Goal: Task Accomplishment & Management: Manage account settings

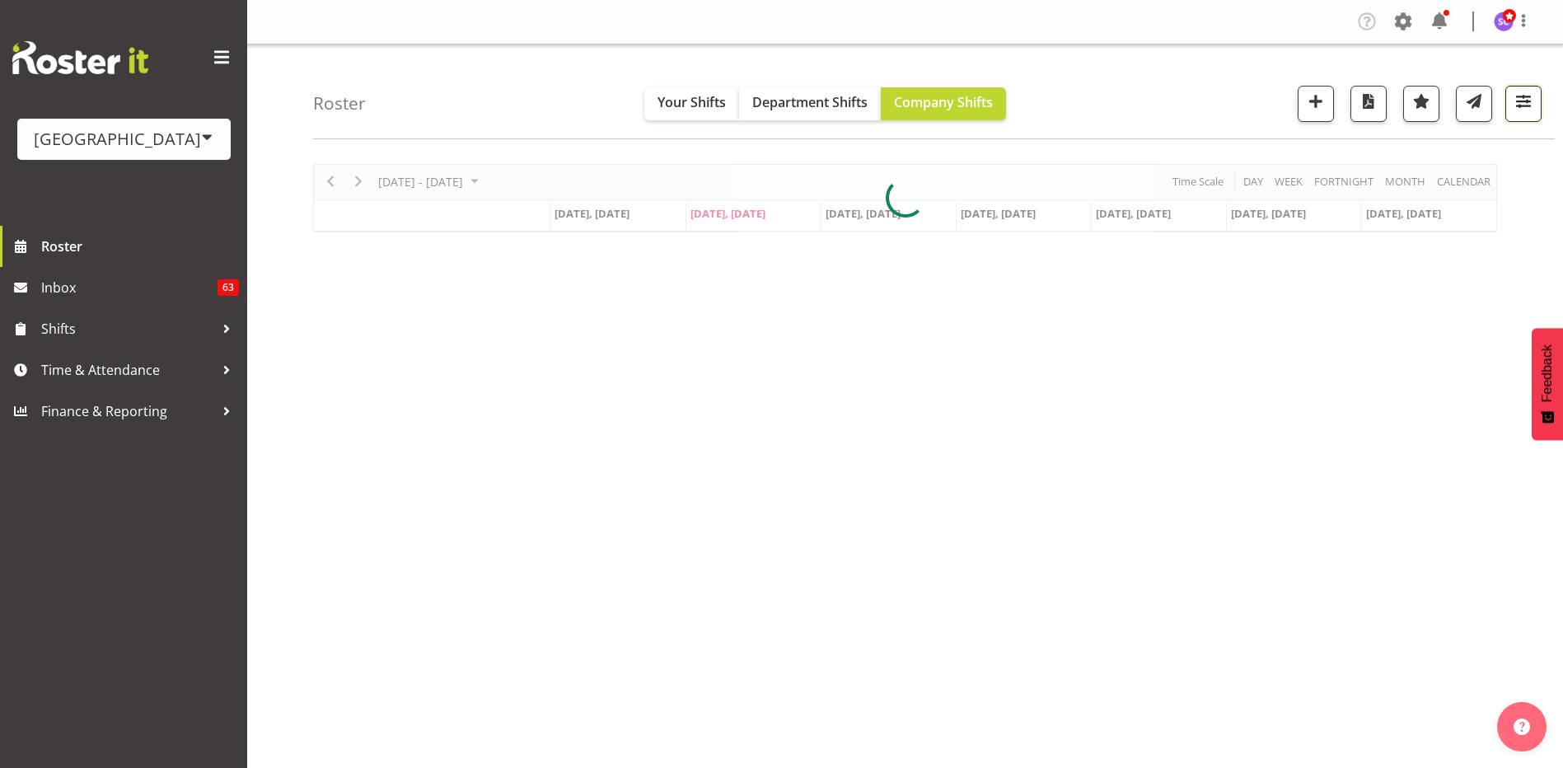
click at [1540, 112] on button "button" at bounding box center [1523, 104] width 36 height 36
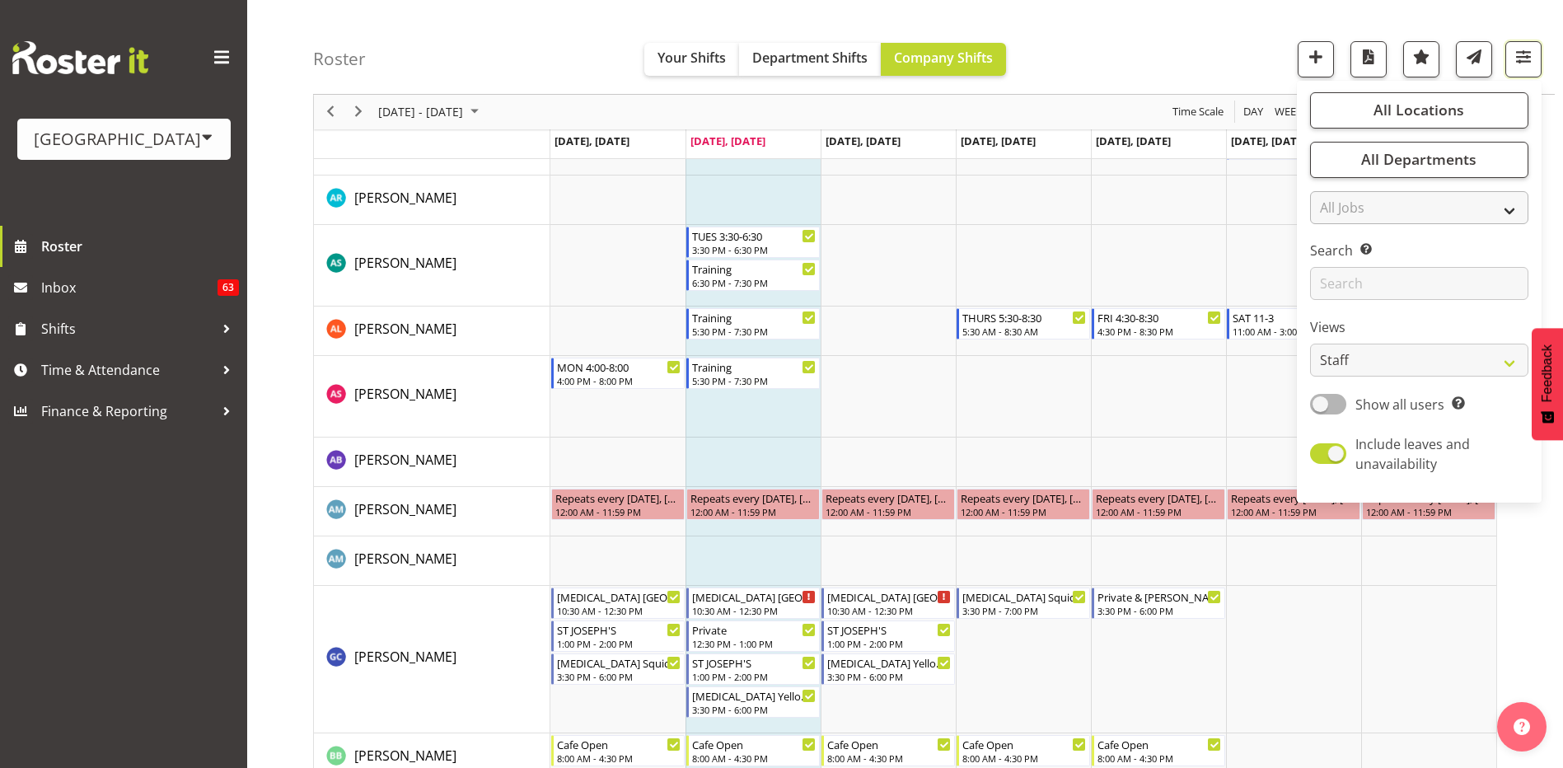
scroll to position [82, 0]
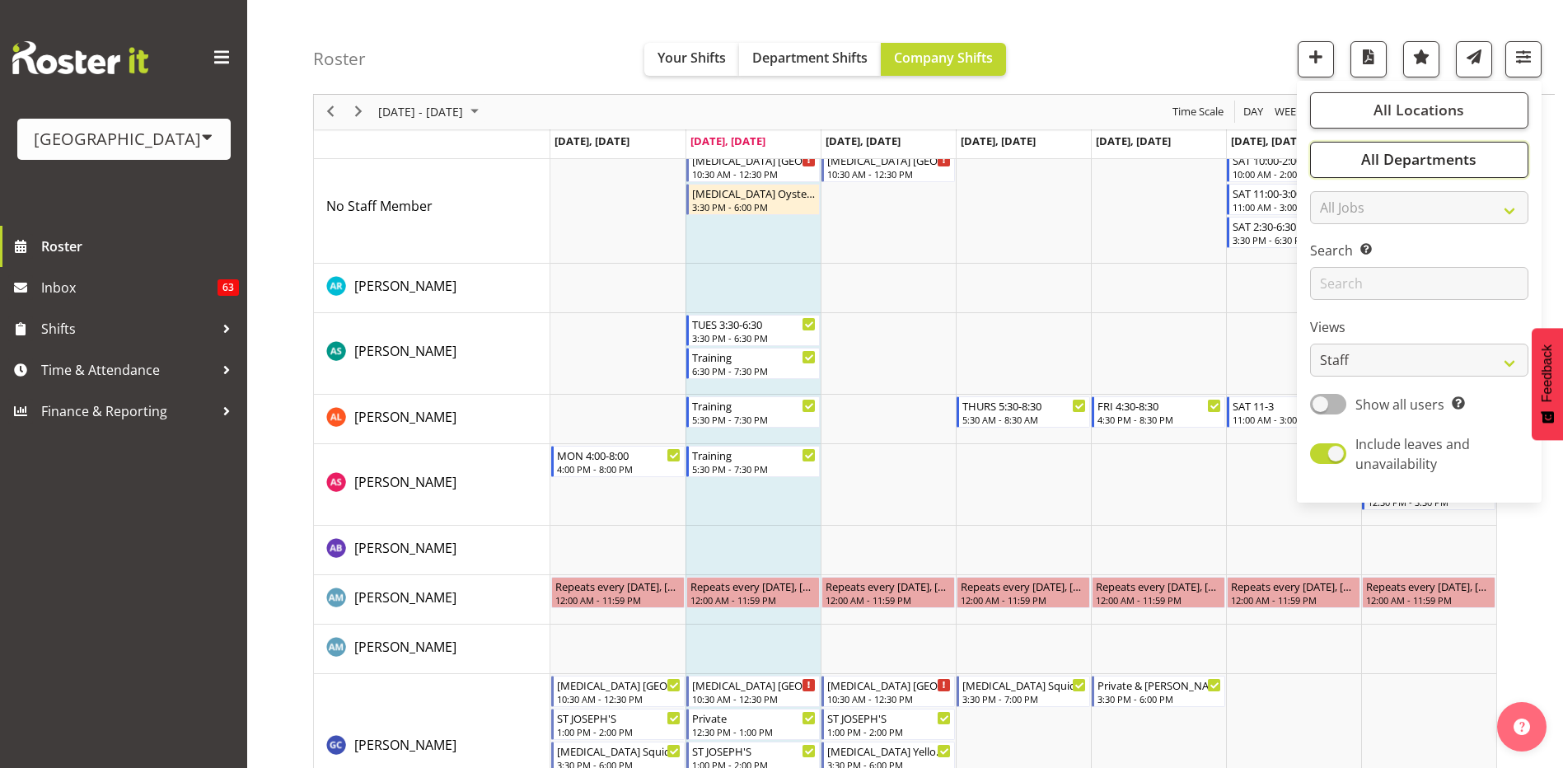
click at [1493, 167] on button "All Departments" at bounding box center [1419, 160] width 218 height 36
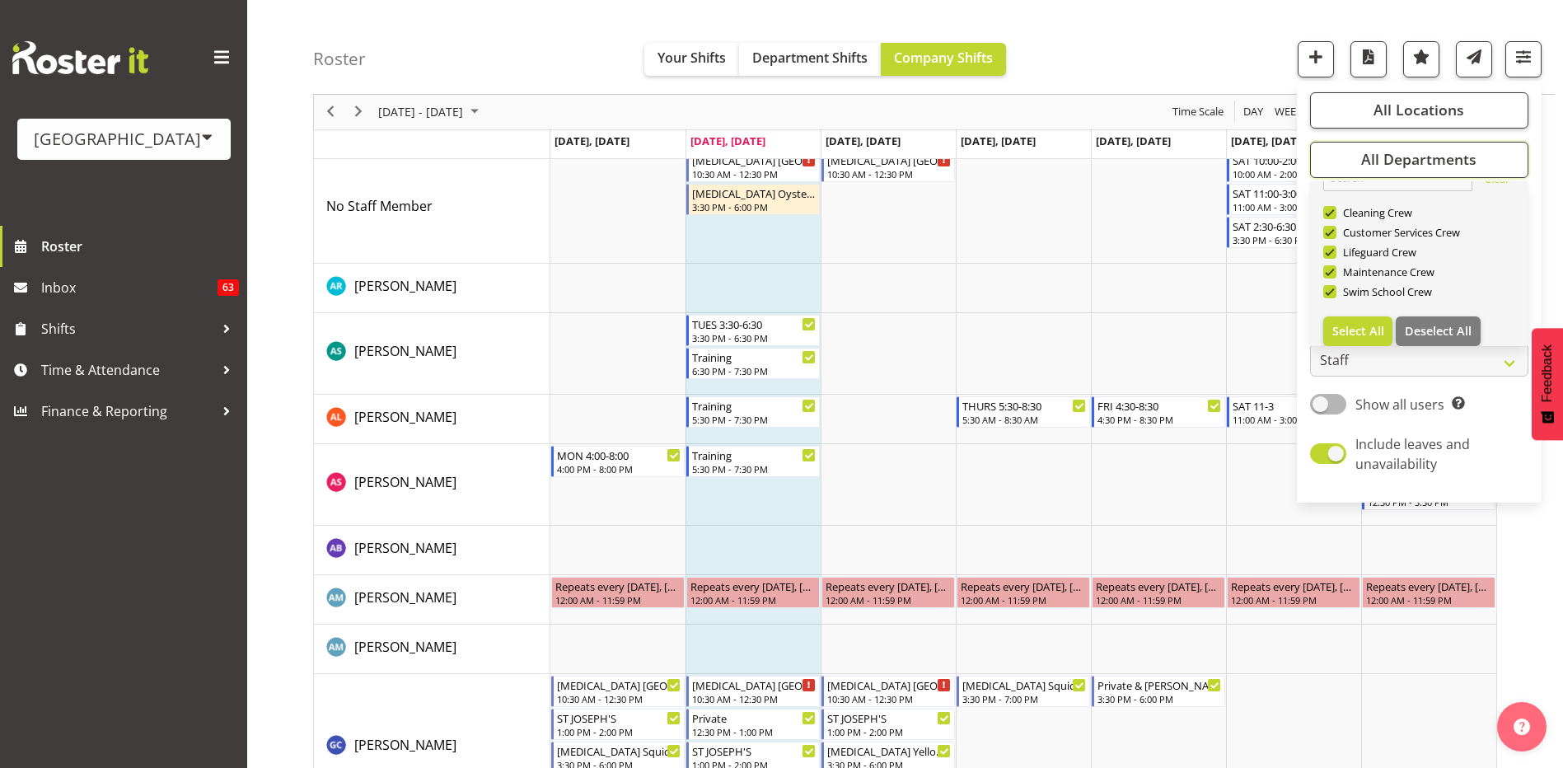
scroll to position [40, 0]
click at [1446, 320] on span "Deselect All" at bounding box center [1438, 319] width 67 height 16
checkbox input "false"
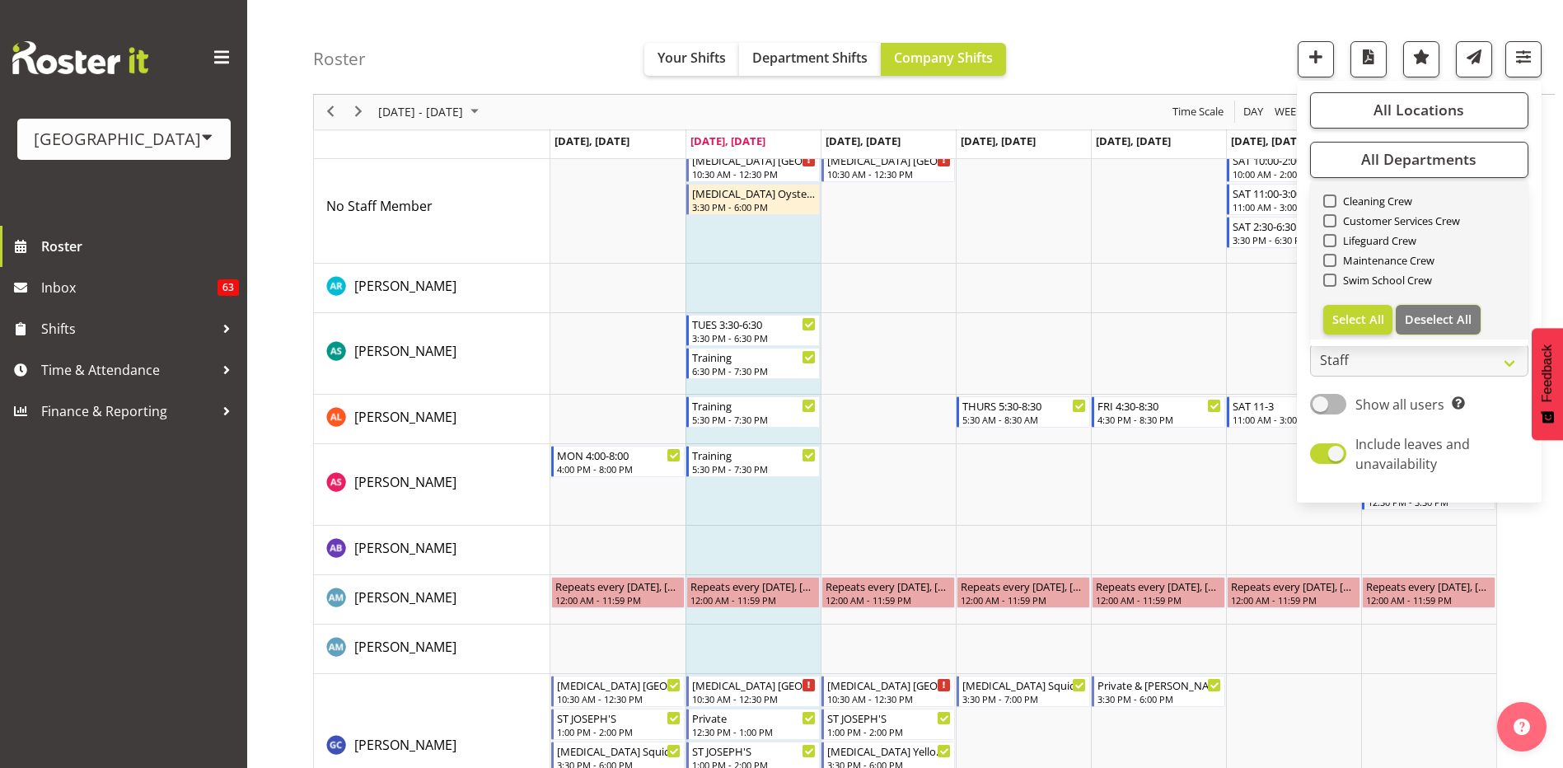
checkbox input "false"
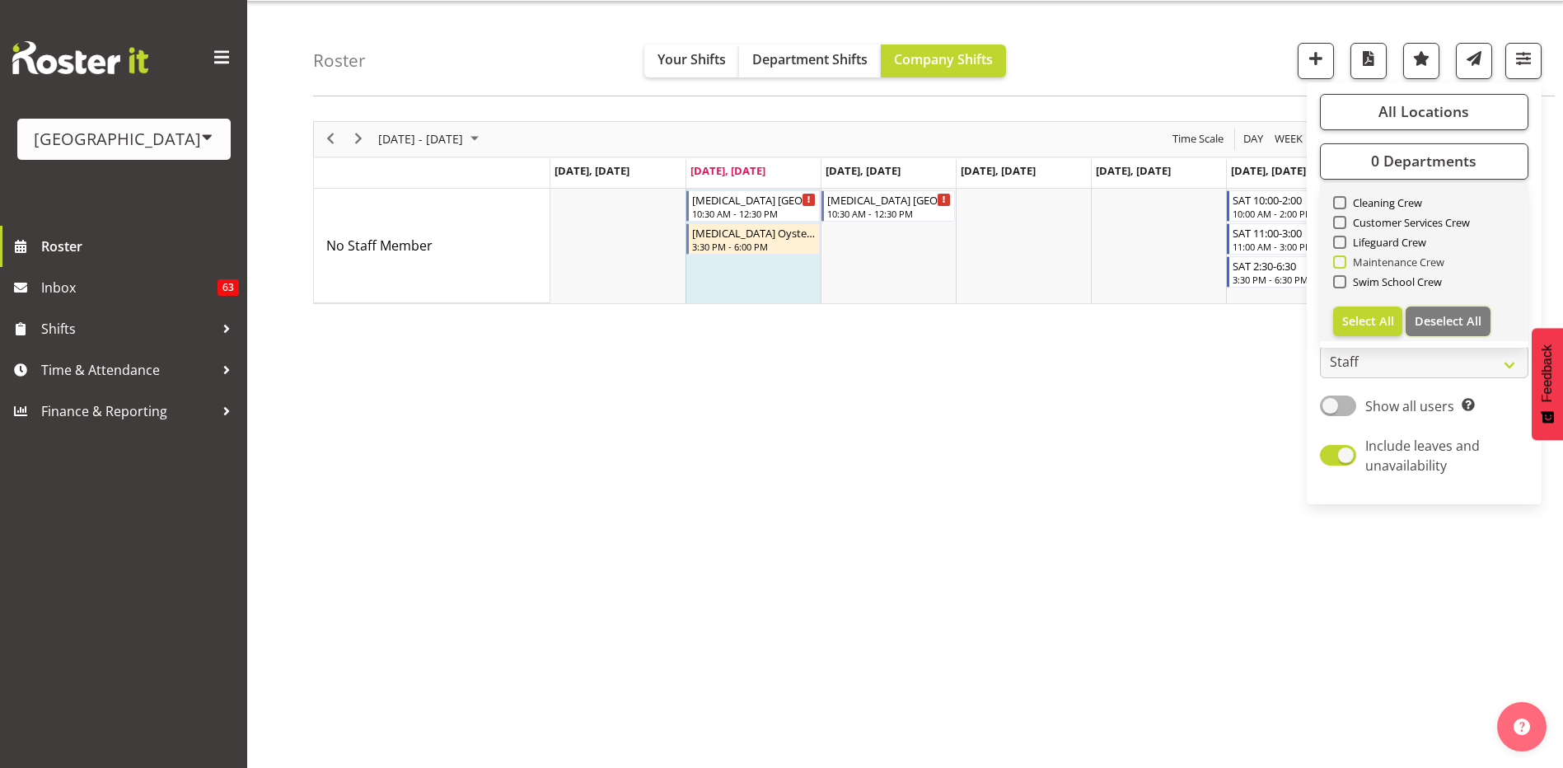
scroll to position [43, 0]
click at [1347, 242] on span "Lifeguard Crew" at bounding box center [1386, 242] width 81 height 13
click at [1344, 242] on input "Lifeguard Crew" at bounding box center [1338, 241] width 11 height 11
checkbox input "true"
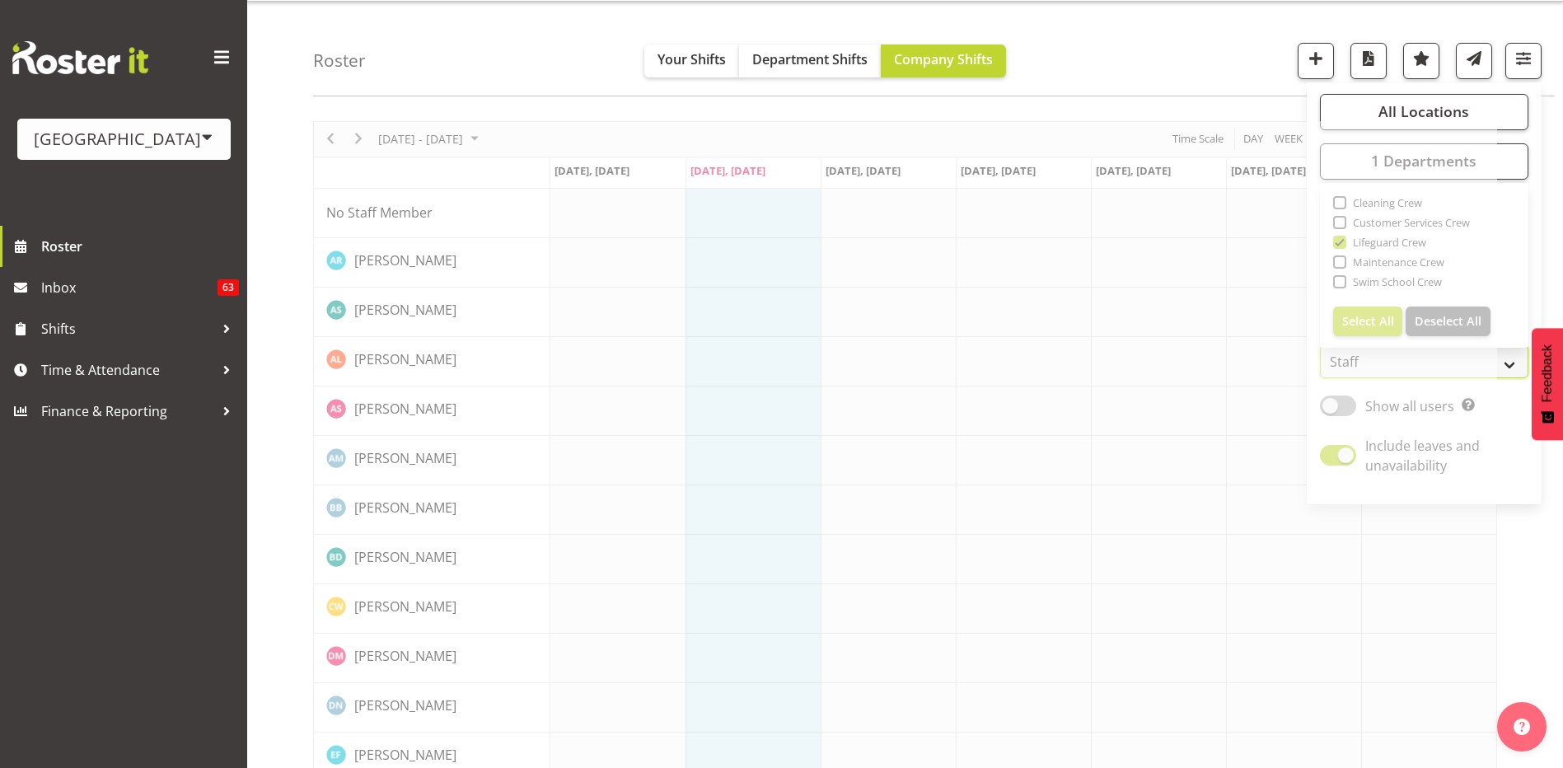
click at [1510, 356] on select "Staff Role Shift - Horizontal Shift - Vertical Staff - Location" at bounding box center [1424, 361] width 208 height 33
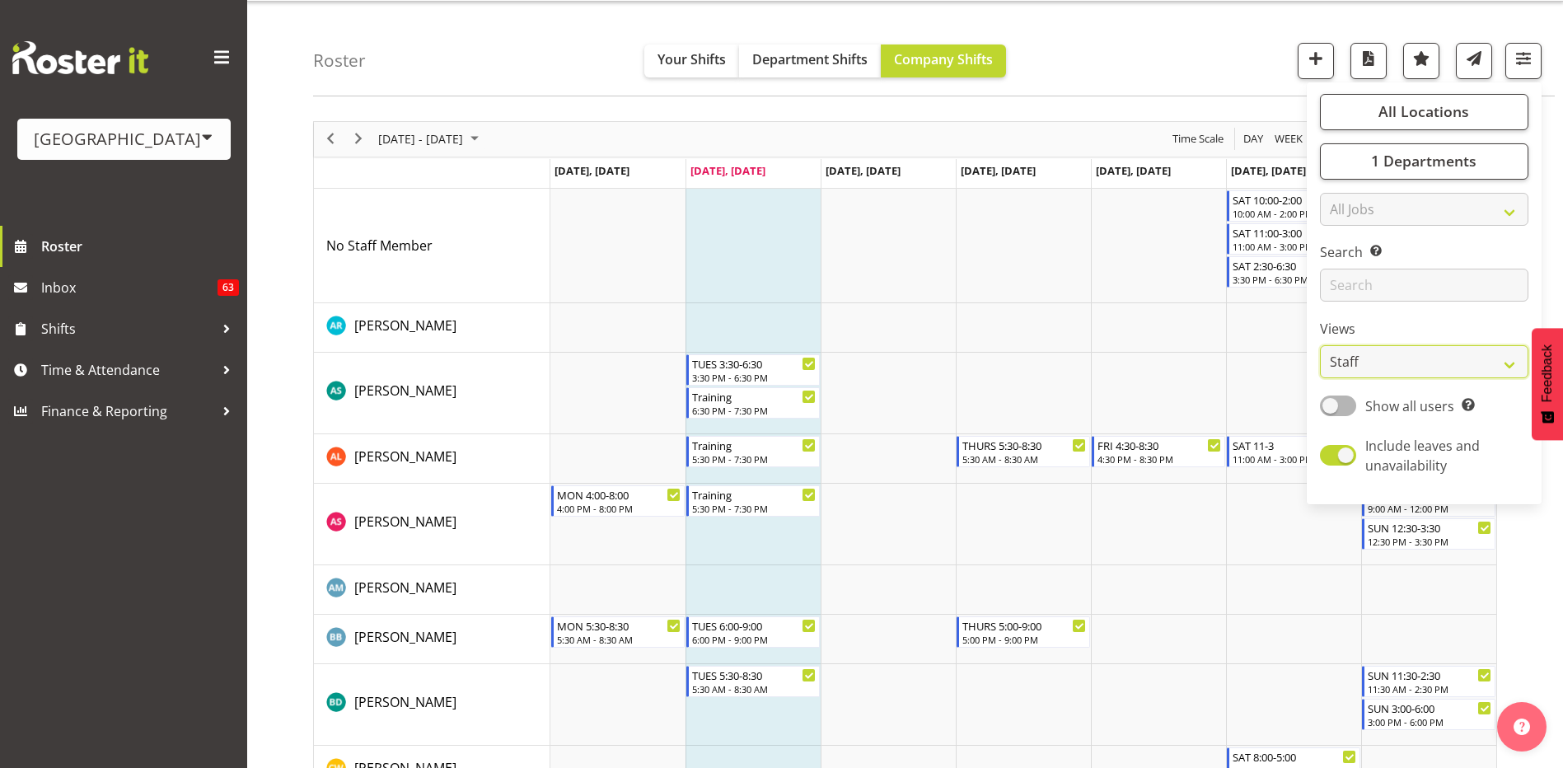
select select "shift"
click at [1320, 345] on select "Staff Role Shift - Horizontal Shift - Vertical Staff - Location" at bounding box center [1424, 361] width 208 height 33
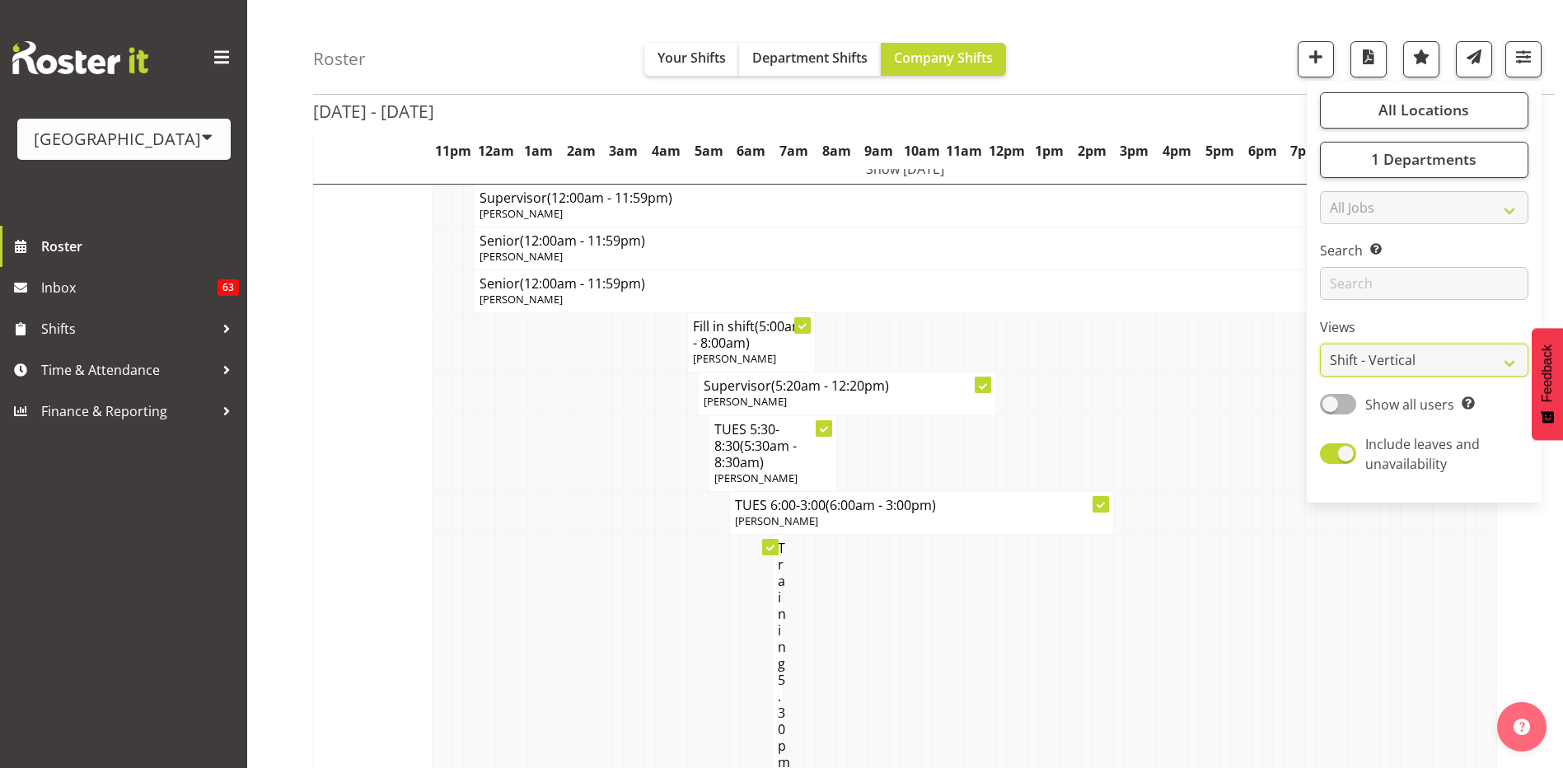
scroll to position [43, 0]
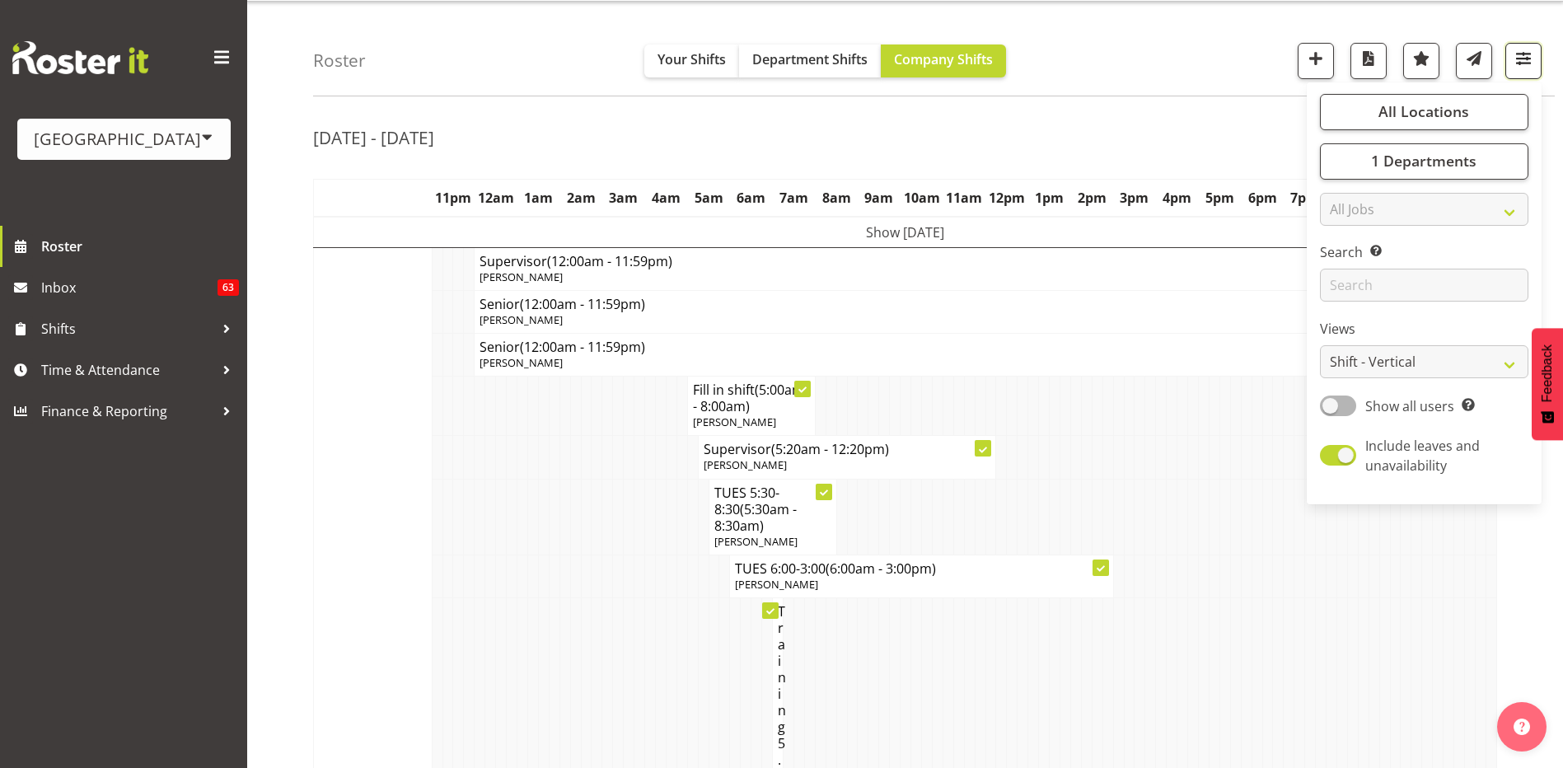
click at [1517, 57] on span "button" at bounding box center [1522, 58] width 21 height 21
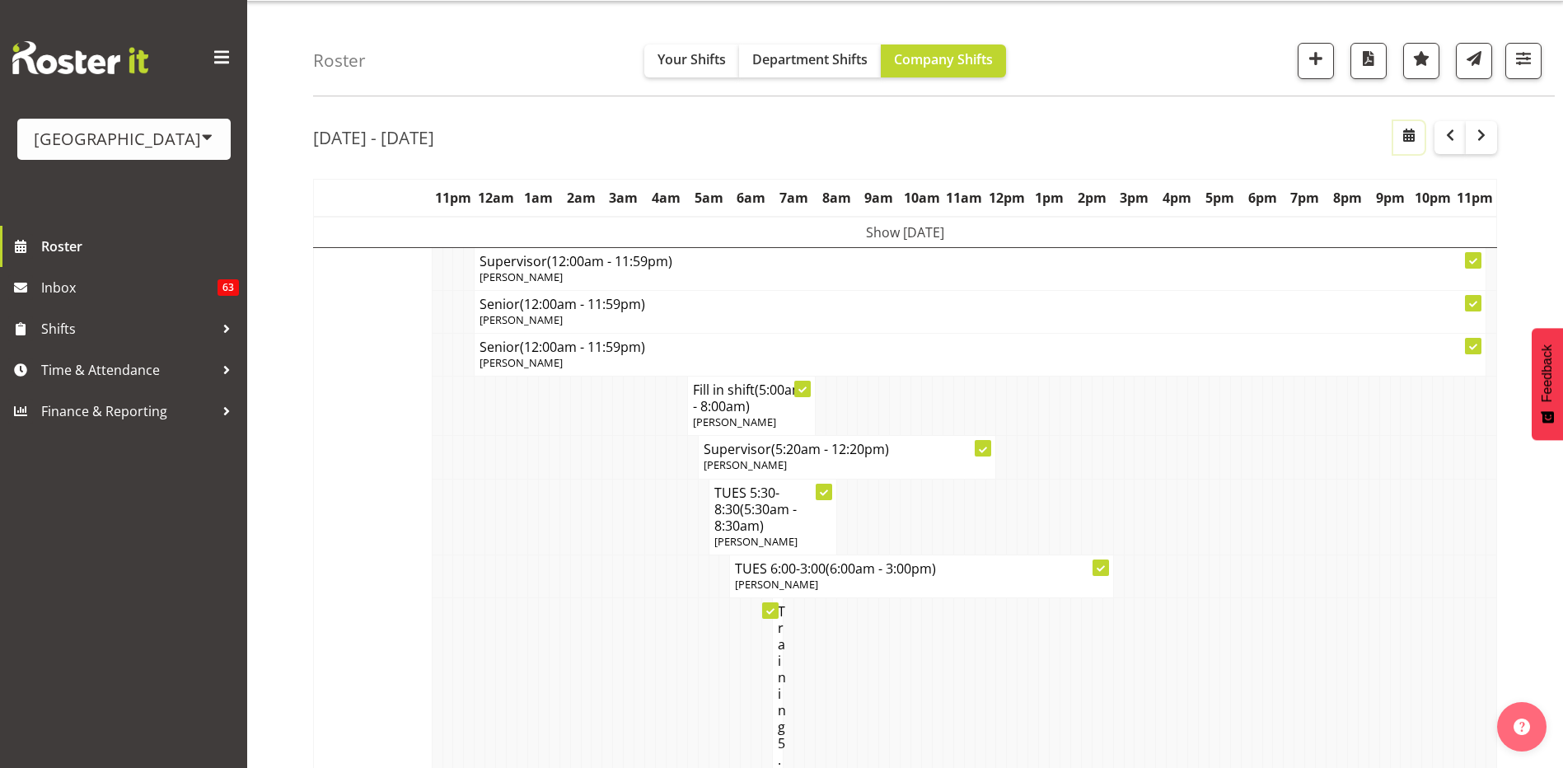
click at [1418, 139] on span "button" at bounding box center [1409, 135] width 20 height 20
select select "7"
select select "2025"
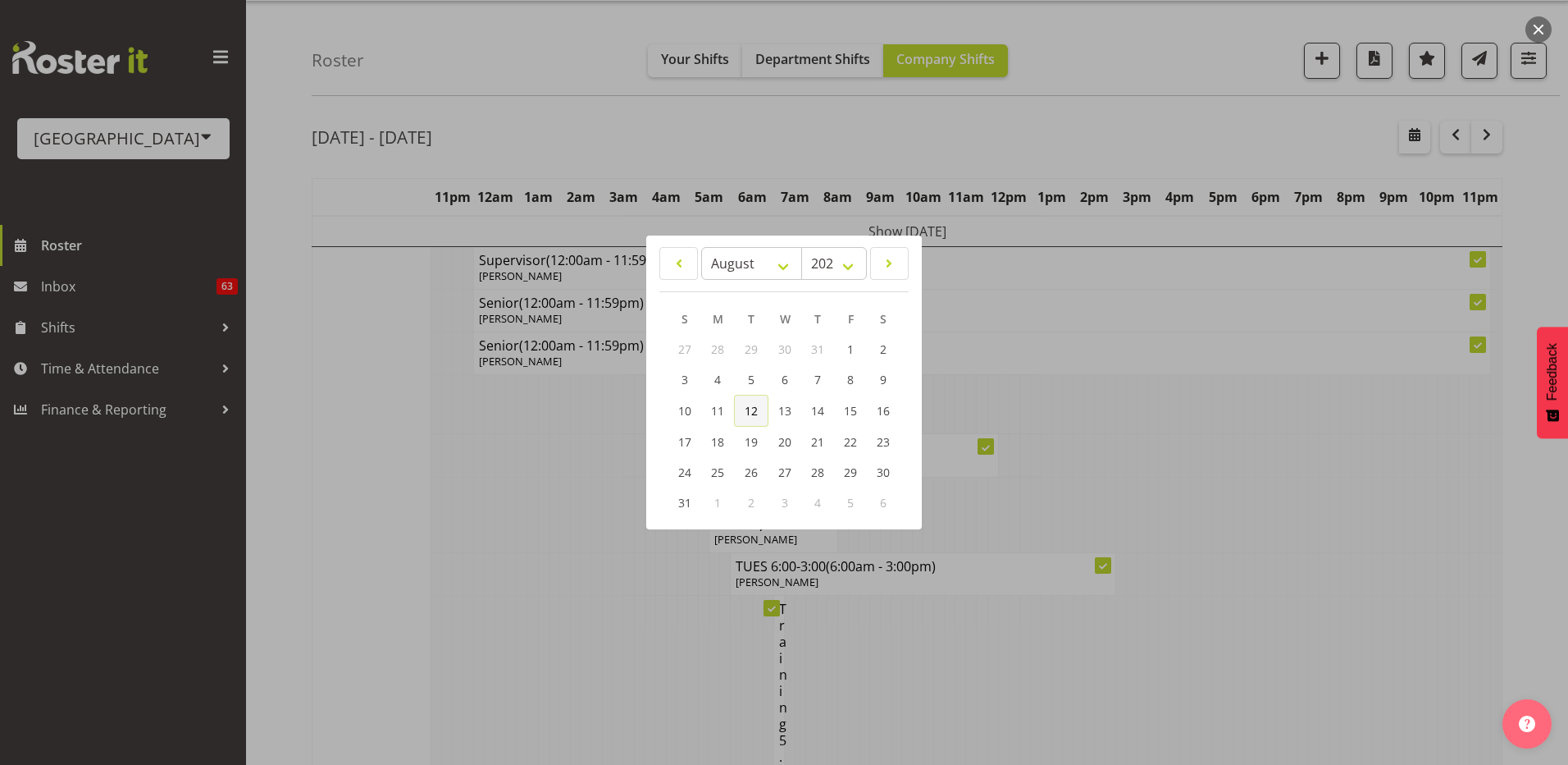
click at [760, 403] on link "12" at bounding box center [751, 410] width 35 height 32
click at [1189, 361] on div at bounding box center [784, 382] width 1568 height 765
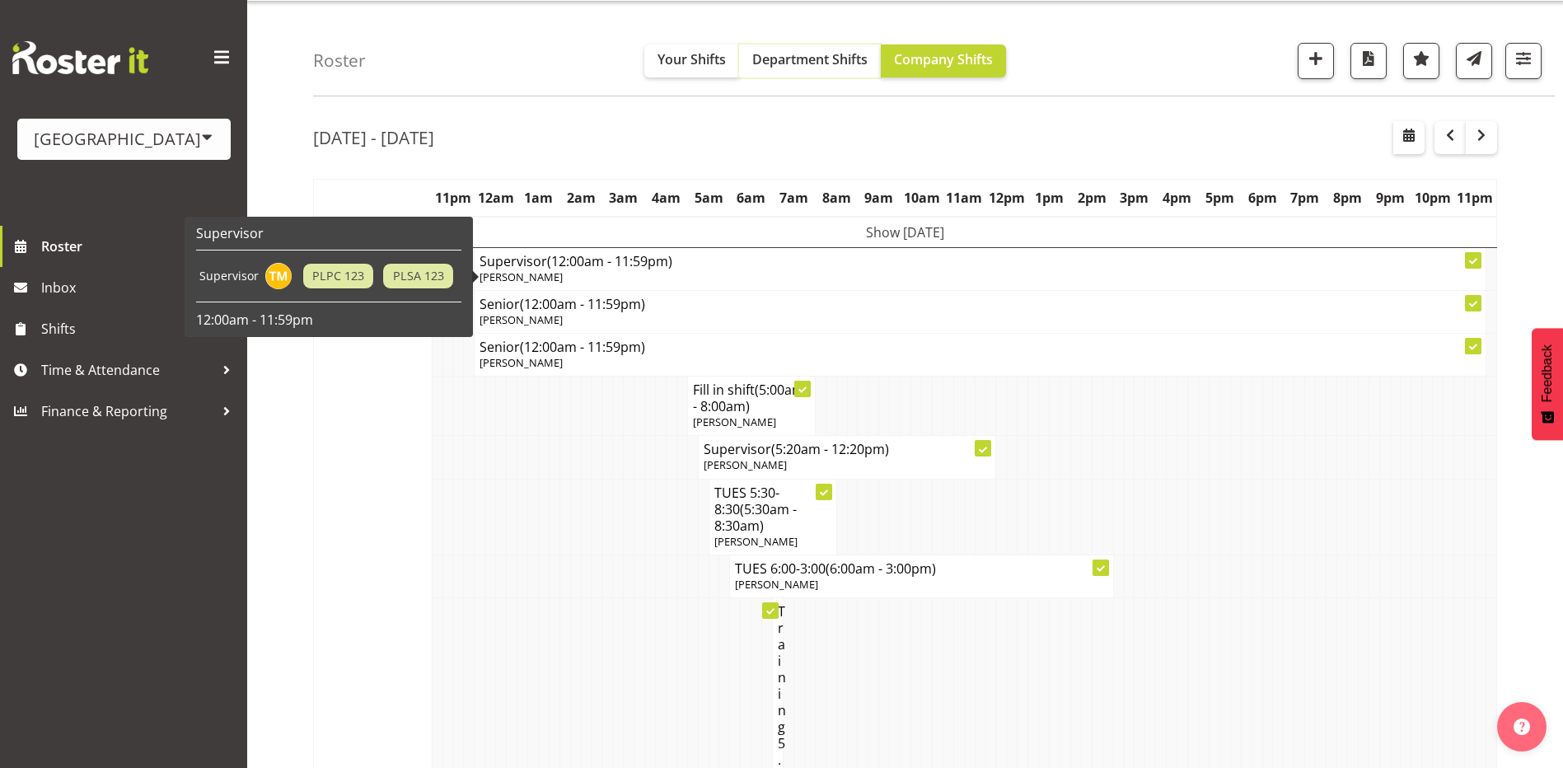
click at [839, 61] on span "Department Shifts" at bounding box center [809, 59] width 115 height 18
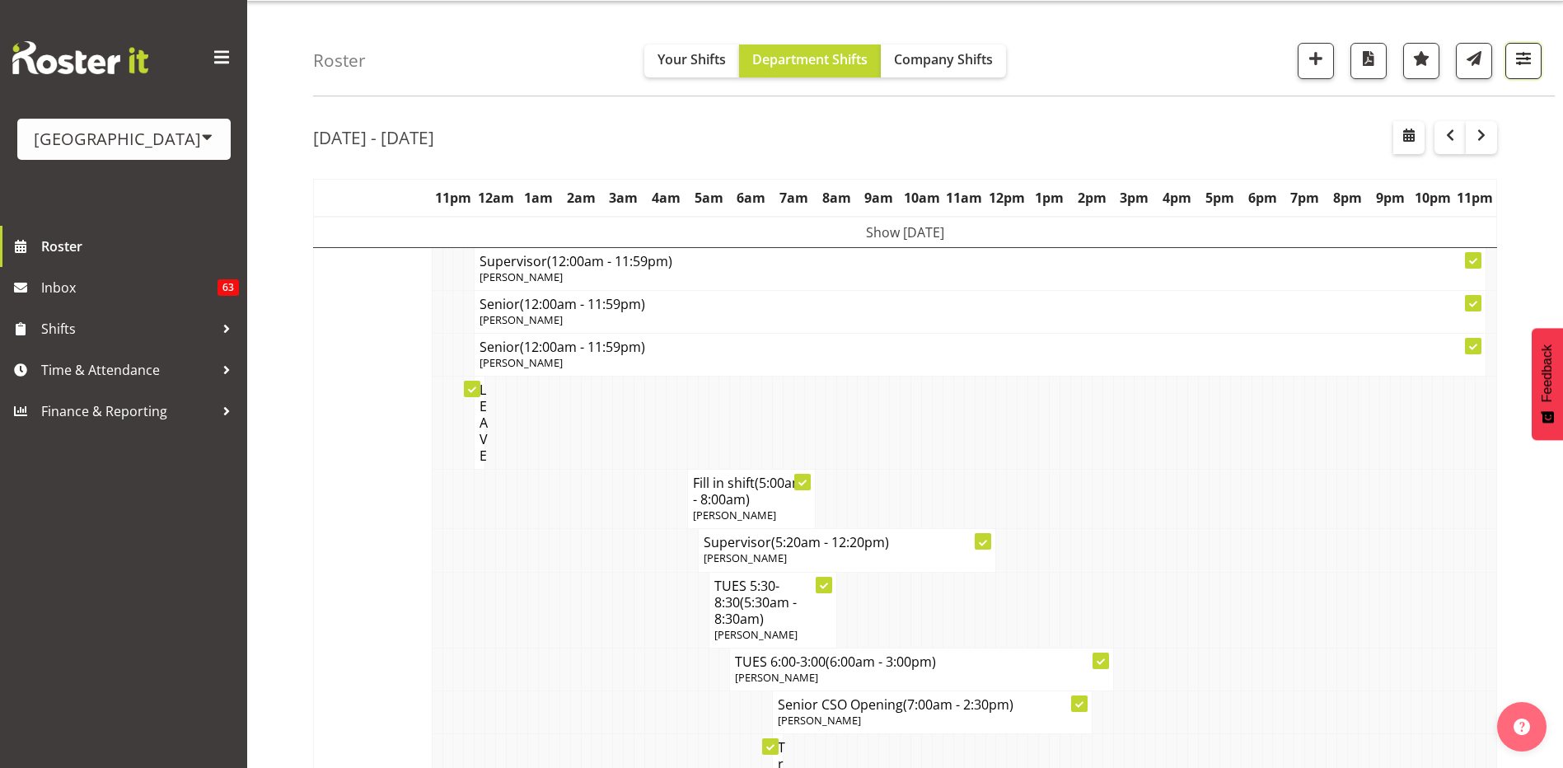
click at [1531, 67] on span "button" at bounding box center [1522, 58] width 21 height 21
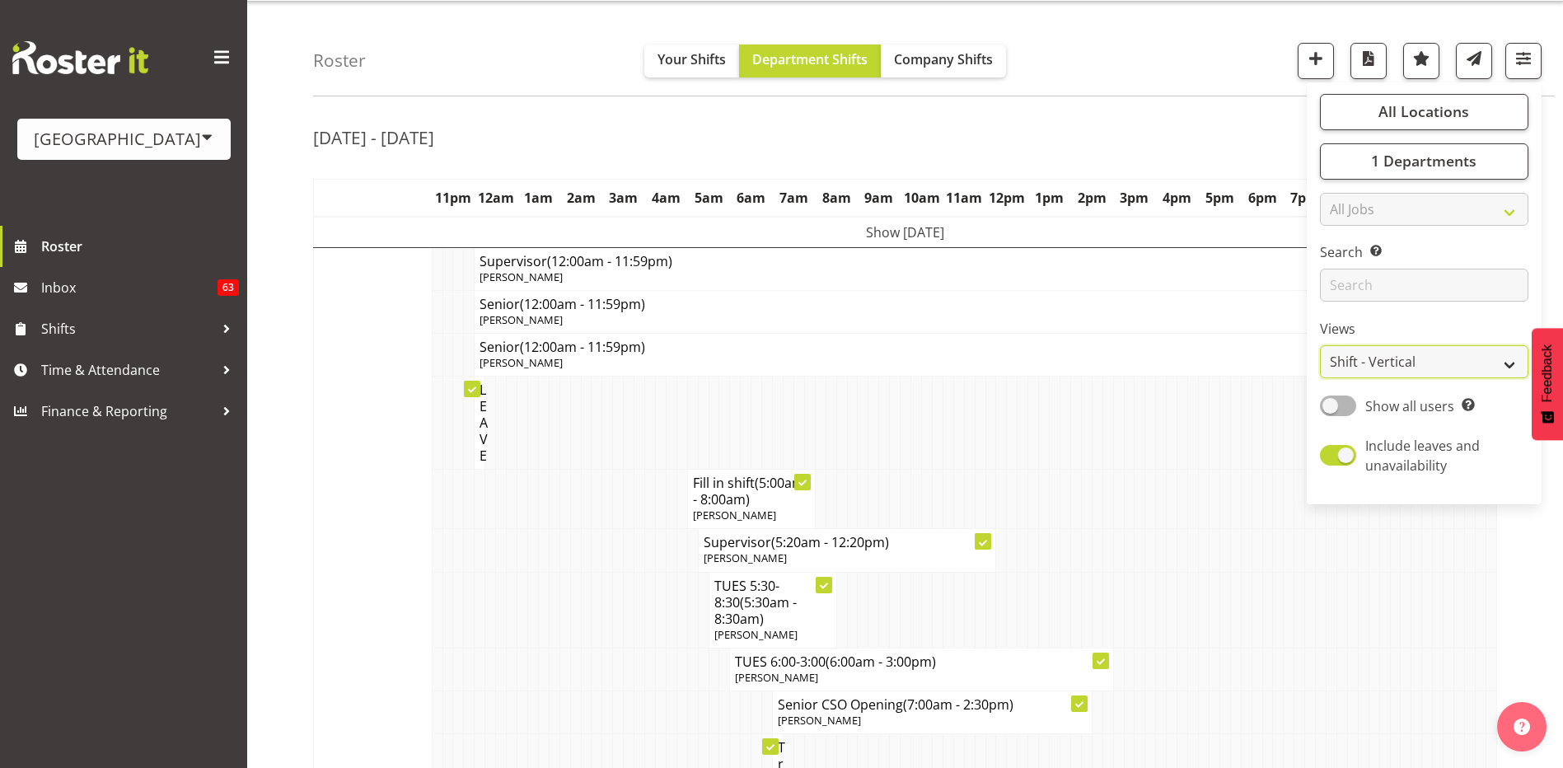
click at [1491, 367] on select "Staff Role Shift - Horizontal Shift - Vertical Staff - Location" at bounding box center [1424, 361] width 208 height 33
select select "shiftH"
click at [1320, 345] on select "Staff Role Shift - Horizontal Shift - Vertical Staff - Location" at bounding box center [1424, 361] width 208 height 33
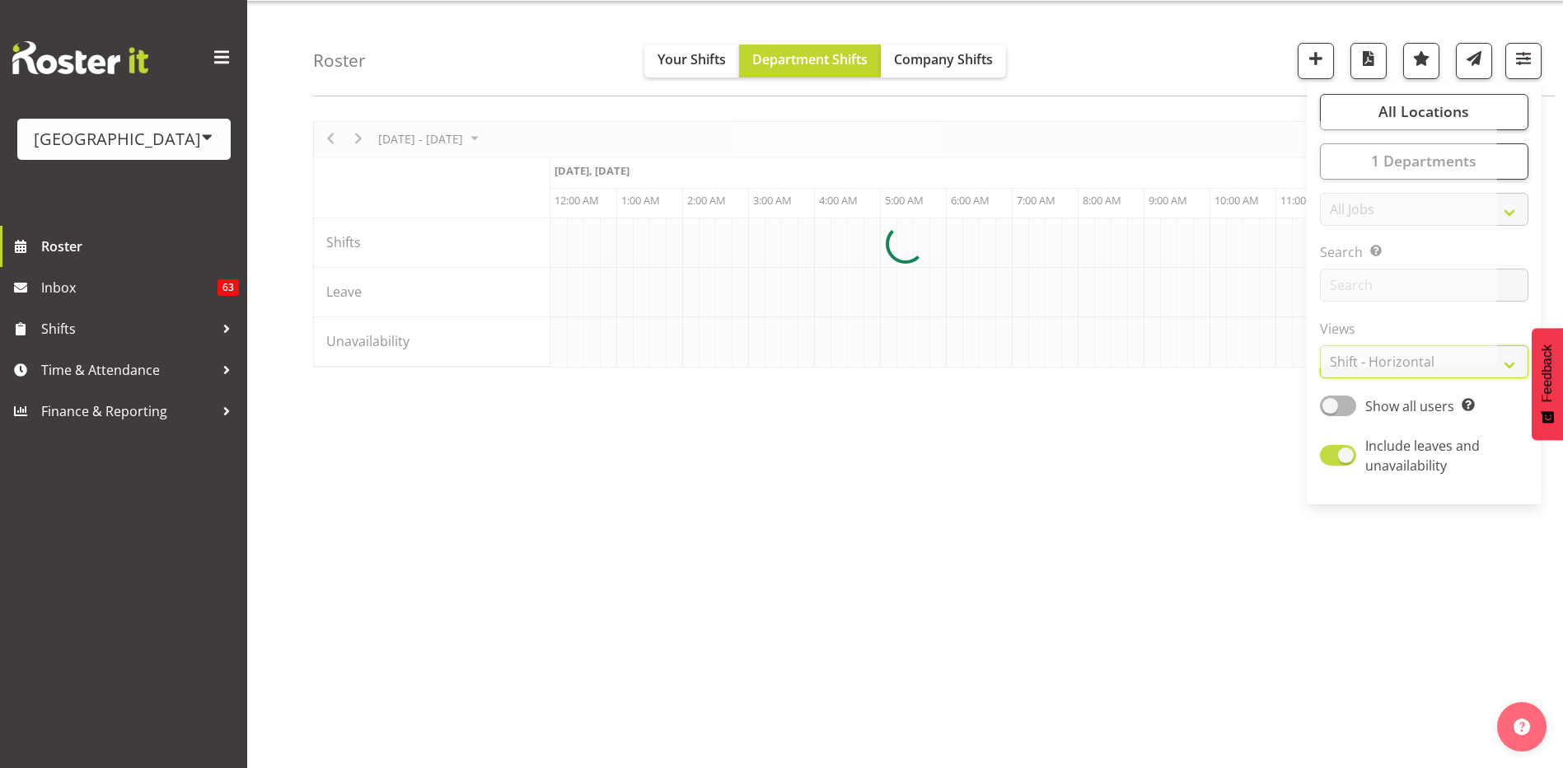
scroll to position [0, 2175]
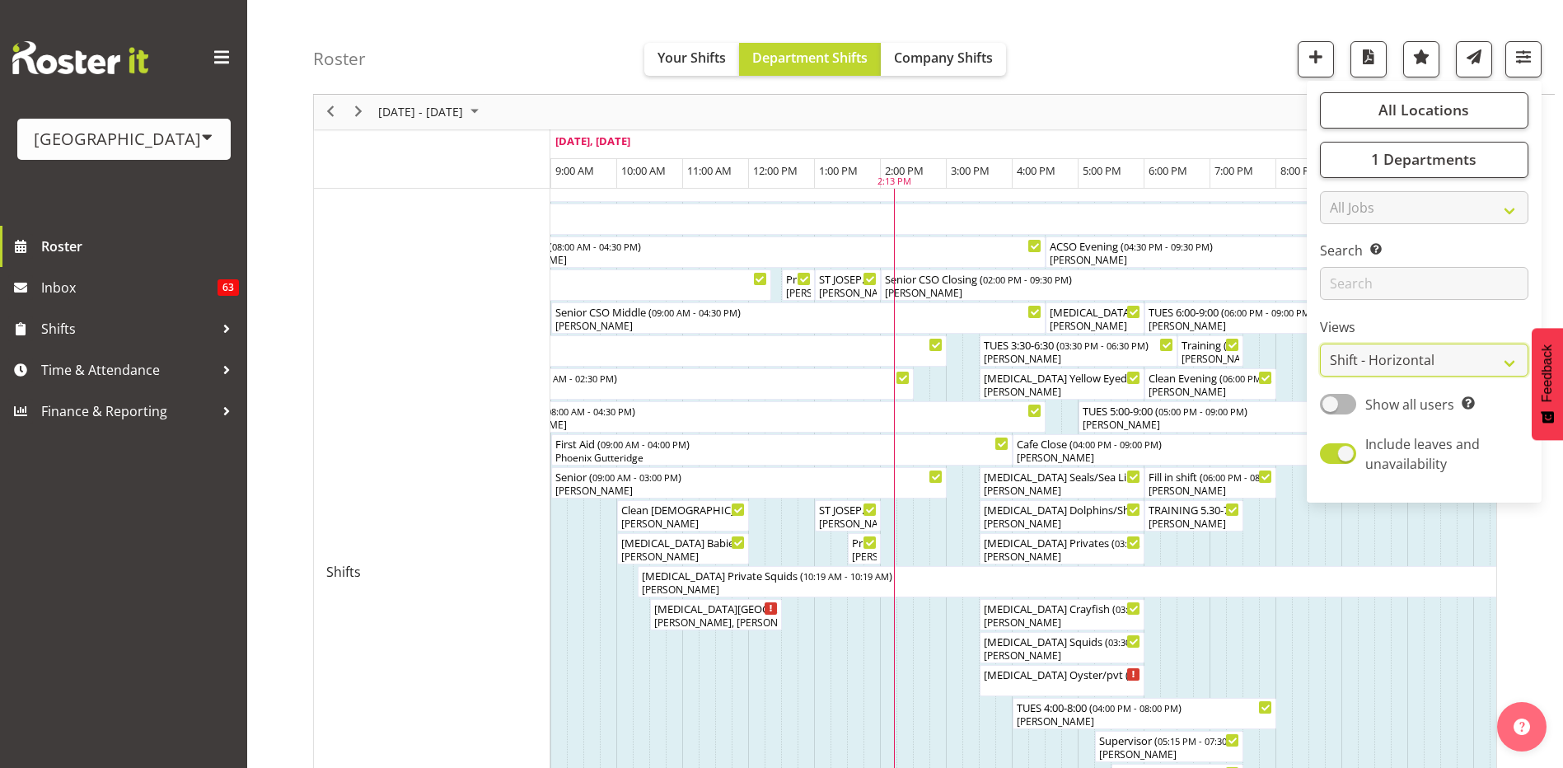
scroll to position [43, 0]
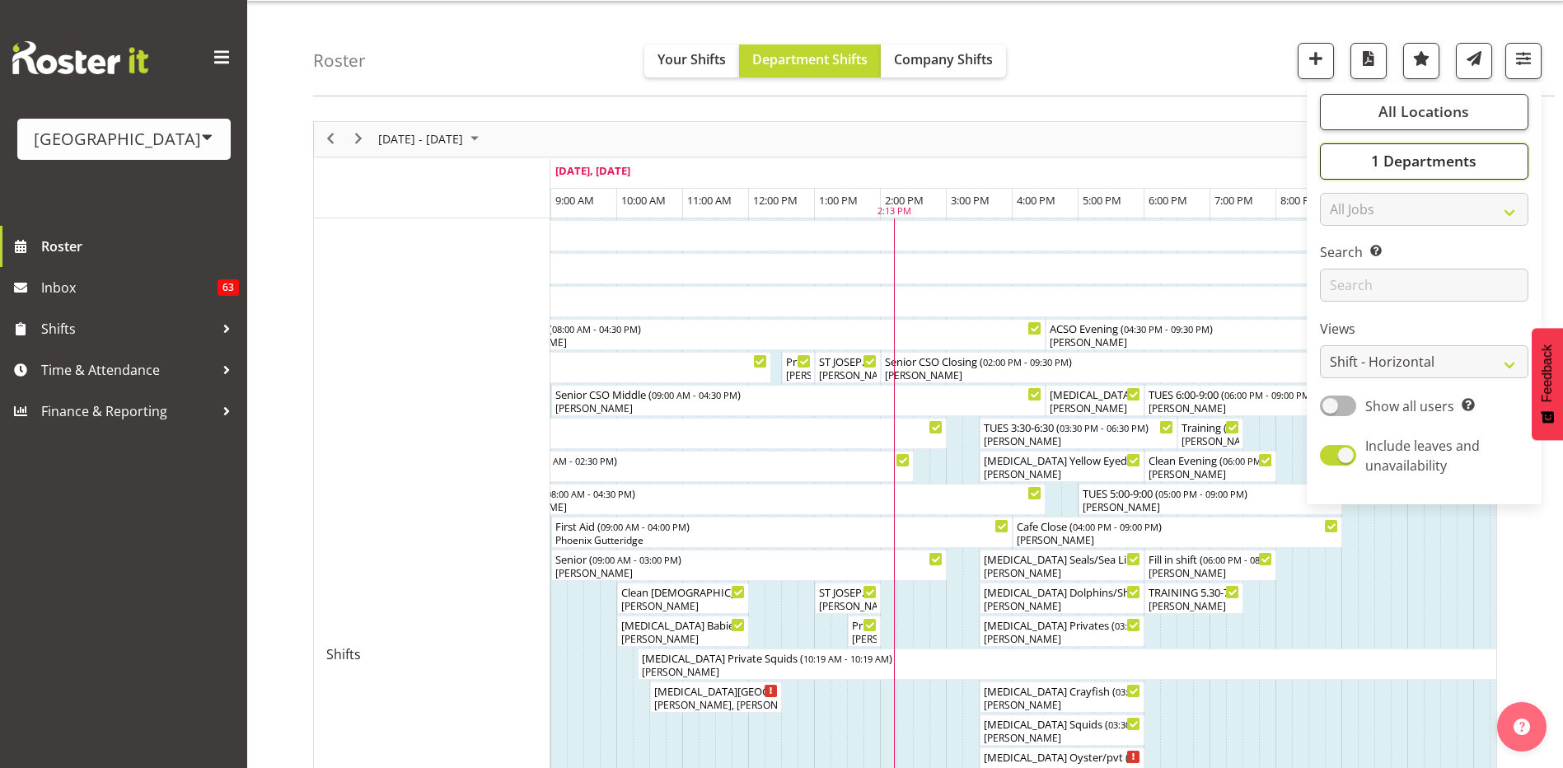
click at [1503, 152] on button "1 Departments" at bounding box center [1424, 161] width 208 height 36
click at [1492, 107] on button "All Locations" at bounding box center [1424, 112] width 208 height 36
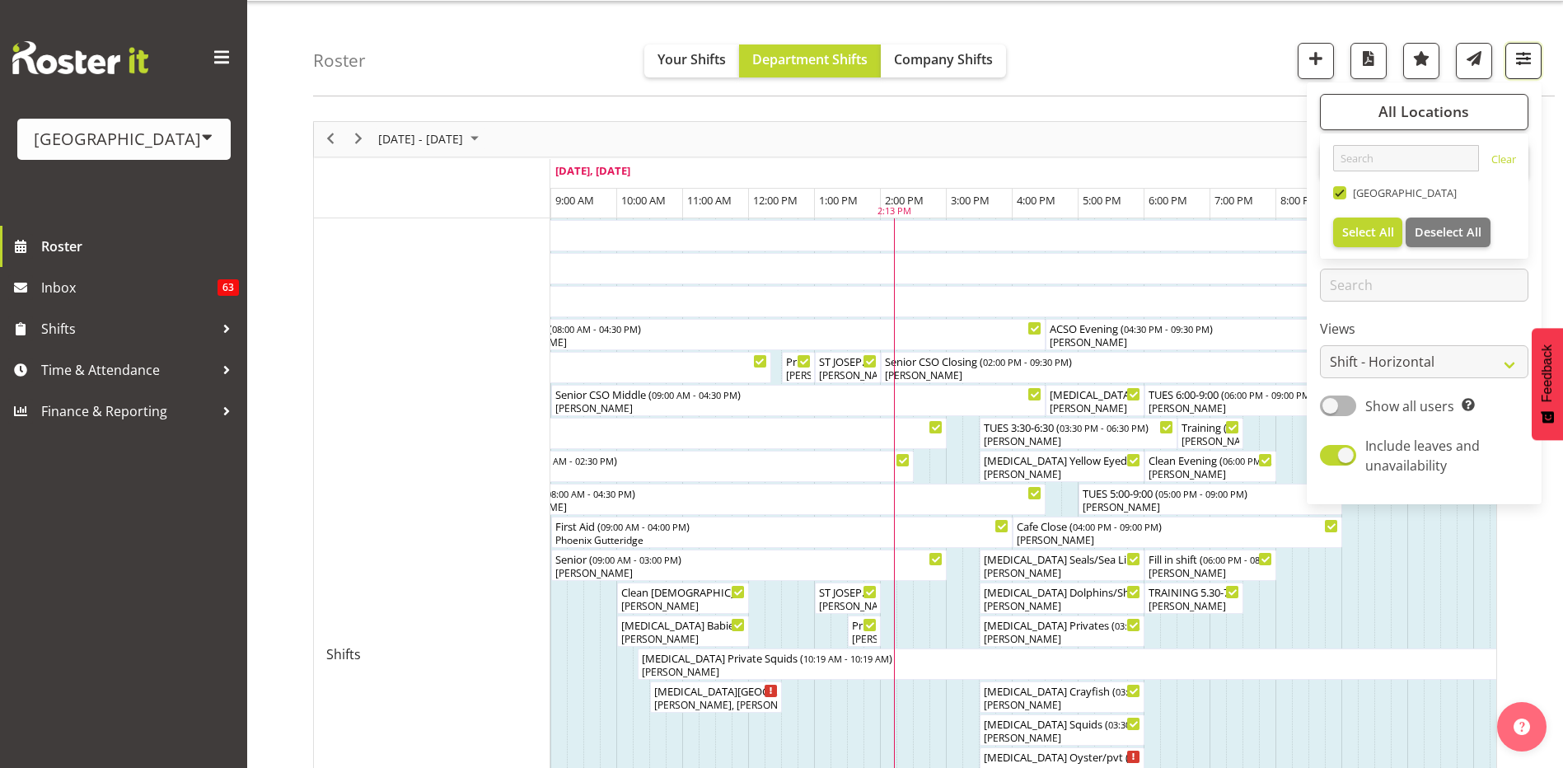
click at [1528, 72] on button "button" at bounding box center [1523, 61] width 36 height 36
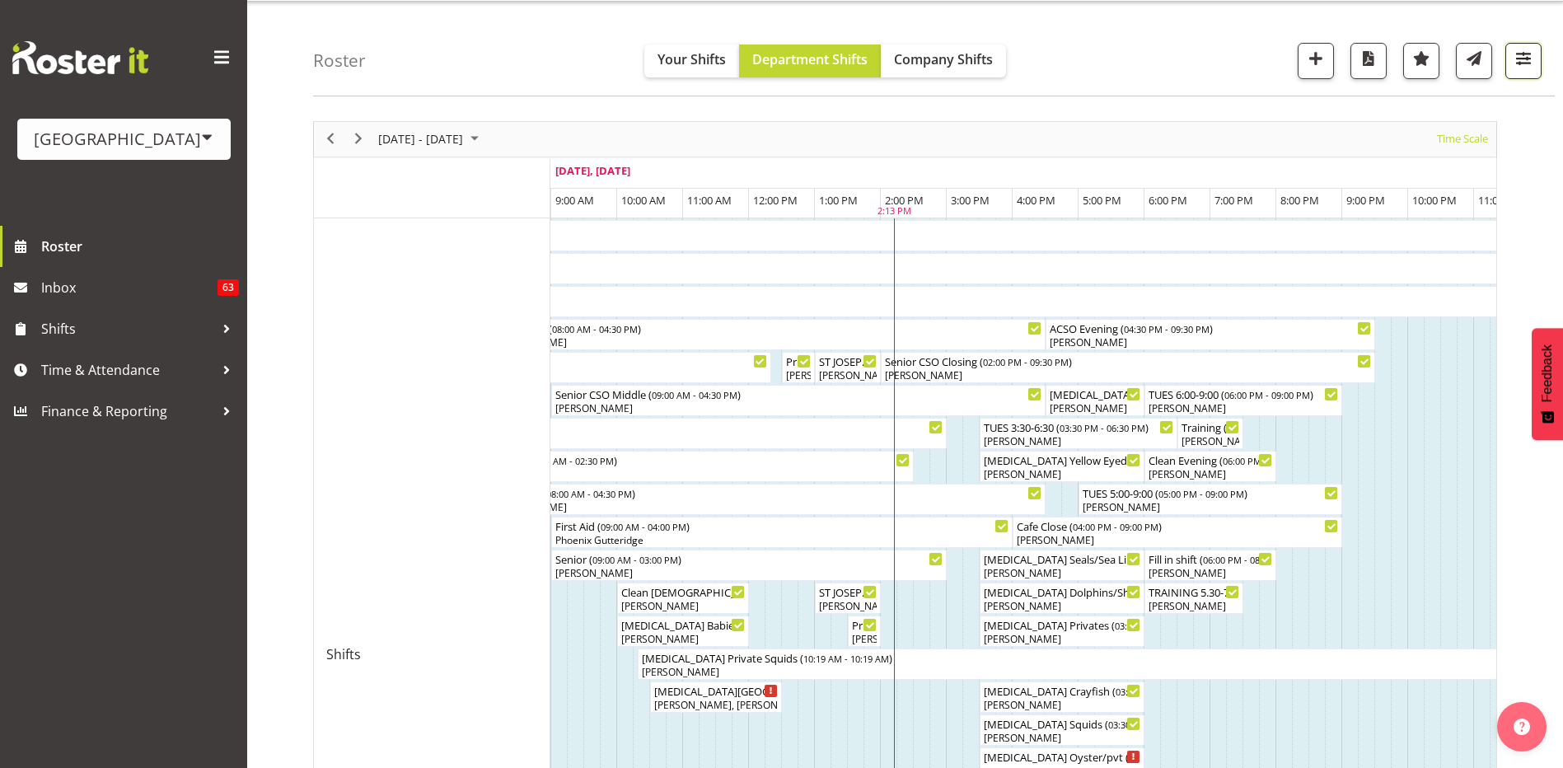
click at [1528, 72] on button "button" at bounding box center [1523, 61] width 36 height 36
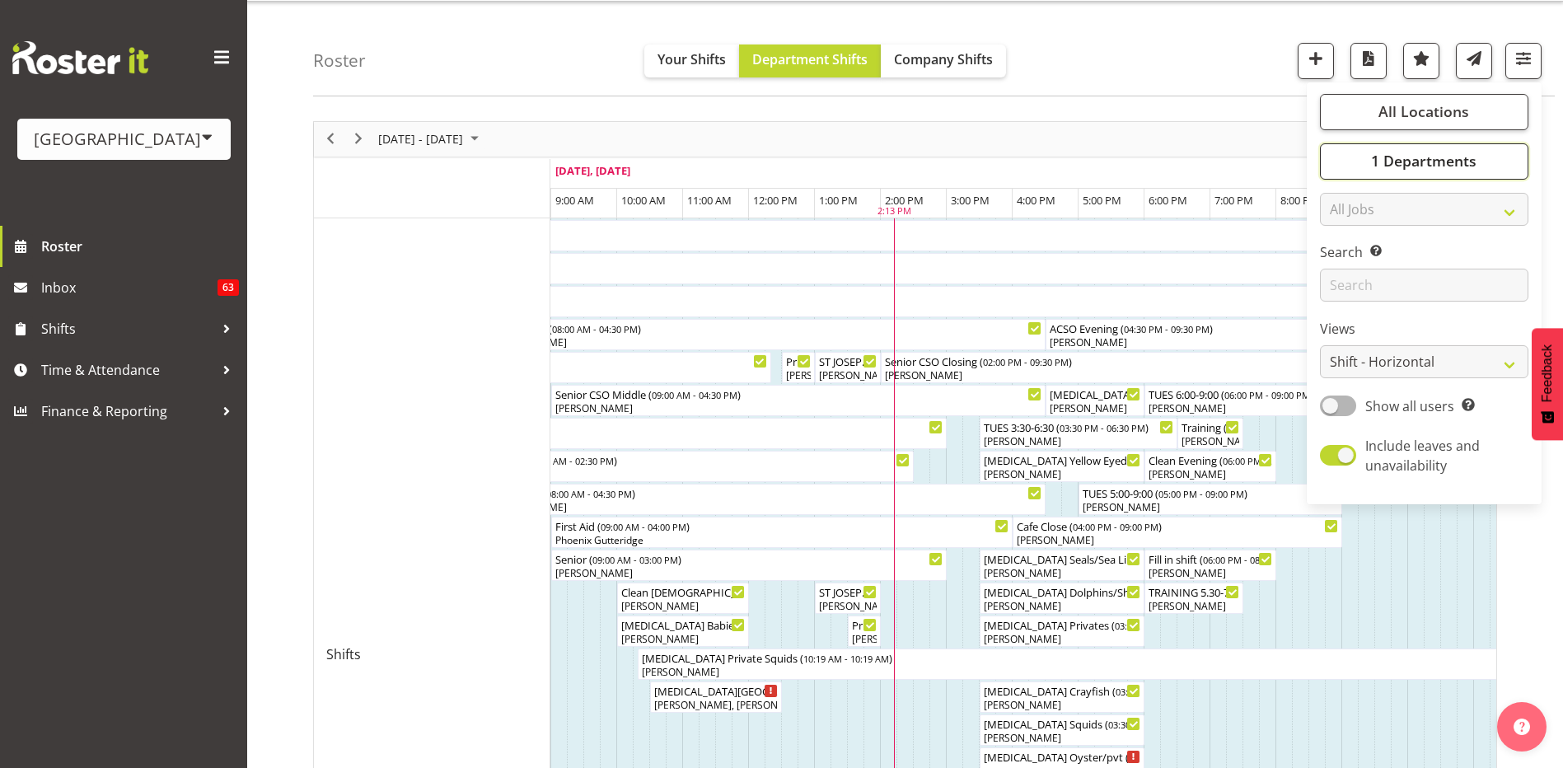
click at [1490, 166] on button "1 Departments" at bounding box center [1424, 161] width 208 height 36
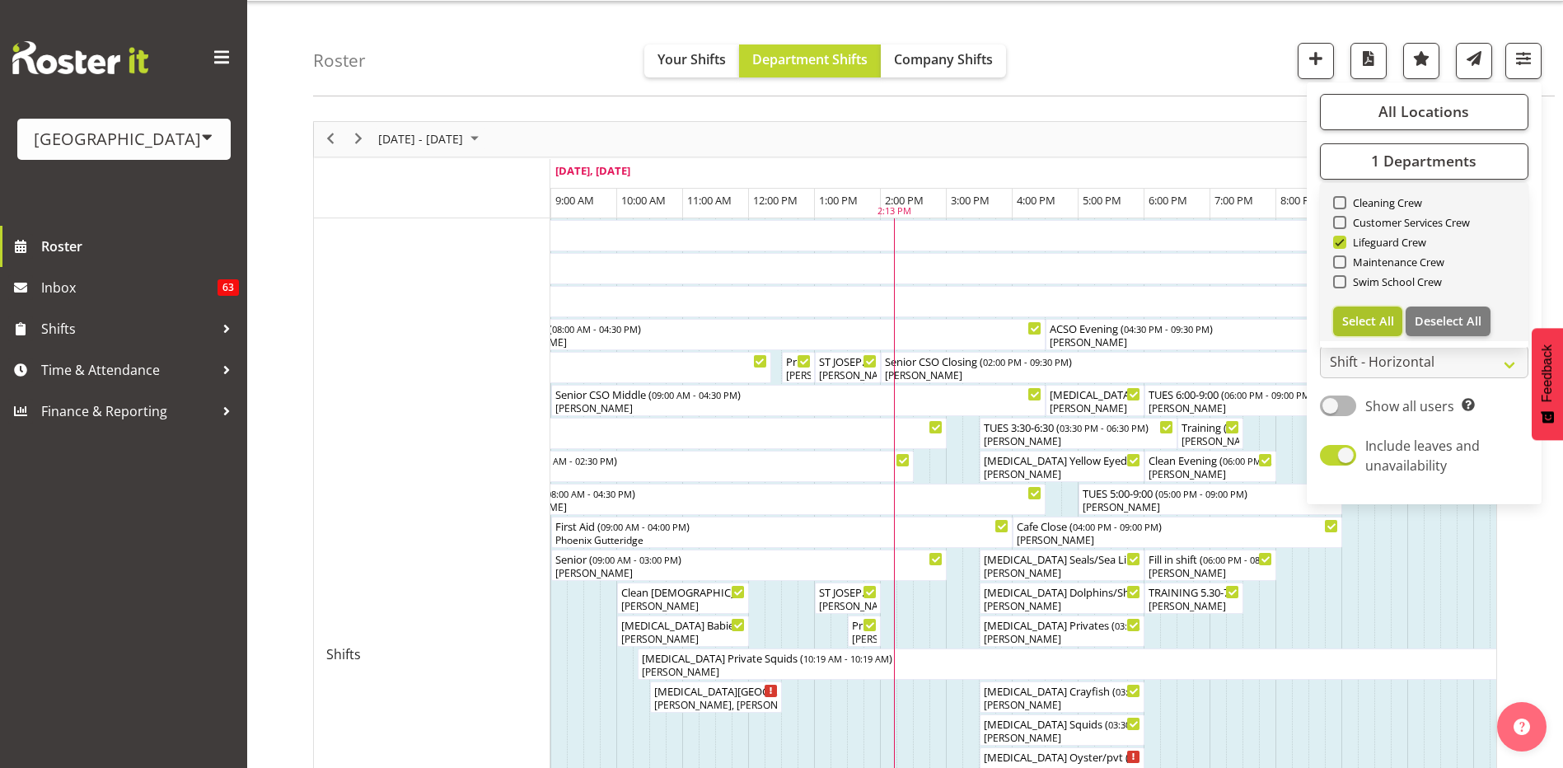
click at [1378, 323] on span "Select All" at bounding box center [1368, 321] width 52 height 16
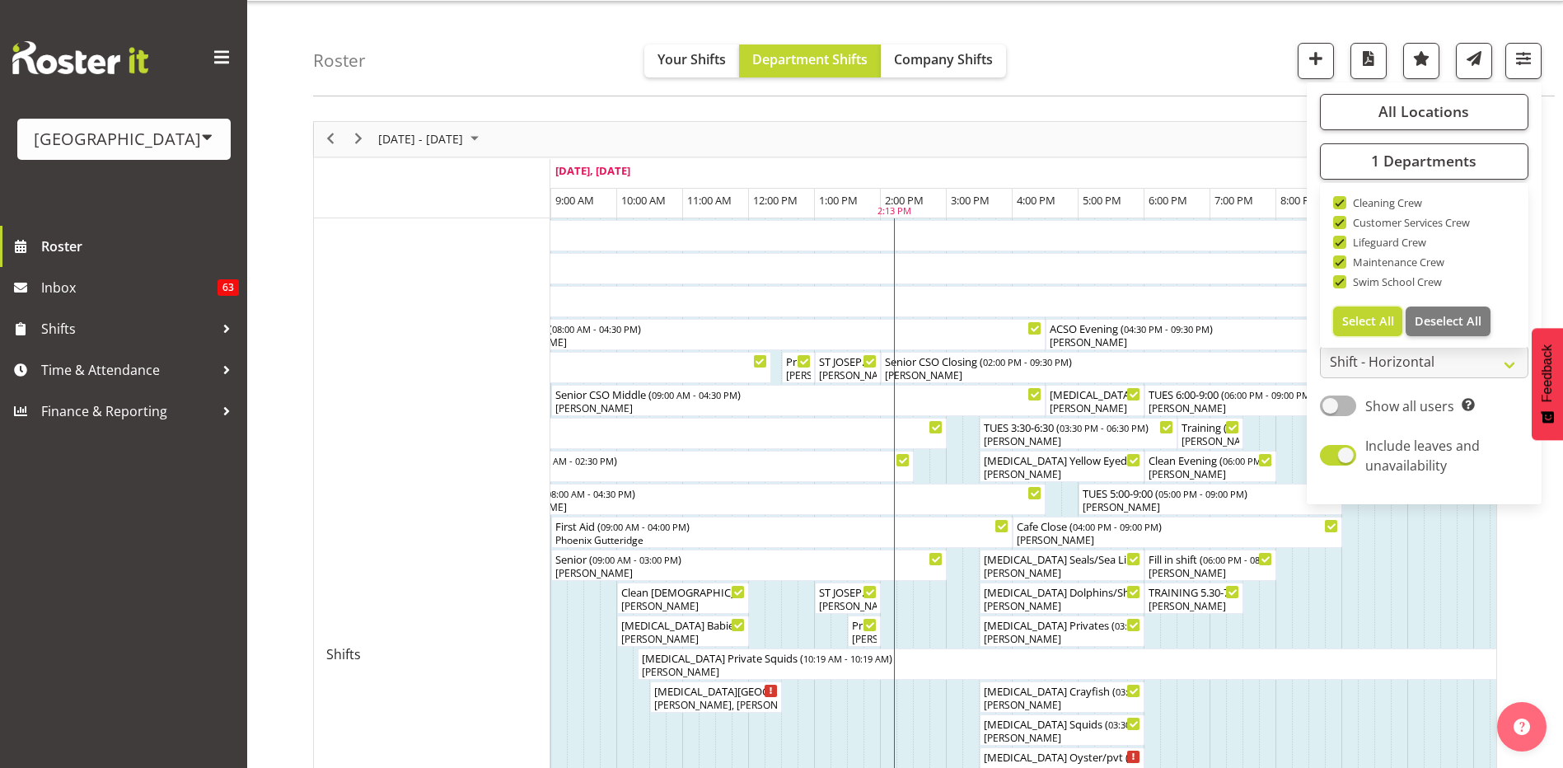
checkbox input "true"
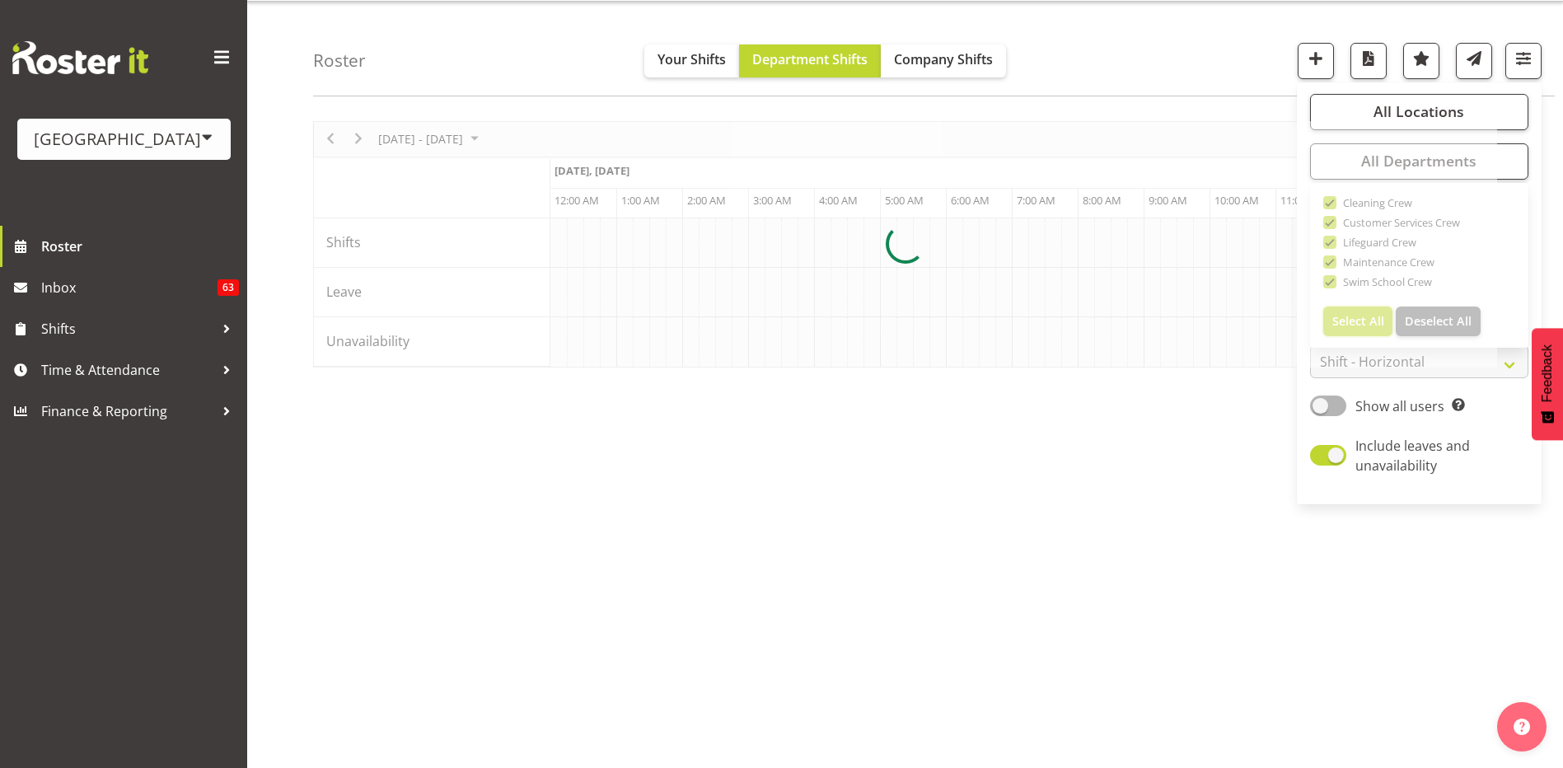
scroll to position [0, 1582]
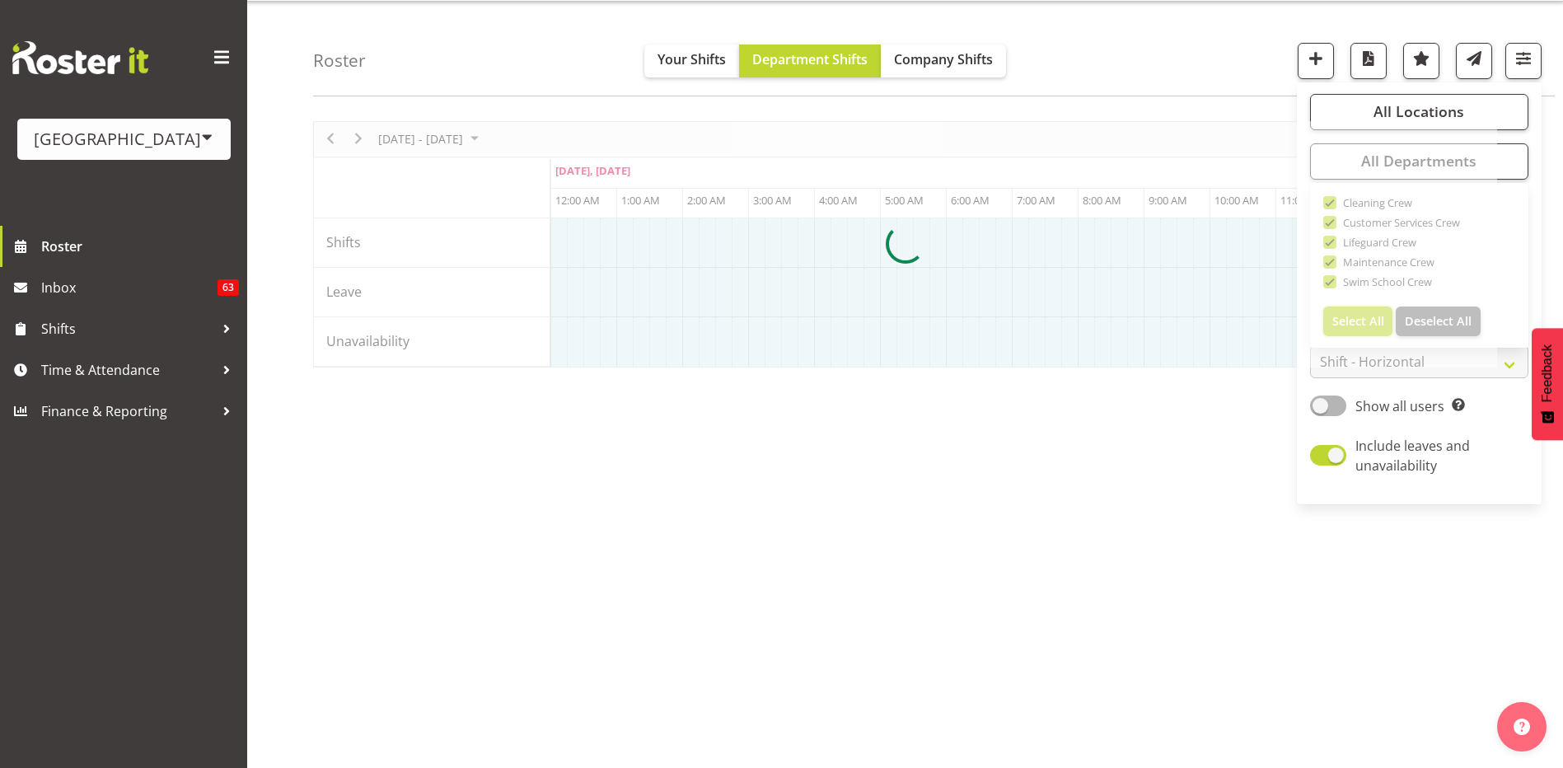
click at [1442, 320] on div at bounding box center [905, 244] width 1184 height 246
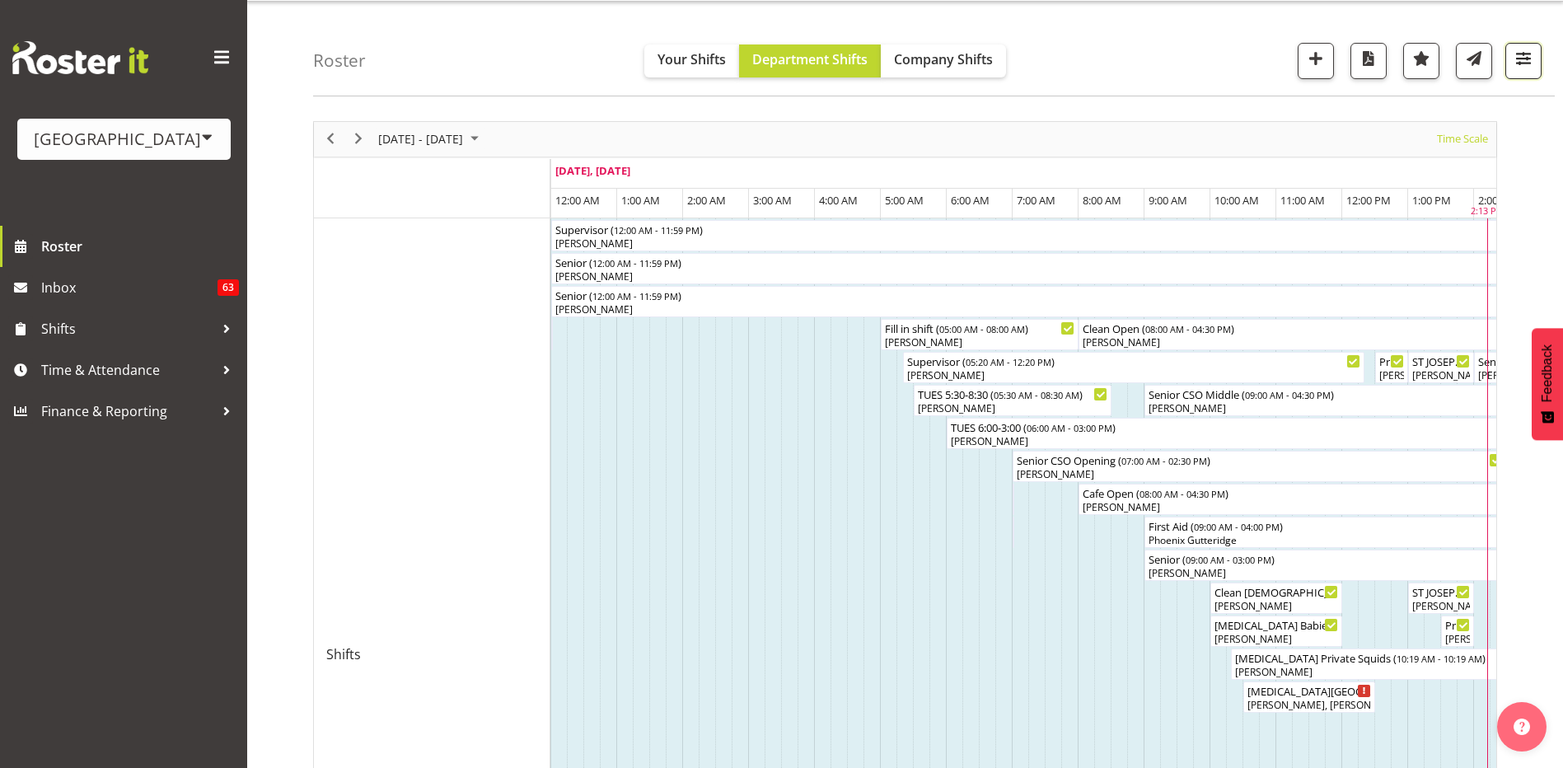
click at [1524, 68] on span "button" at bounding box center [1522, 58] width 21 height 21
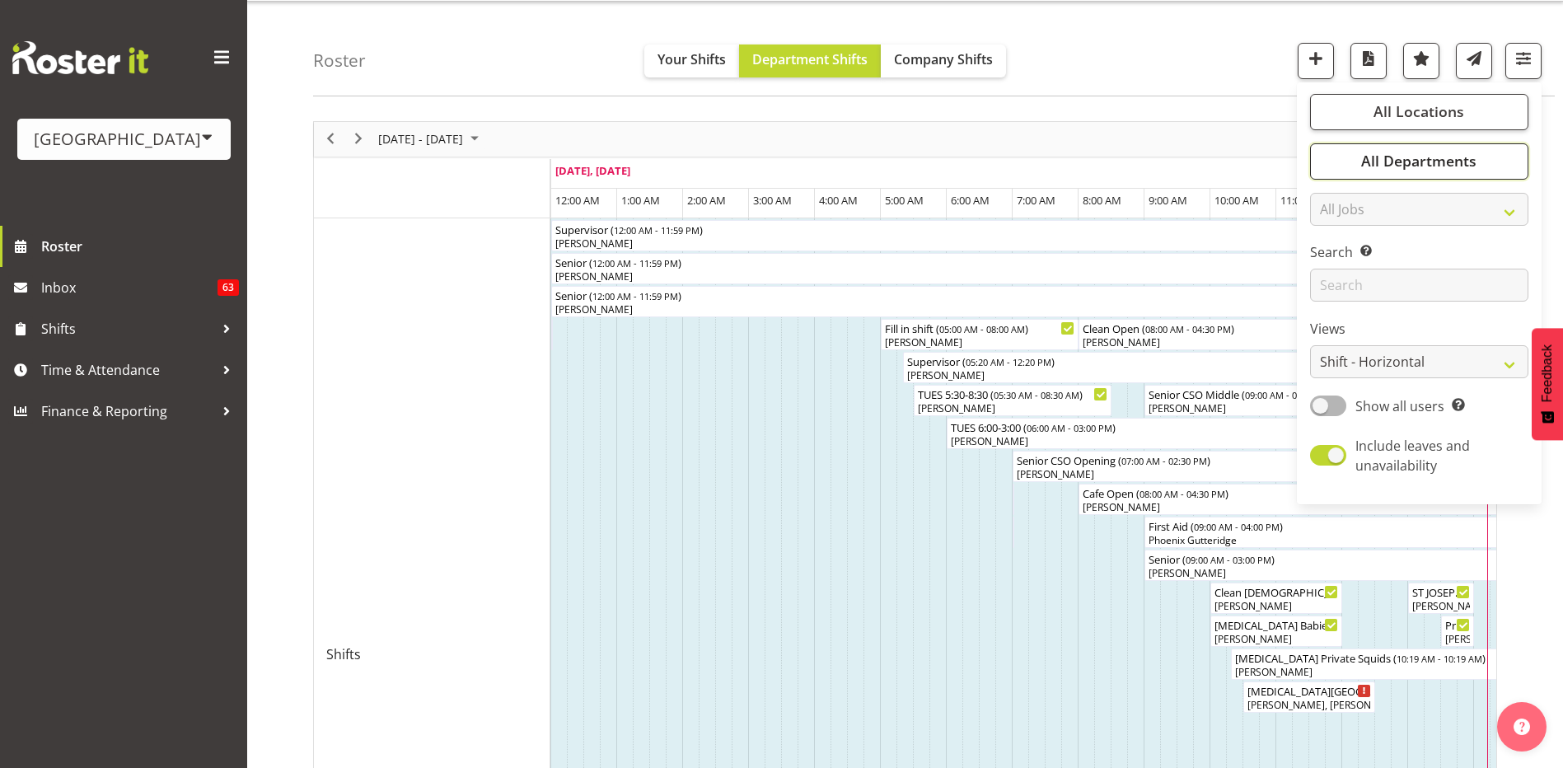
click at [1453, 166] on span "All Departments" at bounding box center [1418, 161] width 115 height 20
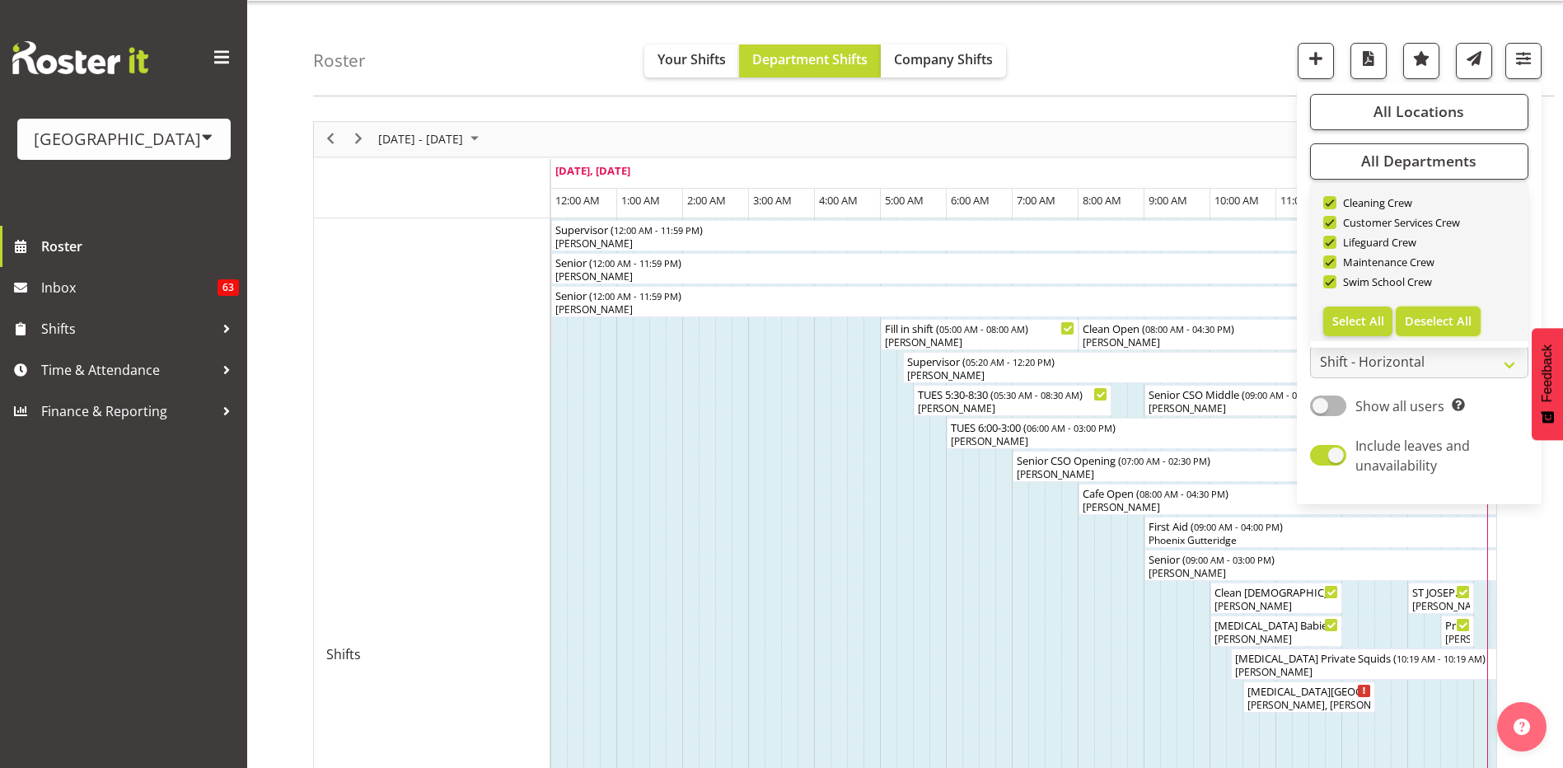
click at [1422, 316] on span "Deselect All" at bounding box center [1438, 321] width 67 height 16
checkbox input "false"
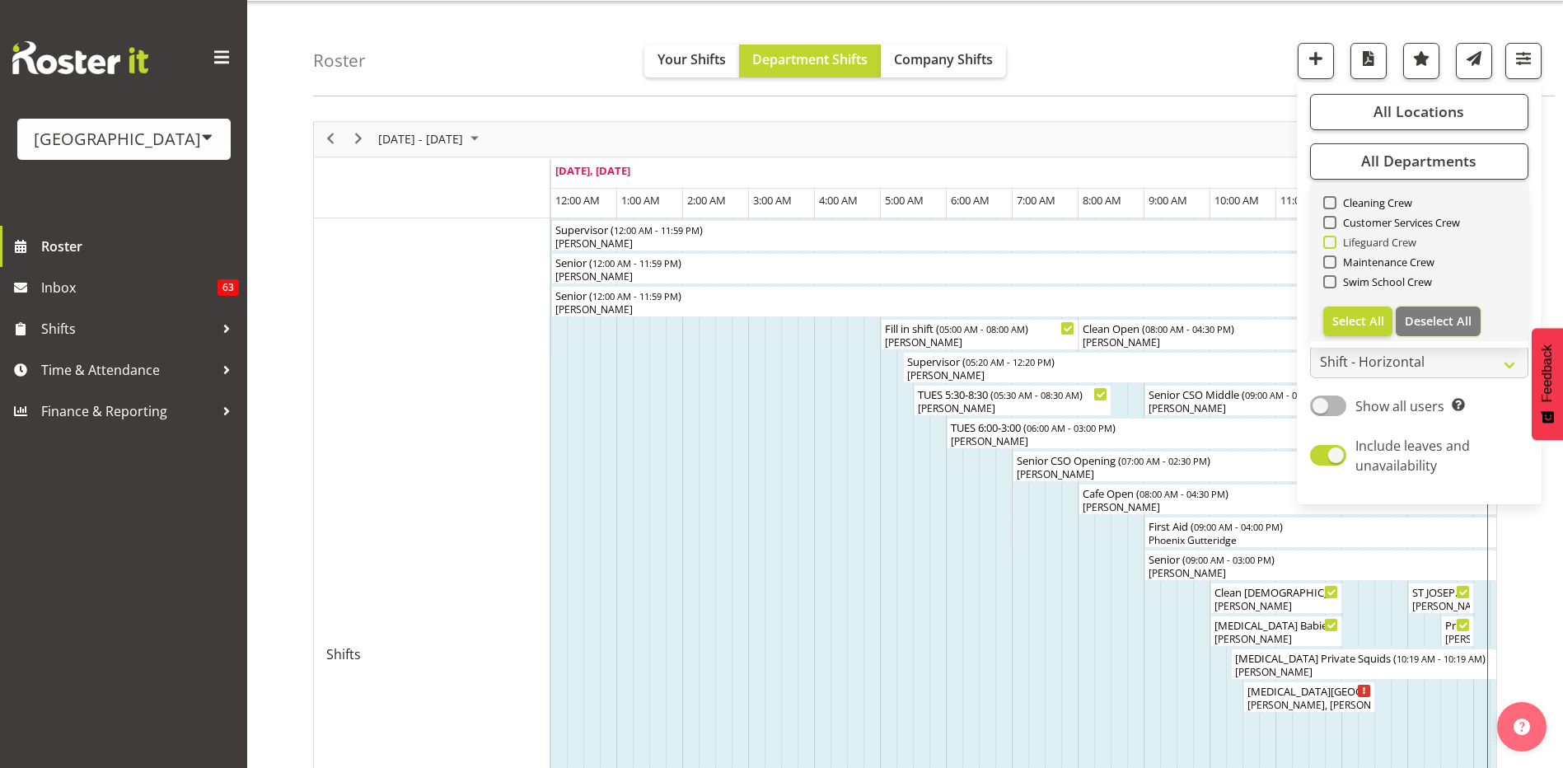
checkbox input "false"
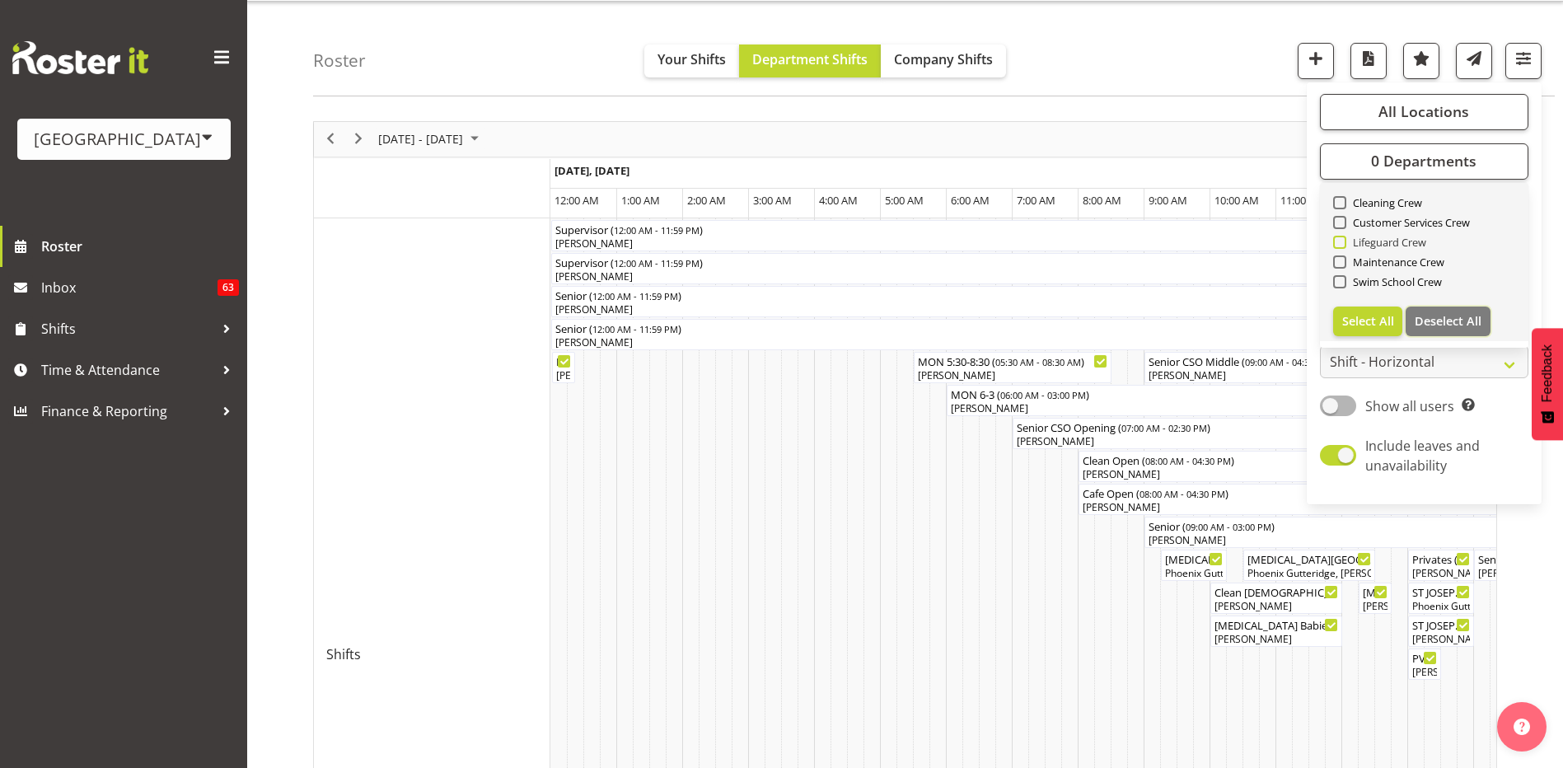
scroll to position [0, 1582]
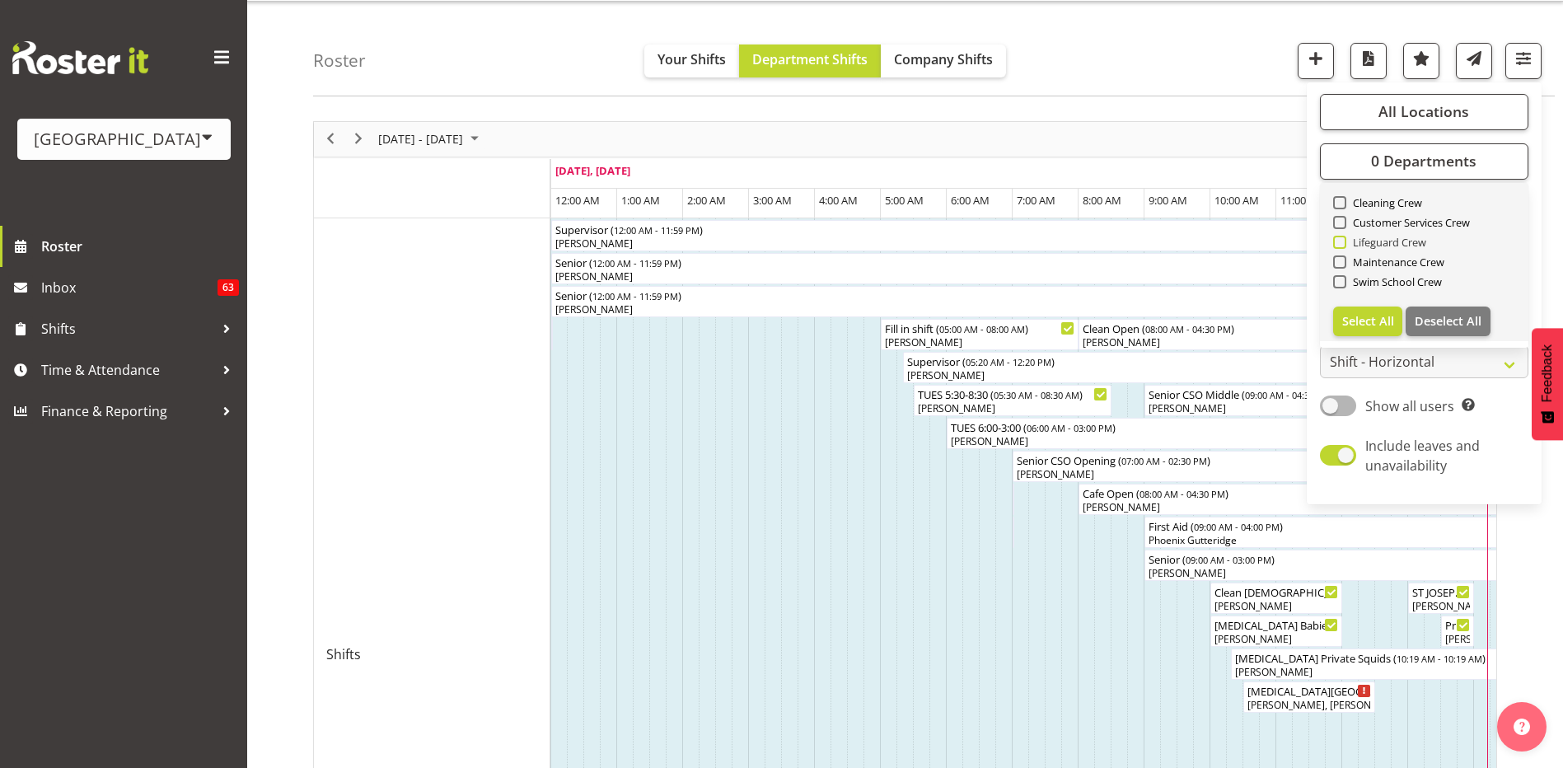
click at [1342, 244] on span at bounding box center [1339, 242] width 13 height 13
click at [1342, 244] on input "Lifeguard Crew" at bounding box center [1338, 241] width 11 height 11
checkbox input "true"
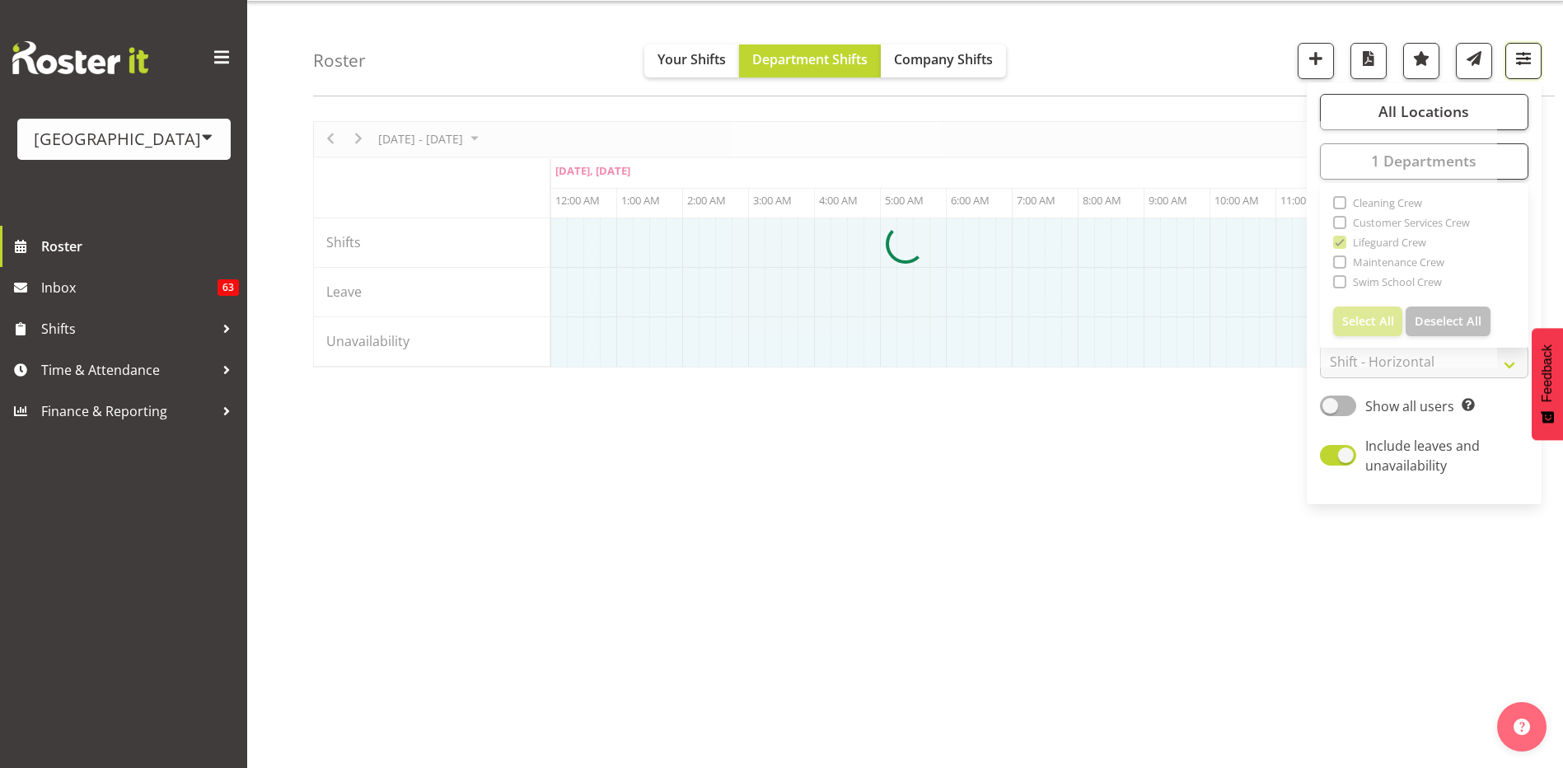
click at [1526, 56] on span "button" at bounding box center [1522, 58] width 21 height 21
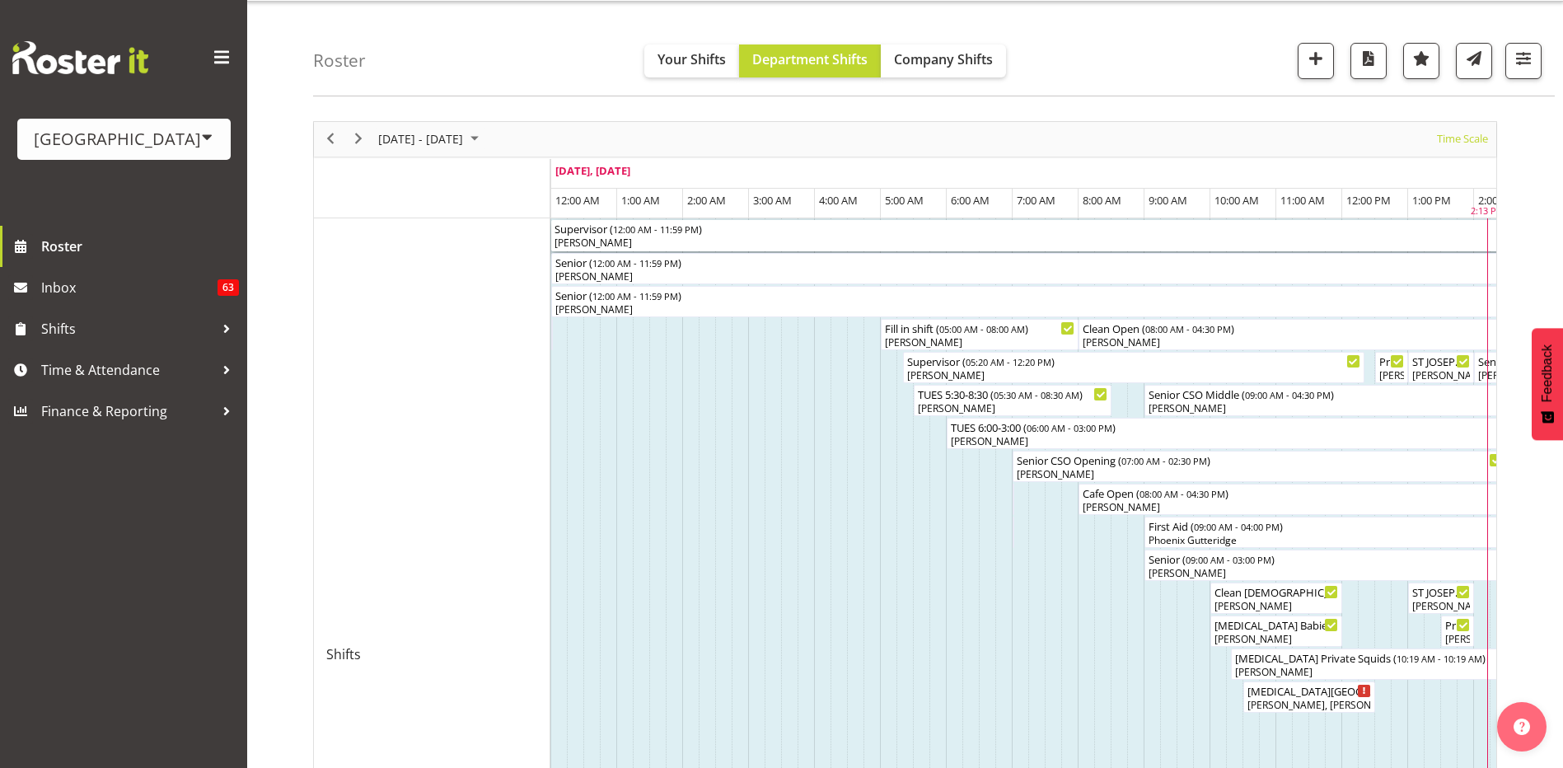
click at [591, 236] on div "[PERSON_NAME]" at bounding box center [1341, 243] width 1574 height 15
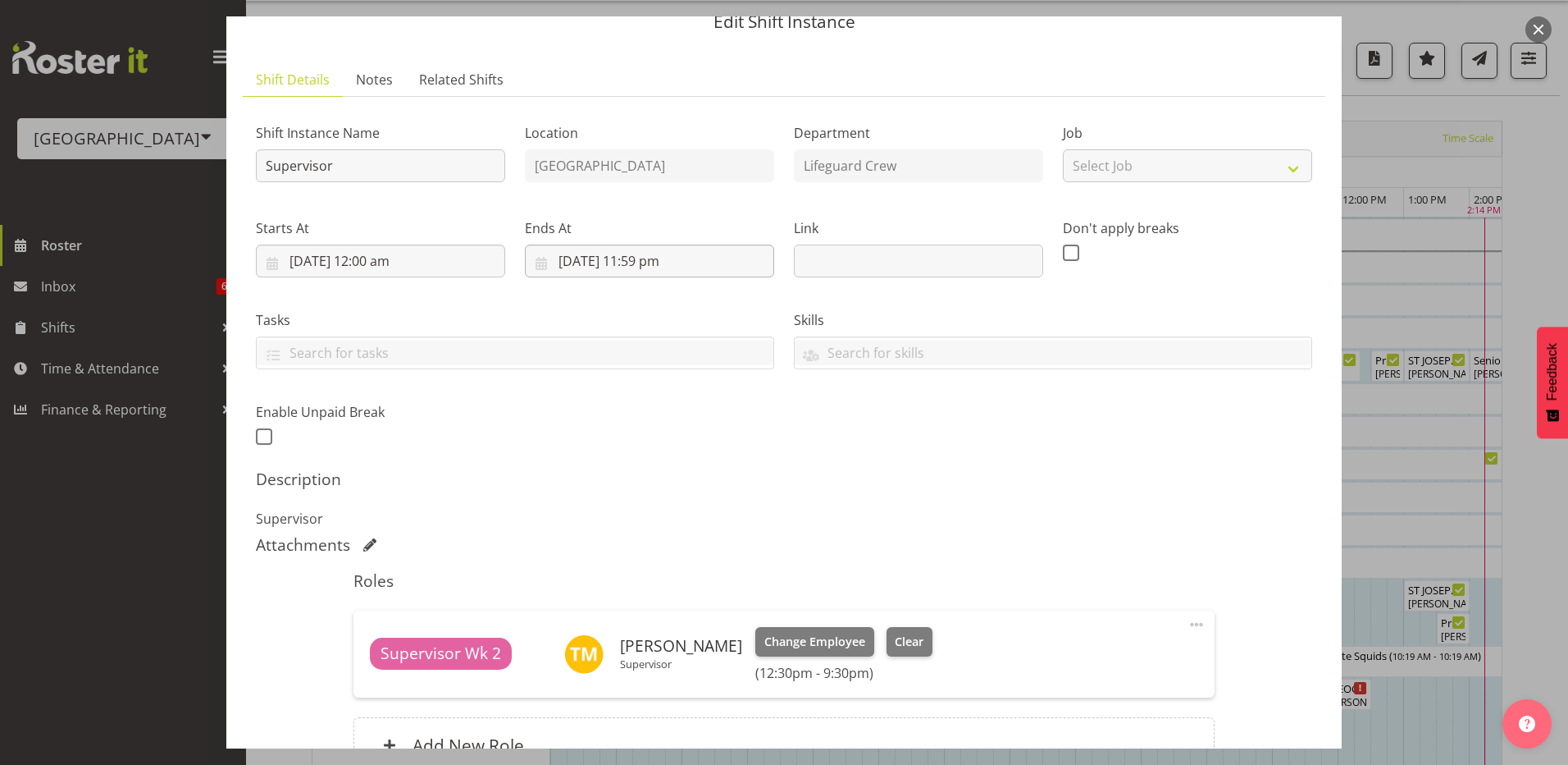
scroll to position [82, 0]
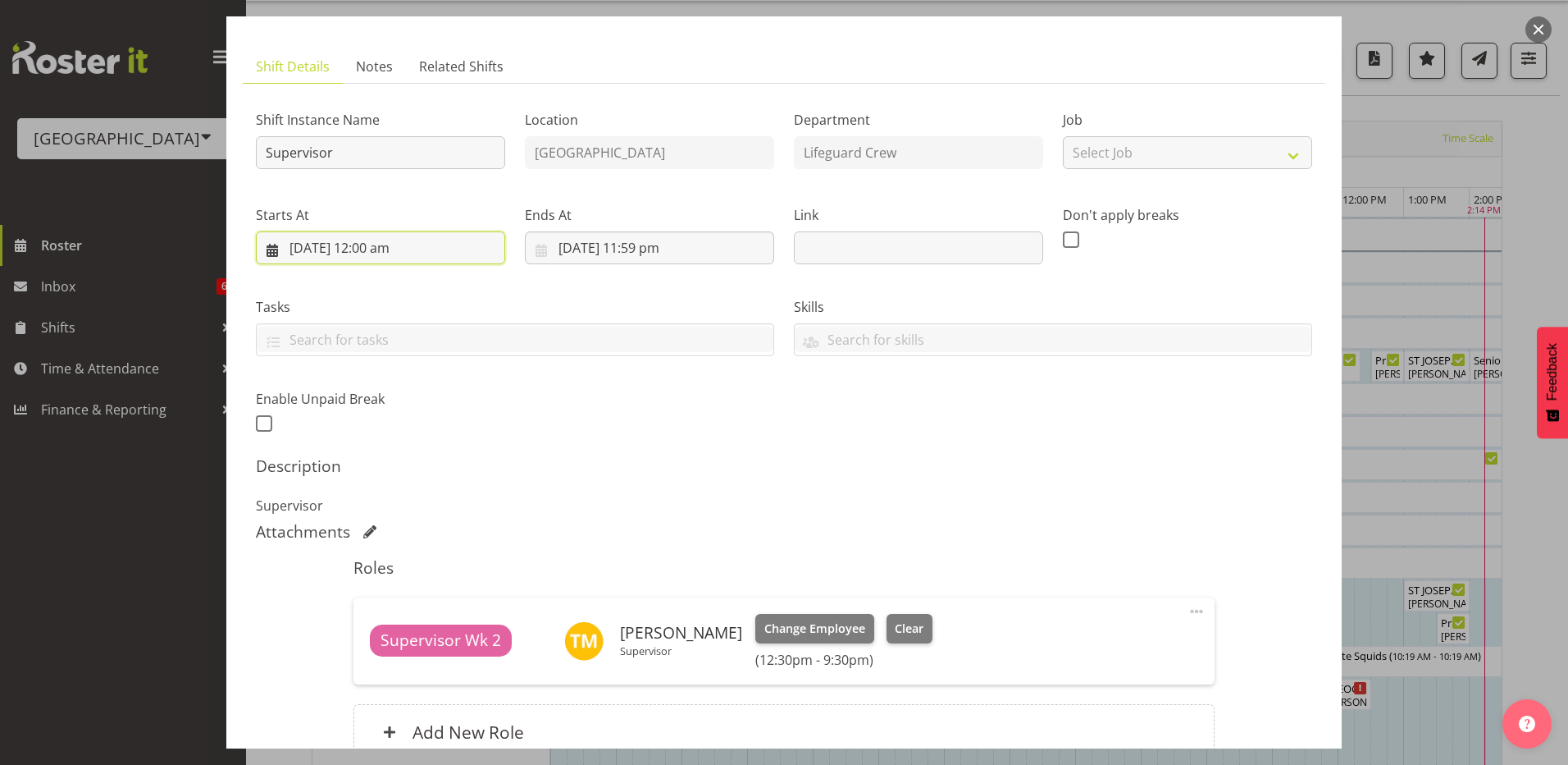
click at [427, 254] on input "12/08/2025, 12:00 am" at bounding box center [380, 247] width 249 height 33
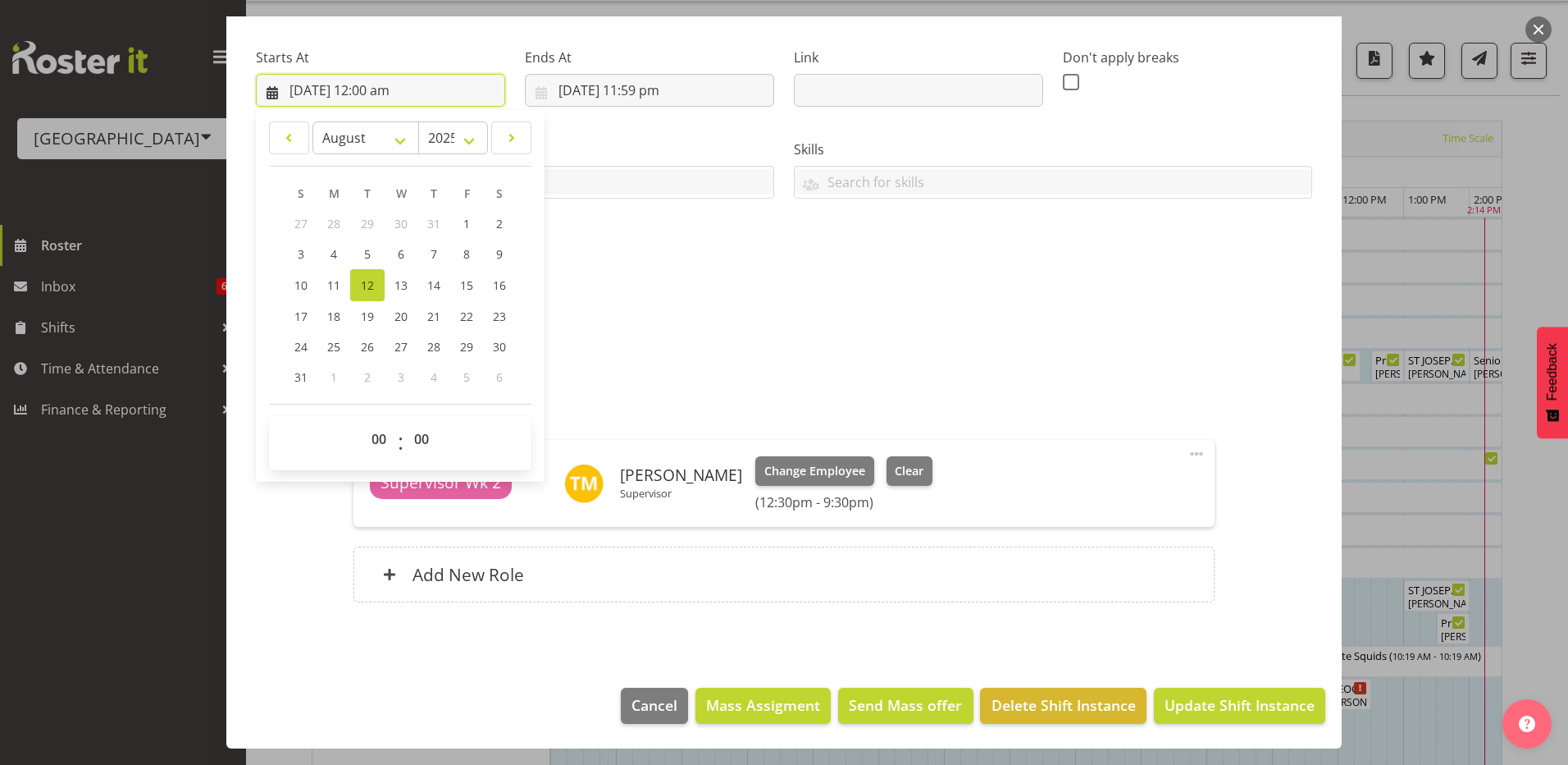
scroll to position [76, 0]
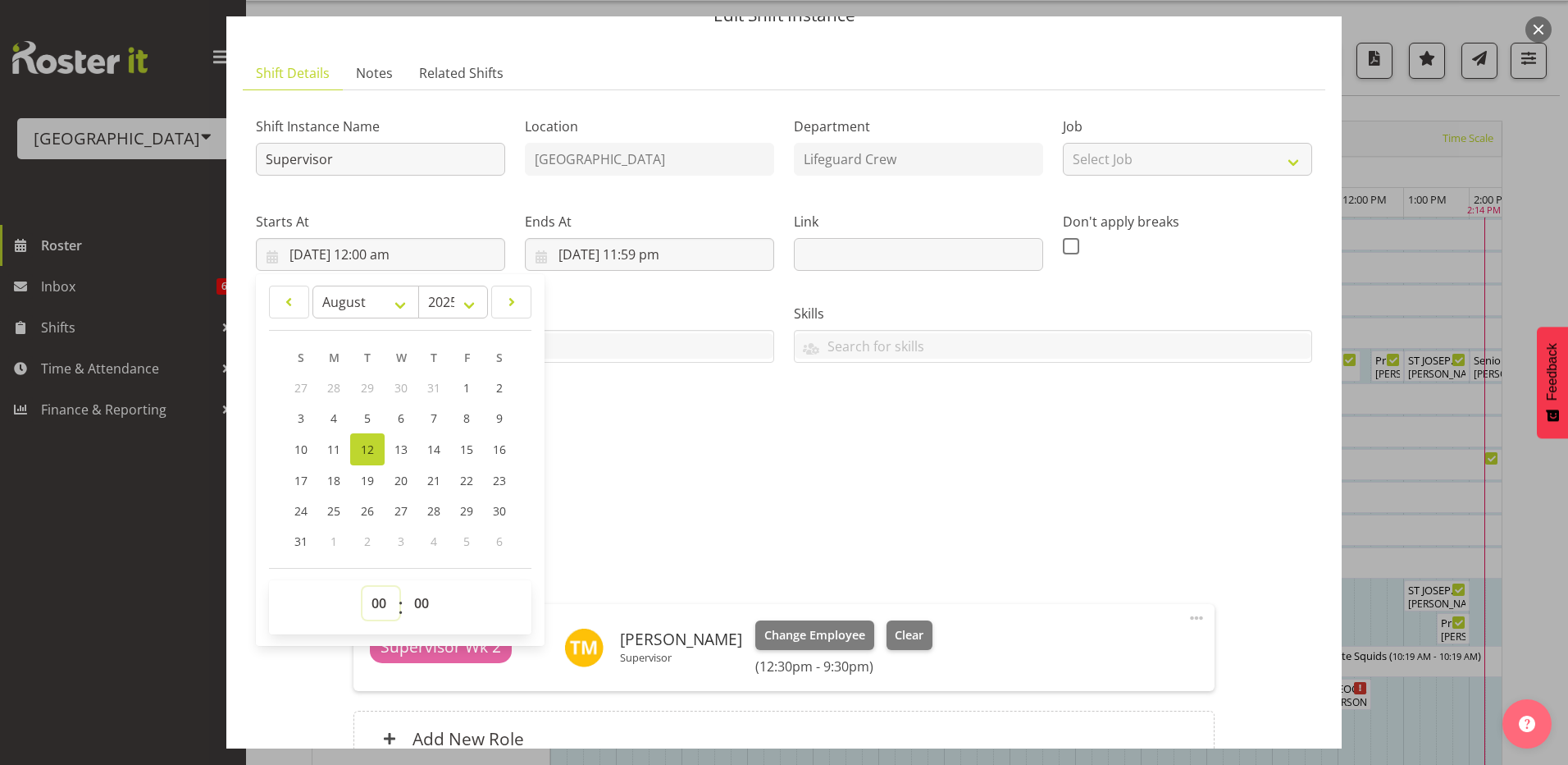
click at [379, 609] on select "00 01 02 03 04 05 06 07 08 09 10 11 12 13 14 15 16 17 18 19 20 21 22 23" at bounding box center [380, 603] width 37 height 33
select select "12"
click at [362, 587] on select "00 01 02 03 04 05 06 07 08 09 10 11 12 13 14 15 16 17 18 19 20 21 22 23" at bounding box center [380, 603] width 37 height 33
type input "12/08/2025, 12:00 pm"
click at [426, 608] on select "00 01 02 03 04 05 06 07 08 09 10 11 12 13 14 15 16 17 18 19 20 21 22 23 24 25 2…" at bounding box center [423, 603] width 37 height 33
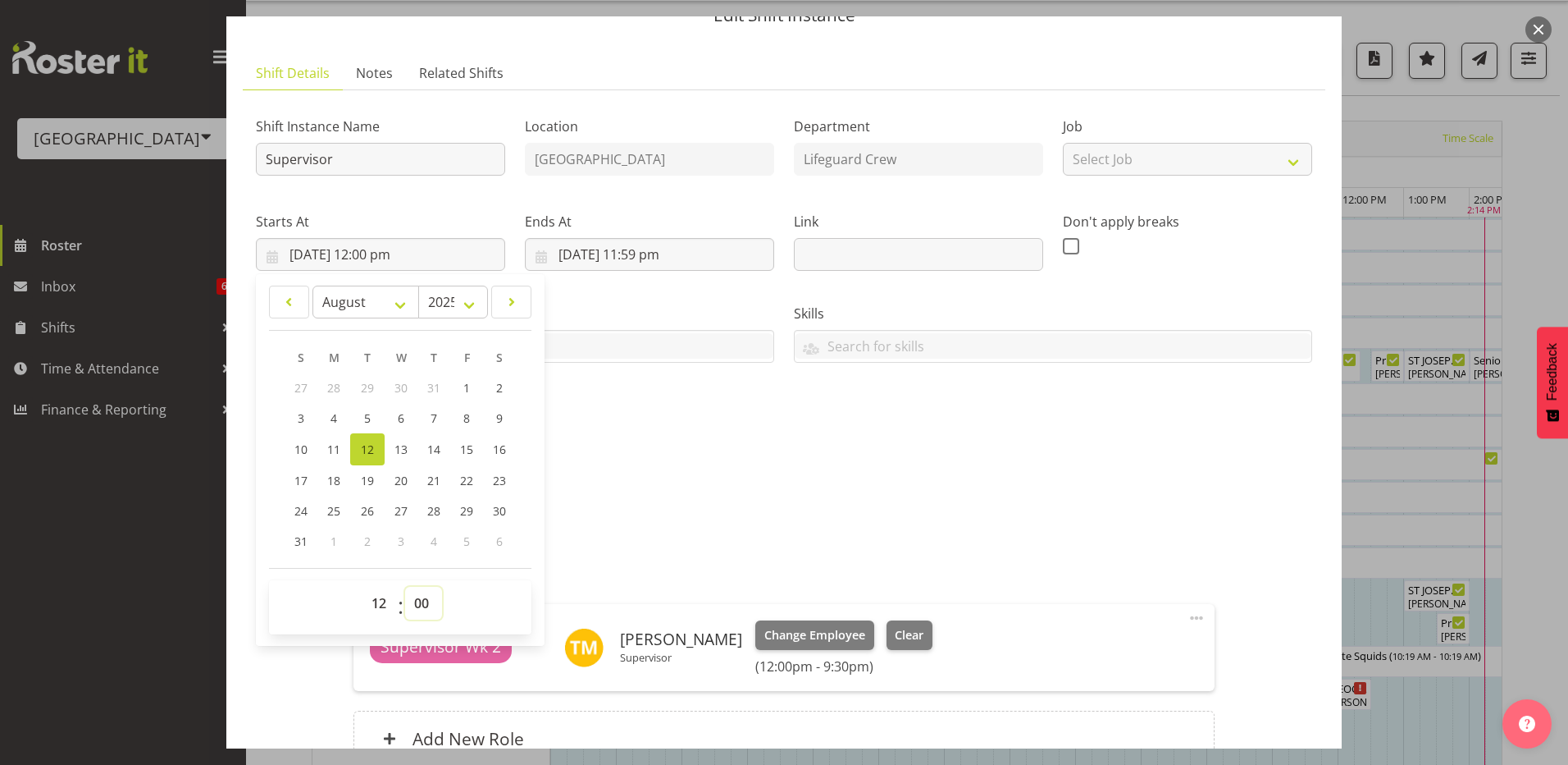
select select "30"
click at [405, 587] on select "00 01 02 03 04 05 06 07 08 09 10 11 12 13 14 15 16 17 18 19 20 21 22 23 24 25 2…" at bounding box center [423, 603] width 37 height 33
type input "12/08/2025, 12:30 pm"
click at [647, 253] on input "12/08/2025, 11:59 pm" at bounding box center [649, 254] width 249 height 33
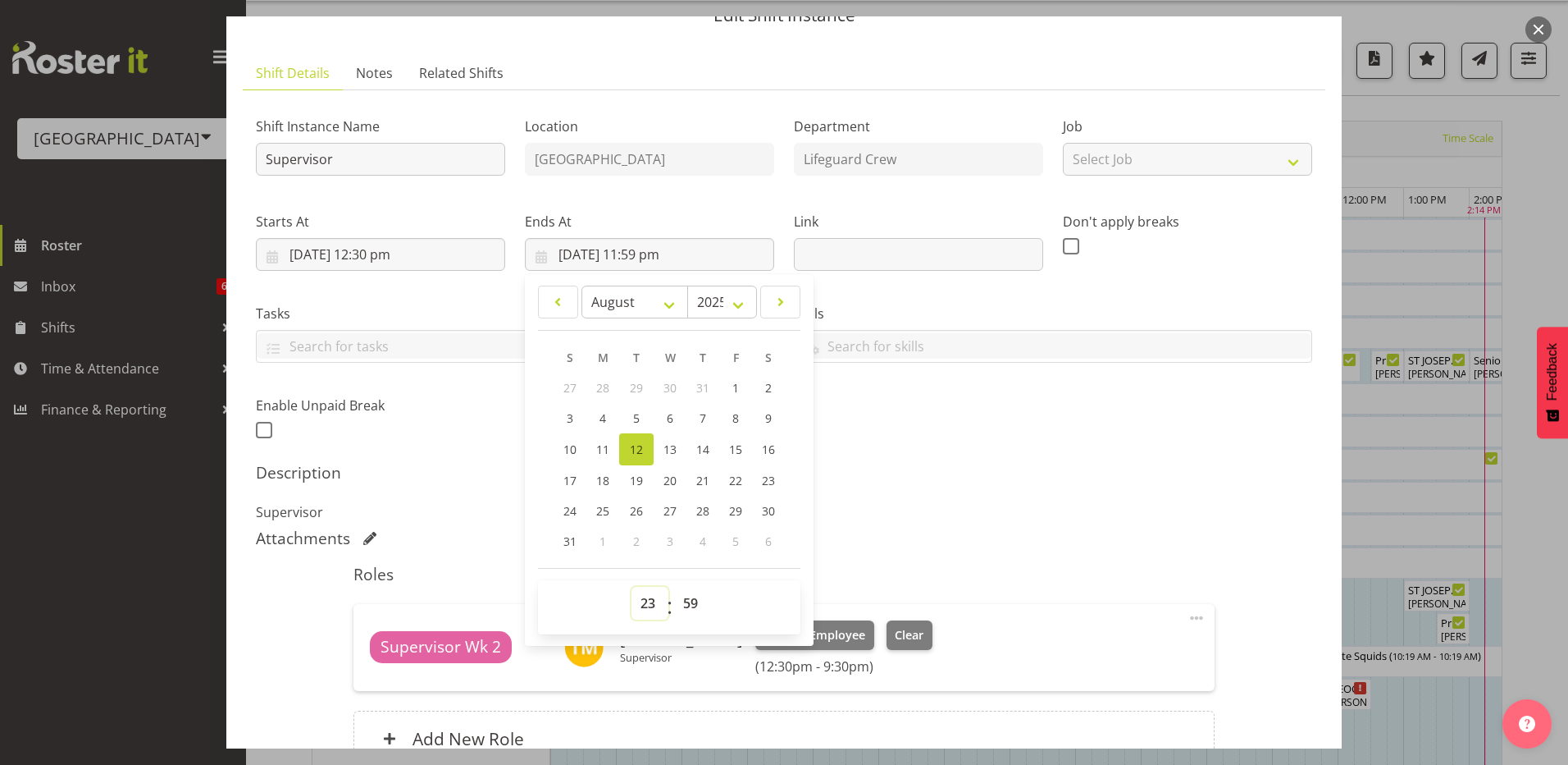
click at [645, 607] on select "00 01 02 03 04 05 06 07 08 09 10 11 12 13 14 15 16 17 18 19 20 21 22 23" at bounding box center [649, 603] width 37 height 33
select select "21"
click at [631, 587] on select "00 01 02 03 04 05 06 07 08 09 10 11 12 13 14 15 16 17 18 19 20 21 22 23" at bounding box center [649, 603] width 37 height 33
type input "12/08/2025, 9:59 pm"
click at [687, 608] on select "00 01 02 03 04 05 06 07 08 09 10 11 12 13 14 15 16 17 18 19 20 21 22 23 24 25 2…" at bounding box center [692, 603] width 37 height 33
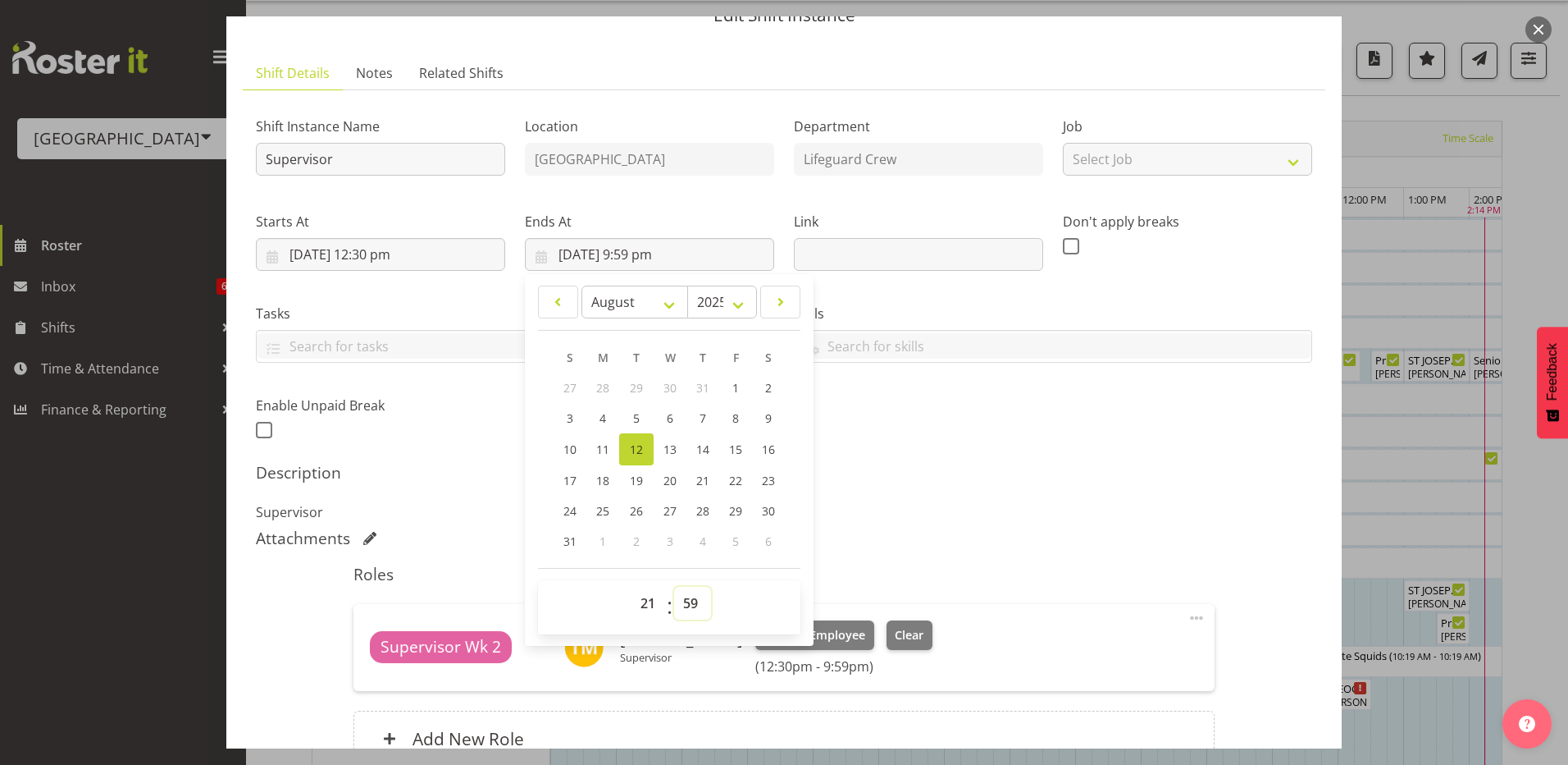
select select "30"
click at [674, 587] on select "00 01 02 03 04 05 06 07 08 09 10 11 12 13 14 15 16 17 18 19 20 21 22 23 24 25 2…" at bounding box center [692, 603] width 37 height 33
type input "12/08/2025, 9:30 pm"
click at [888, 513] on p "Supervisor" at bounding box center [784, 512] width 1056 height 20
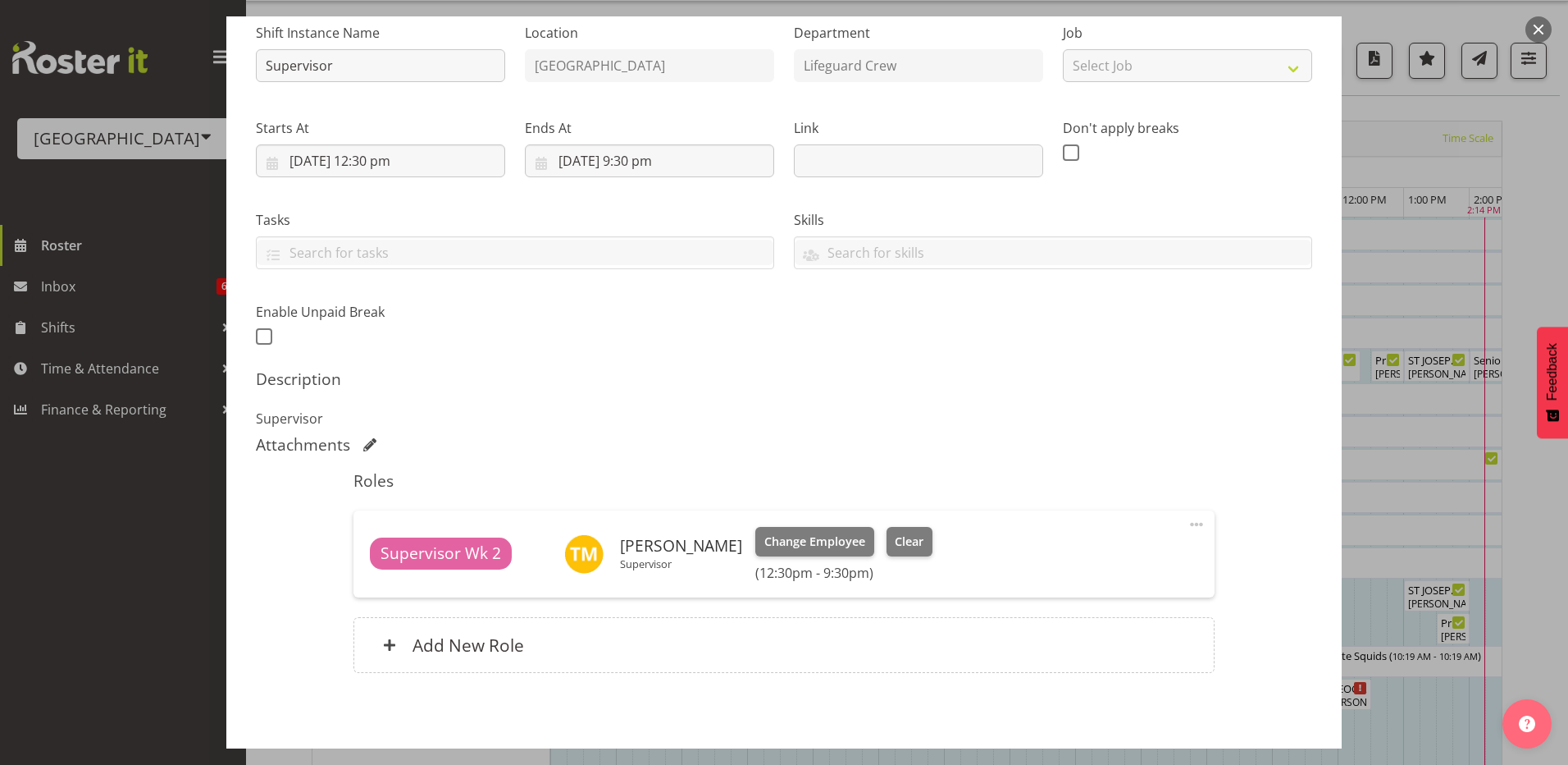
scroll to position [240, 0]
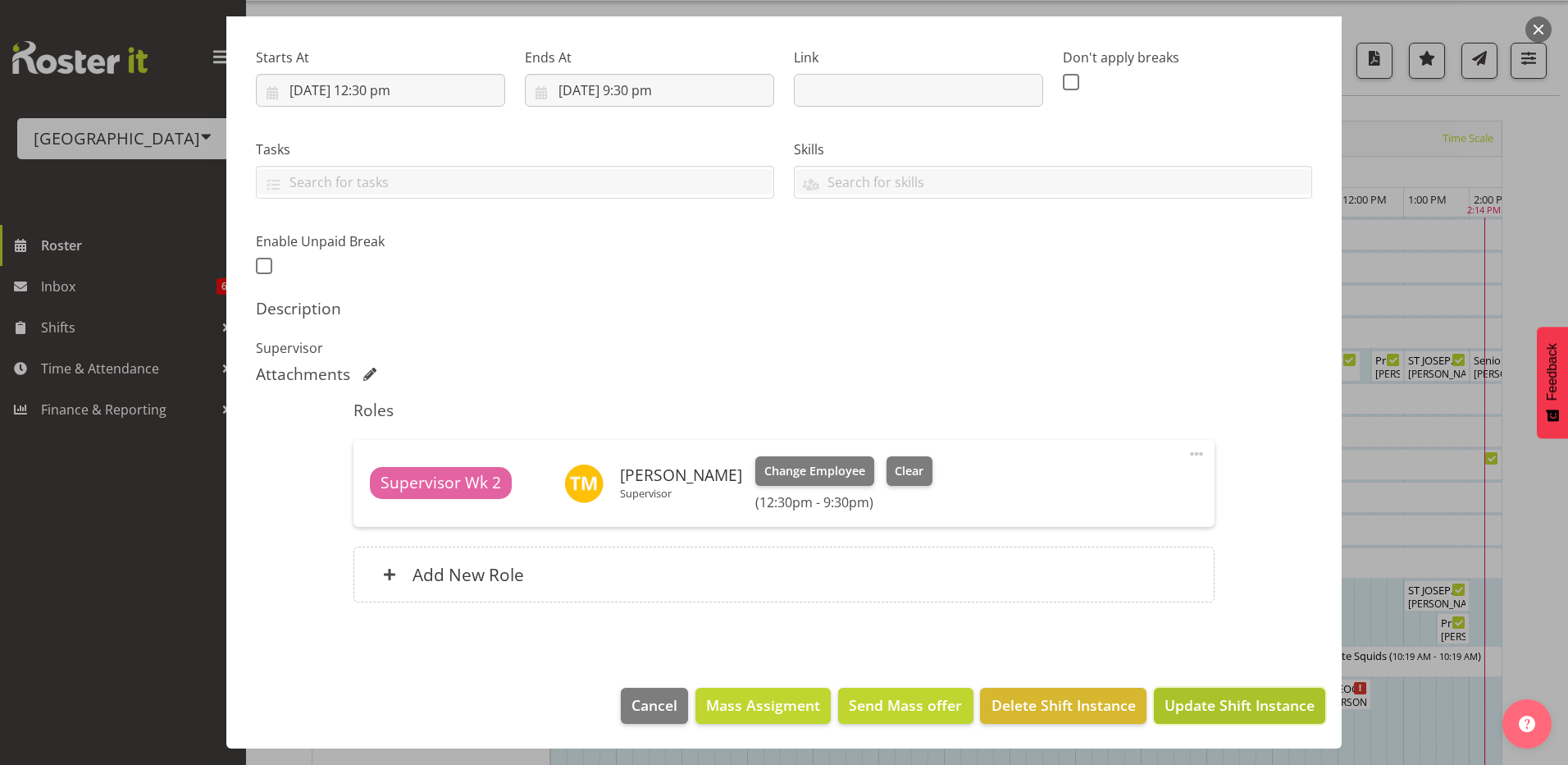
click at [1200, 713] on span "Update Shift Instance" at bounding box center [1239, 704] width 150 height 21
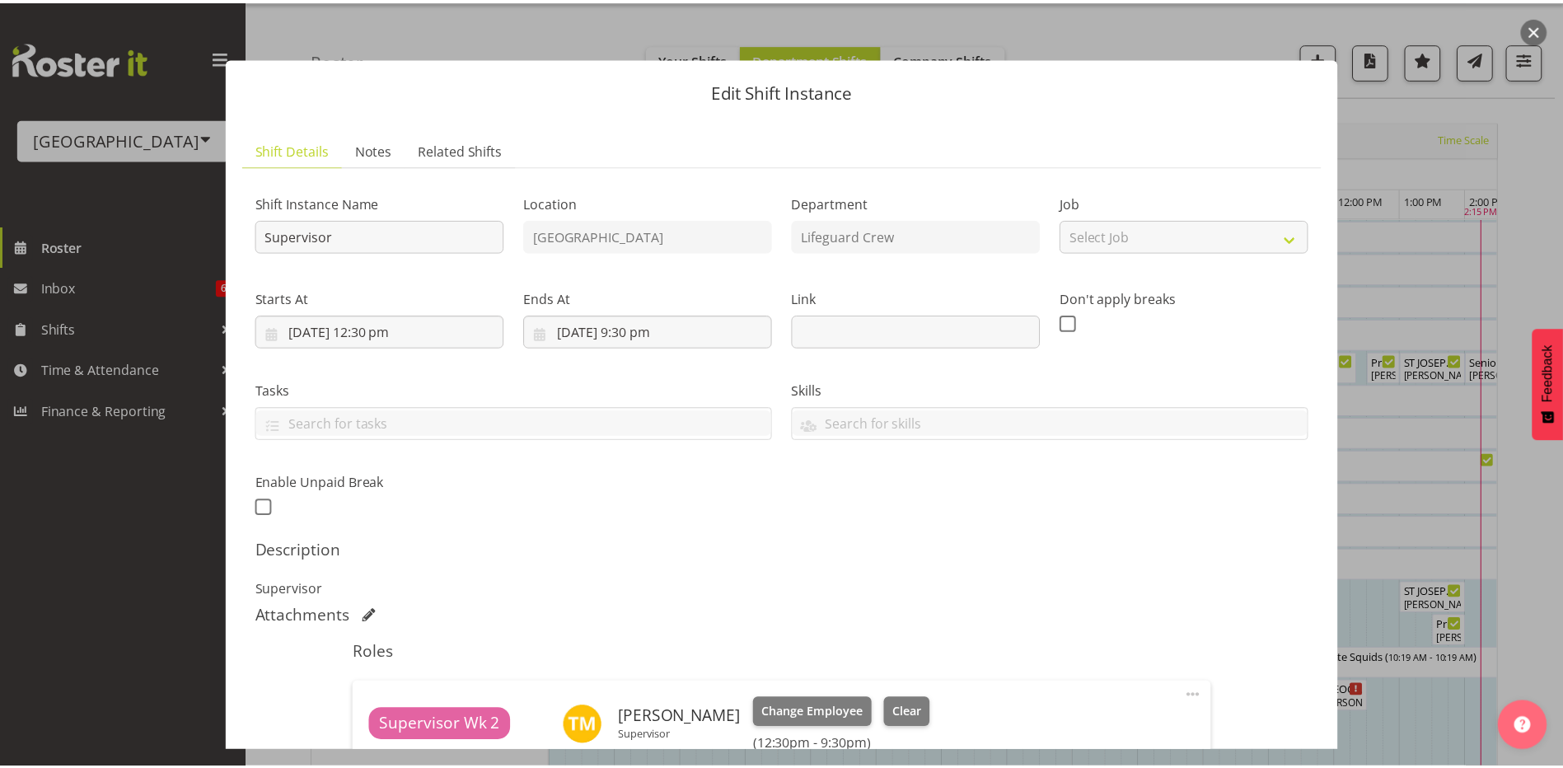
scroll to position [165, 0]
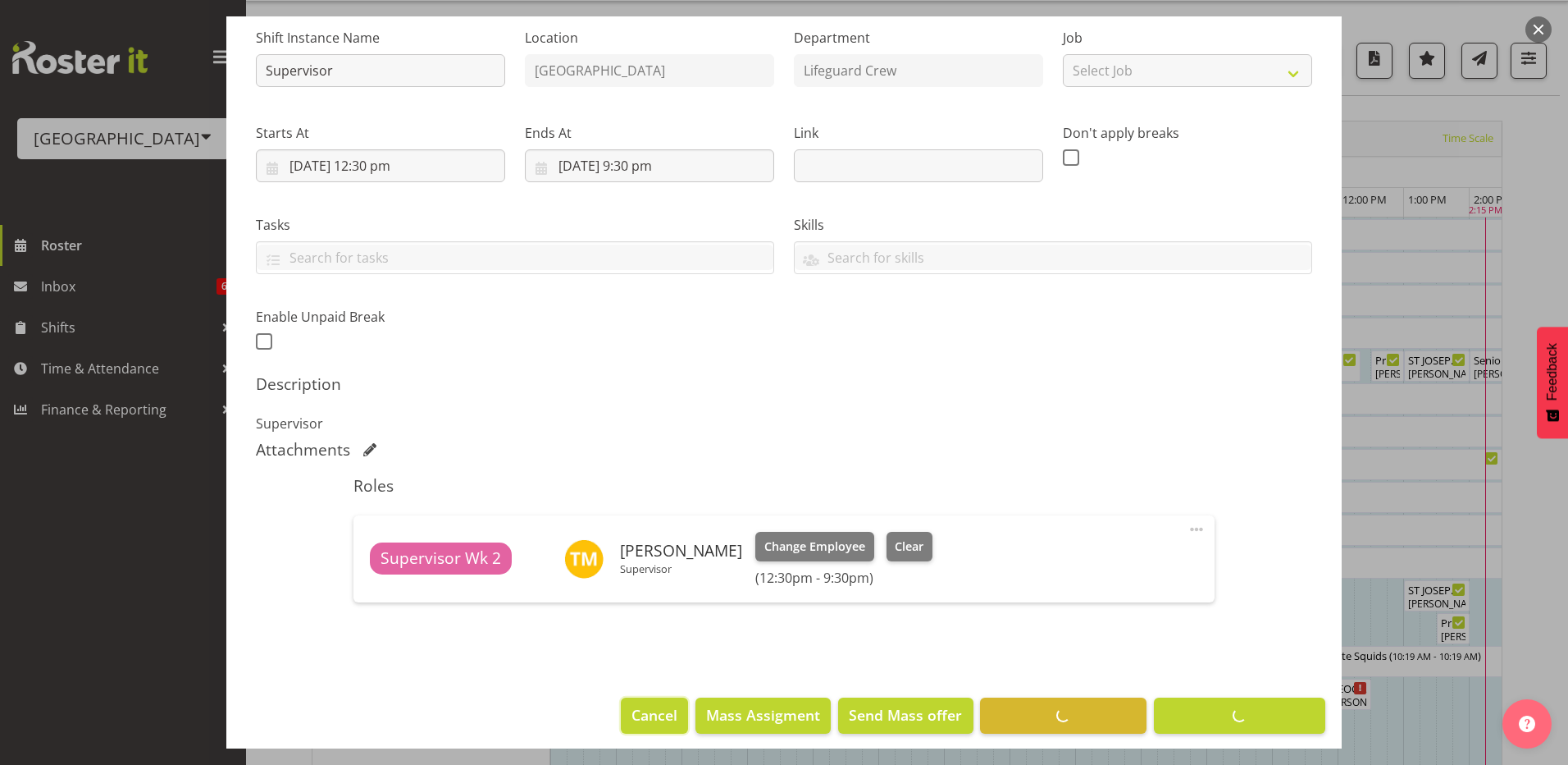
click at [664, 725] on span "Cancel" at bounding box center [654, 714] width 46 height 21
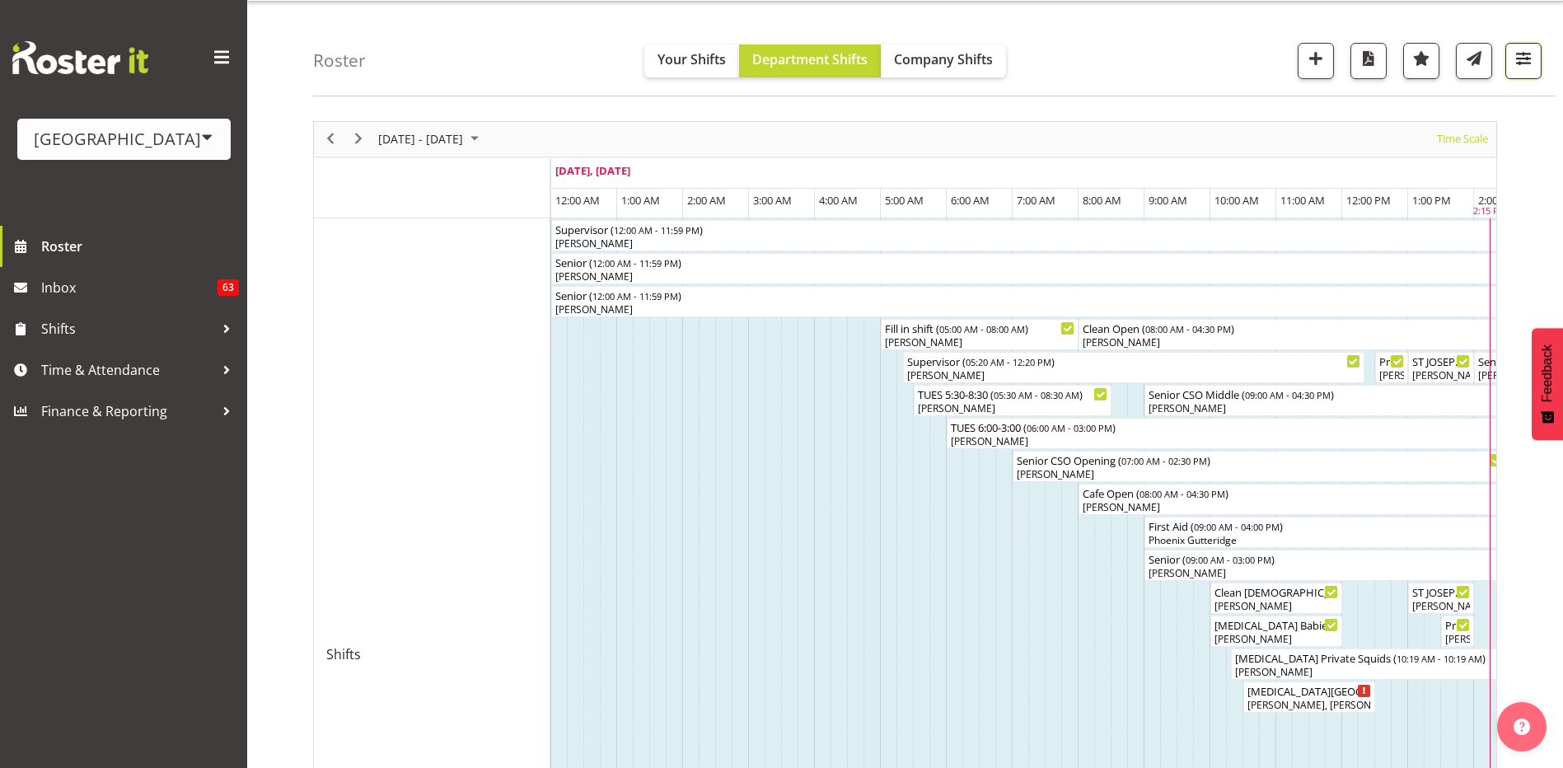
click at [1523, 69] on span "button" at bounding box center [1522, 58] width 21 height 21
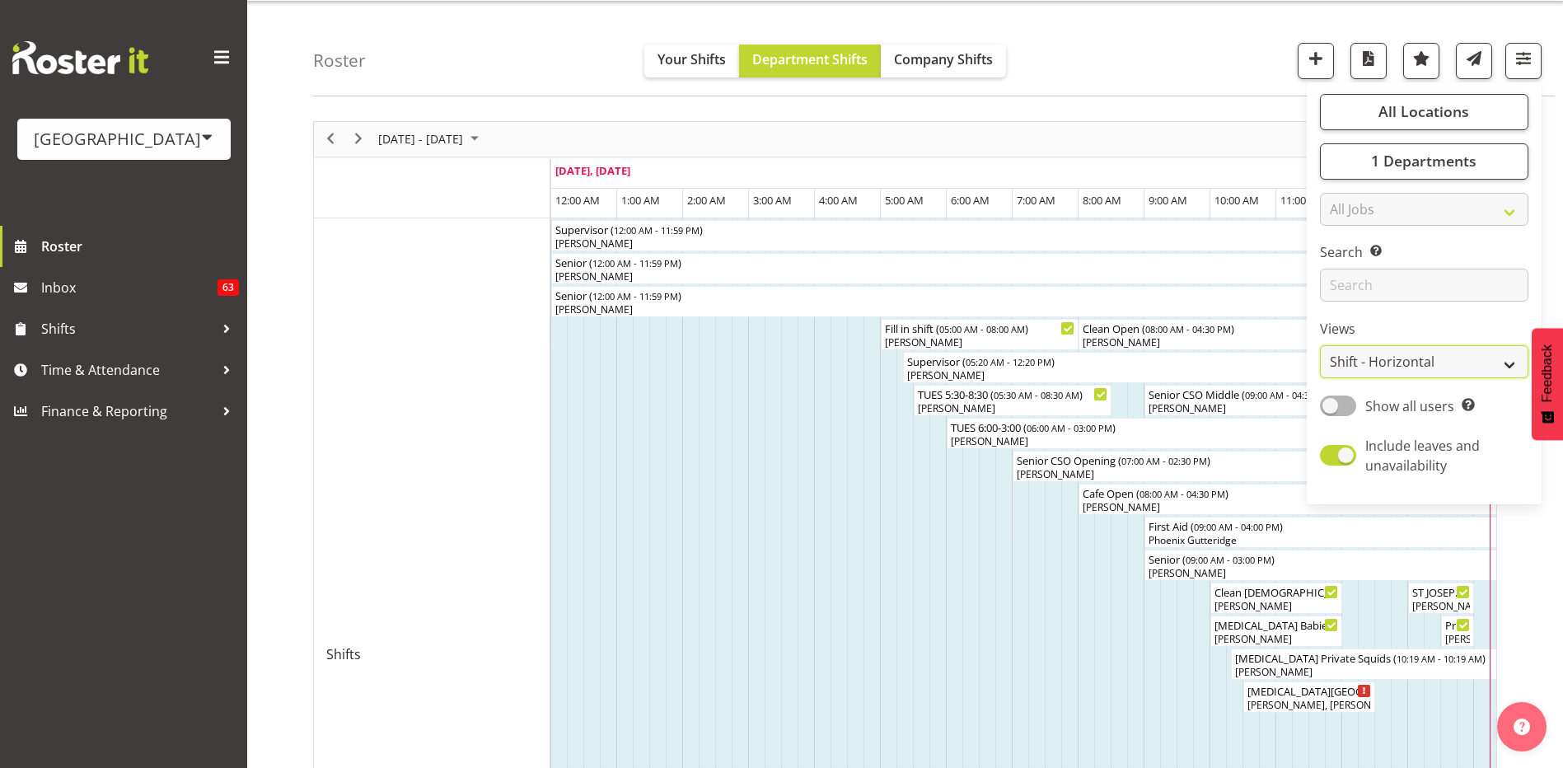
click at [1464, 371] on select "Staff Role Shift - Horizontal Shift - Vertical Staff - Location" at bounding box center [1424, 361] width 208 height 33
select select "role"
click at [1320, 345] on select "Staff Role Shift - Horizontal Shift - Vertical Staff - Location" at bounding box center [1424, 361] width 208 height 33
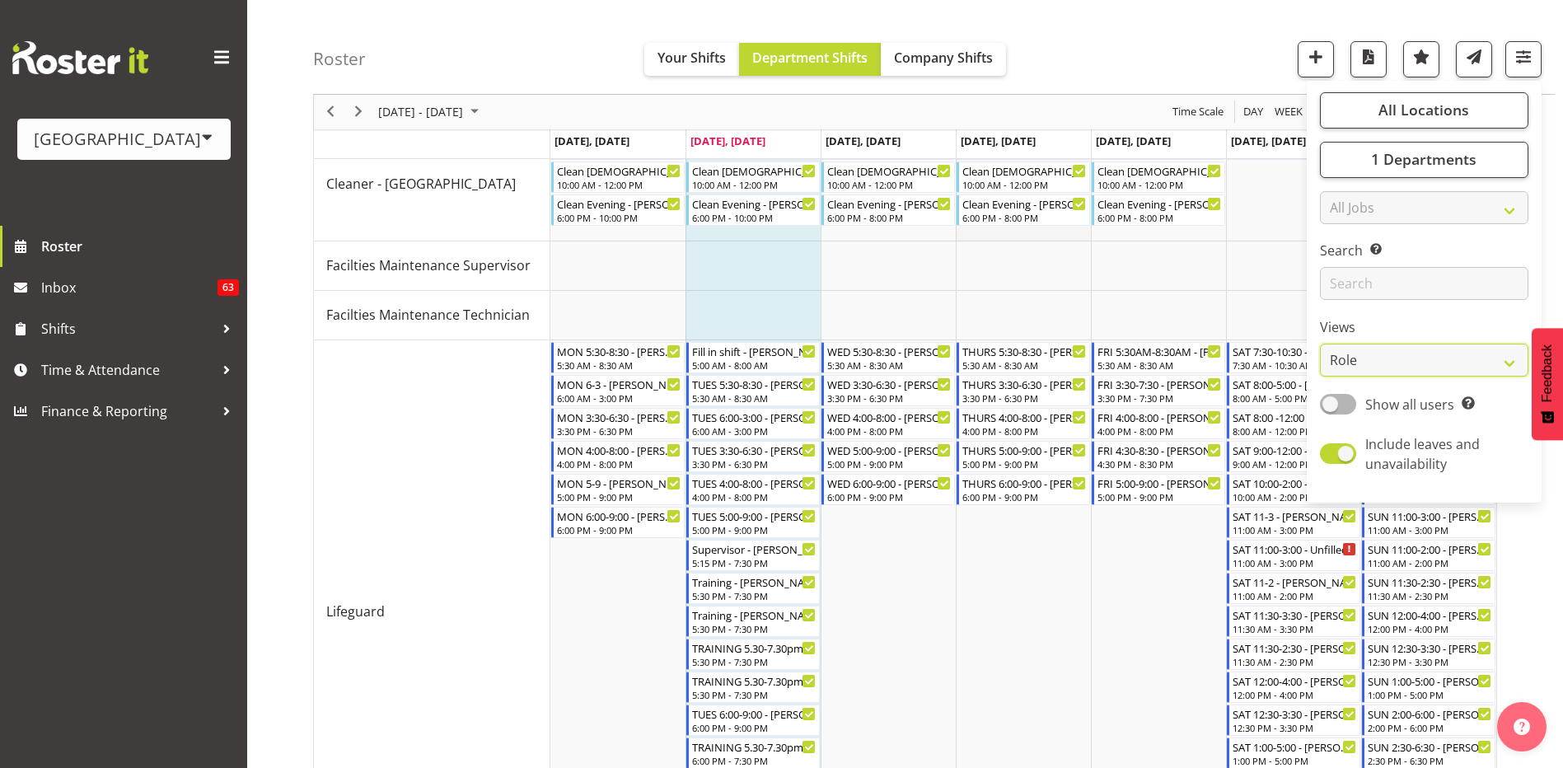
scroll to position [372, 0]
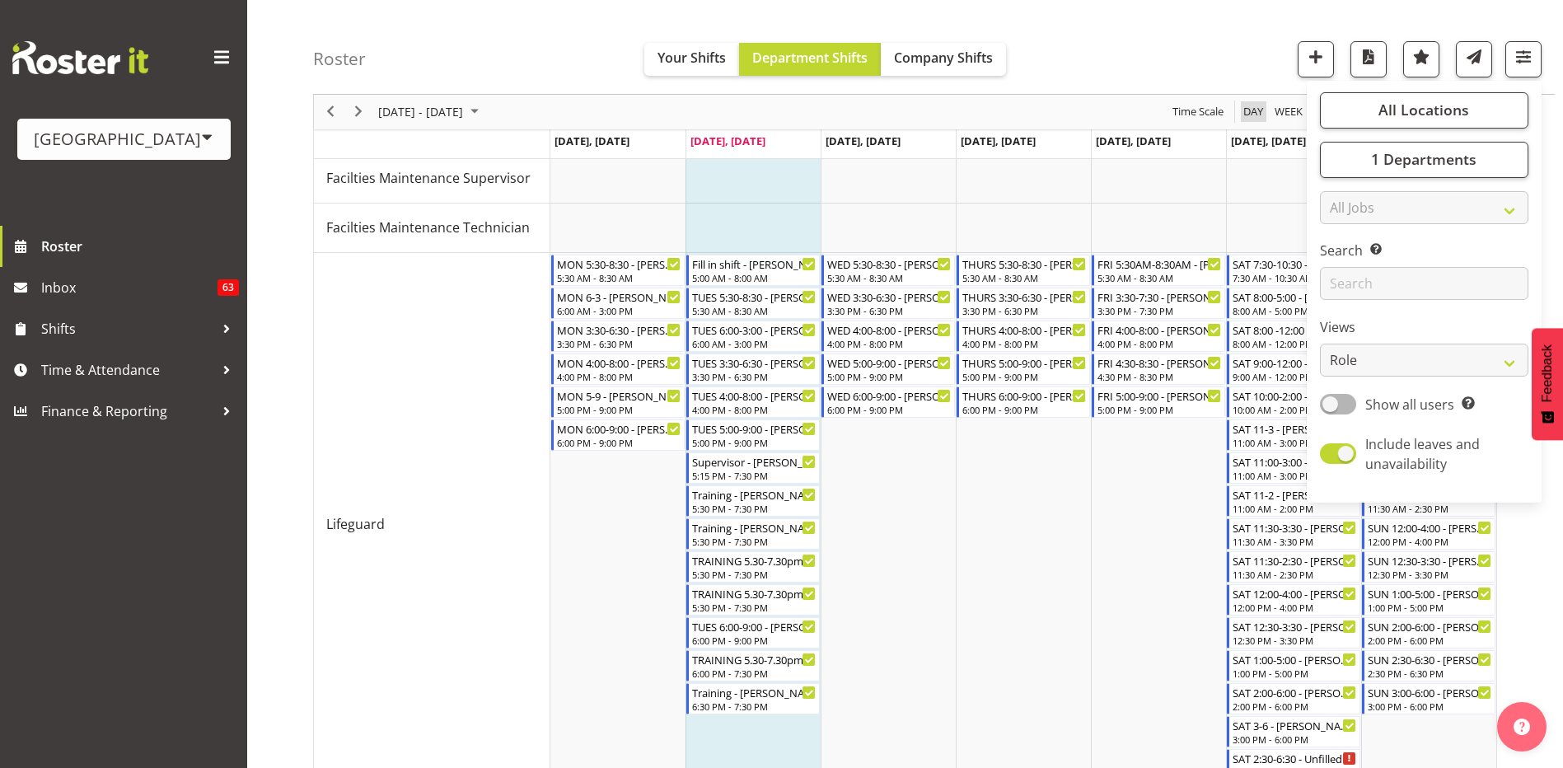
click at [1253, 113] on span "Day" at bounding box center [1252, 112] width 23 height 21
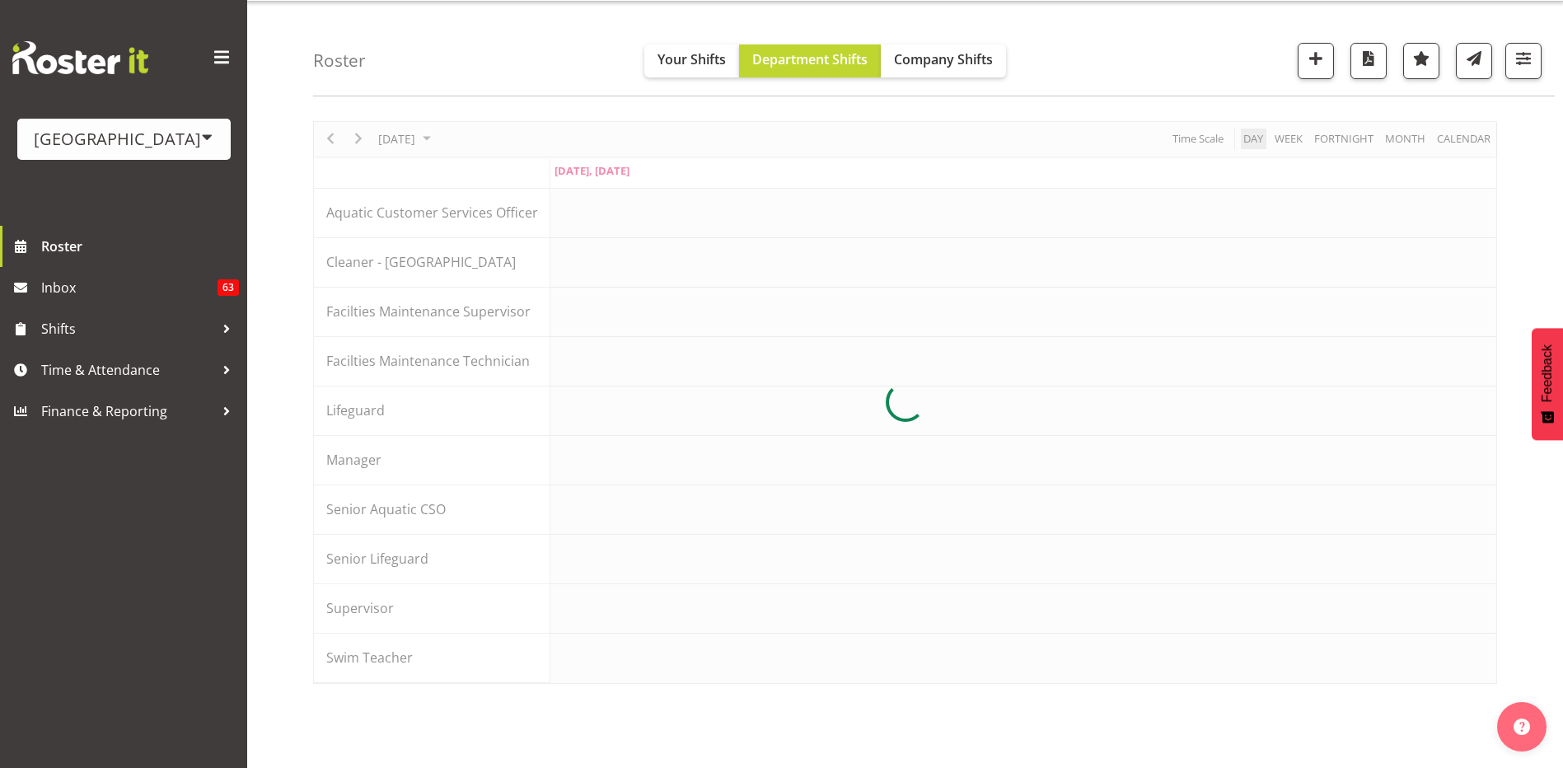
scroll to position [43, 0]
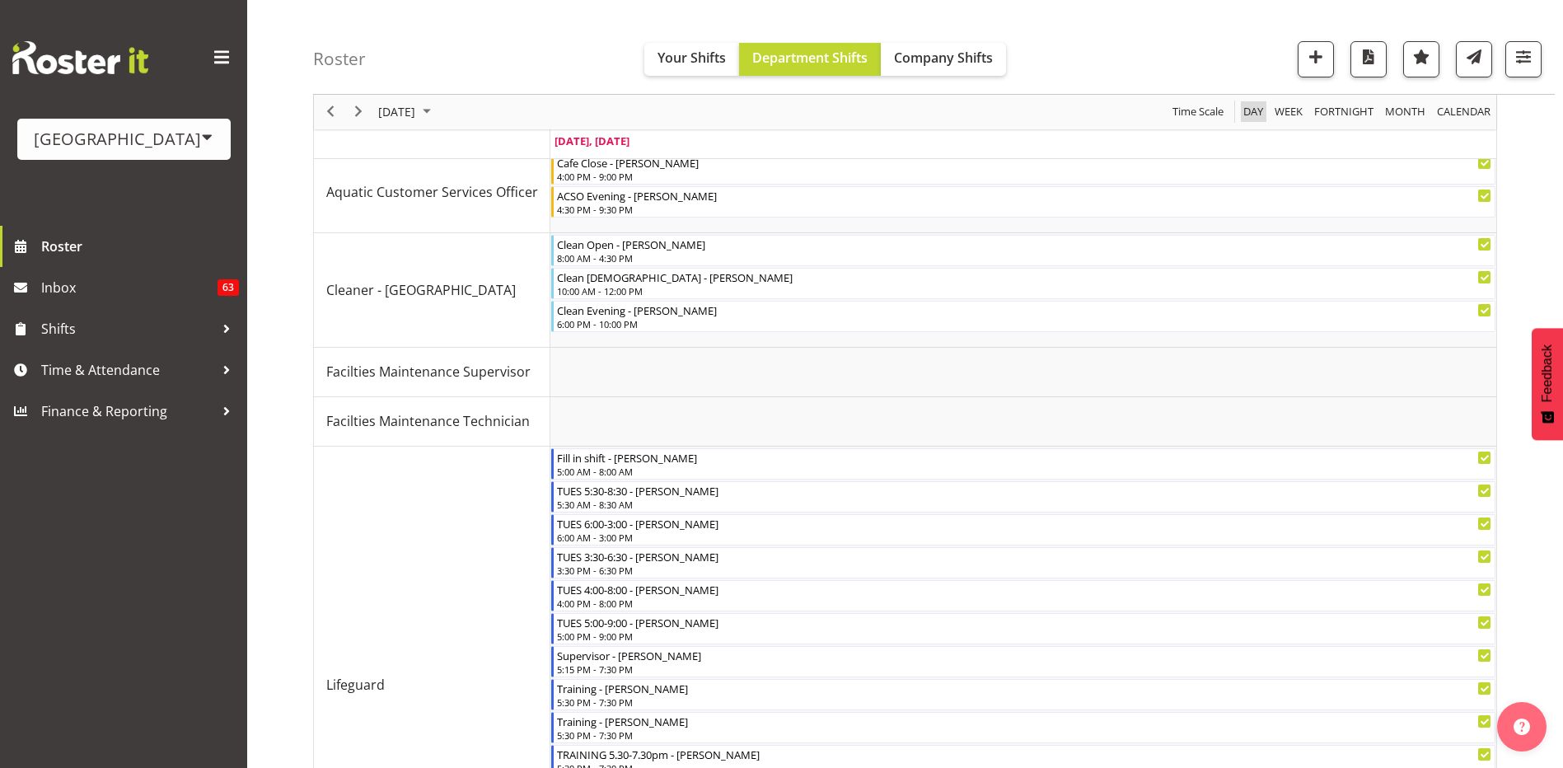
scroll to position [165, 0]
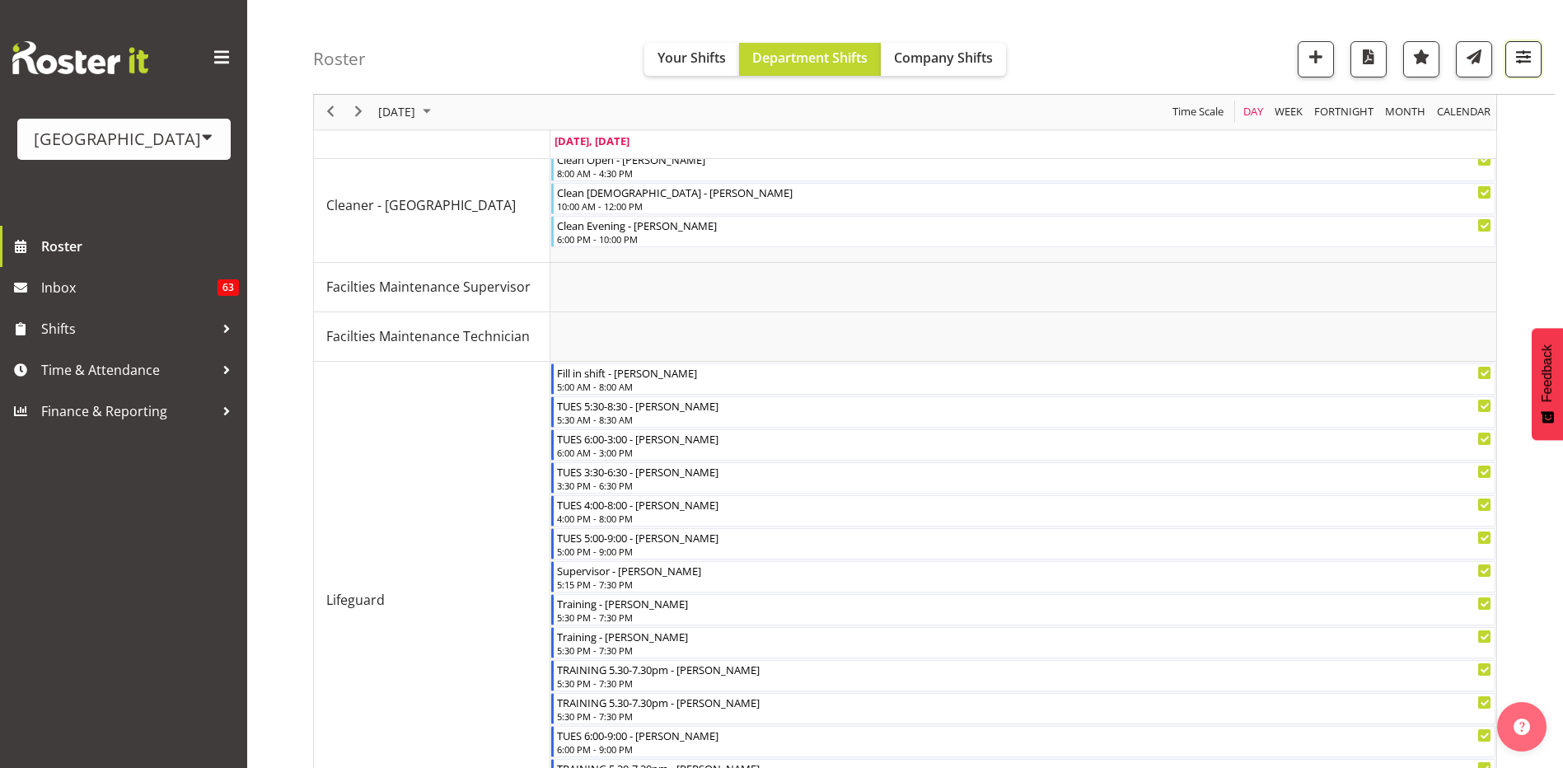
click at [1517, 65] on span "button" at bounding box center [1522, 56] width 21 height 21
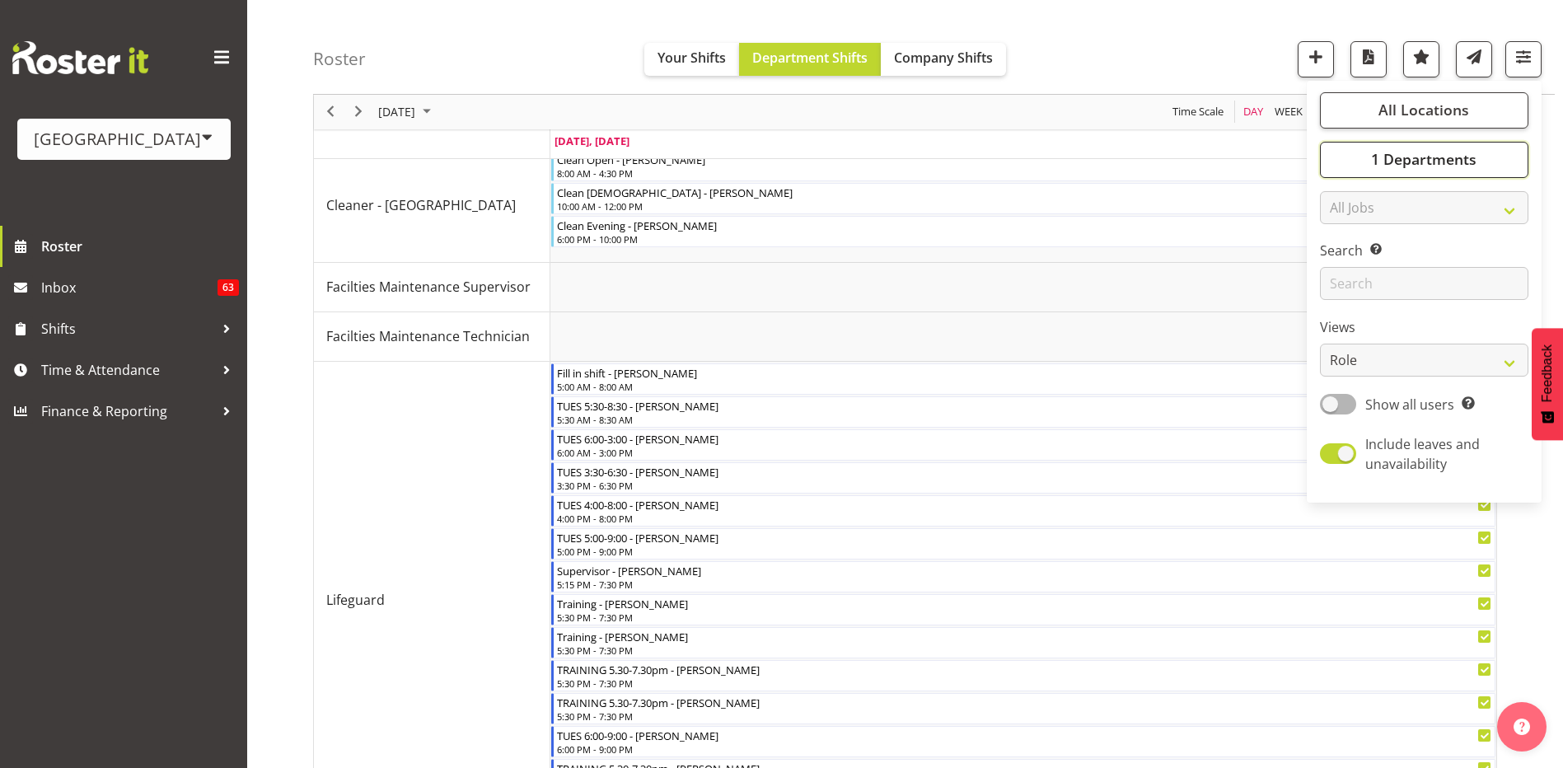
click at [1487, 167] on button "1 Departments" at bounding box center [1424, 160] width 208 height 36
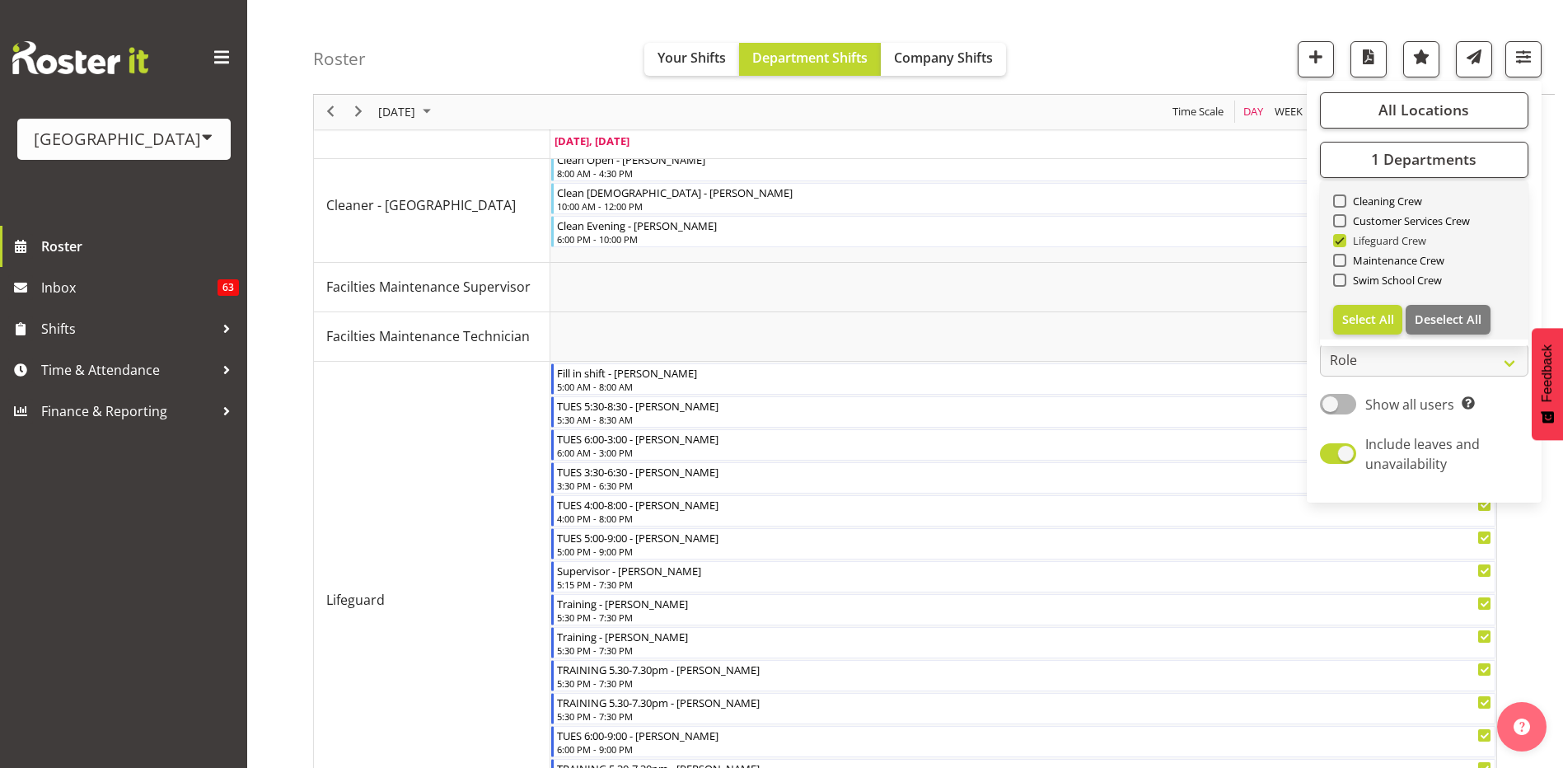
click at [1339, 242] on span at bounding box center [1339, 240] width 13 height 13
click at [1339, 242] on input "Lifeguard Crew" at bounding box center [1338, 241] width 11 height 11
click at [1340, 243] on span at bounding box center [1339, 240] width 13 height 13
click at [1340, 243] on input "Lifeguard Crew" at bounding box center [1338, 241] width 11 height 11
checkbox input "true"
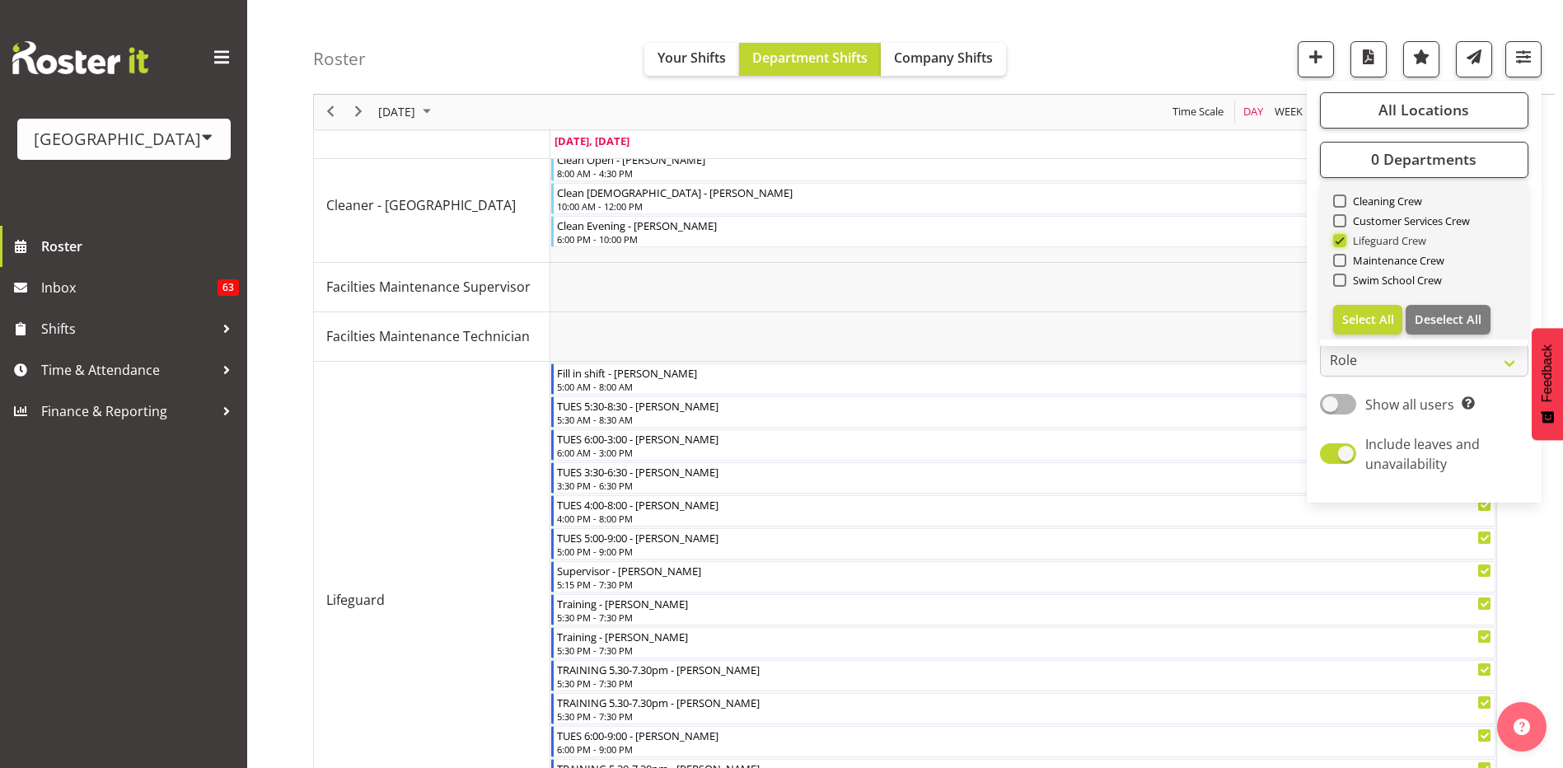
scroll to position [43, 0]
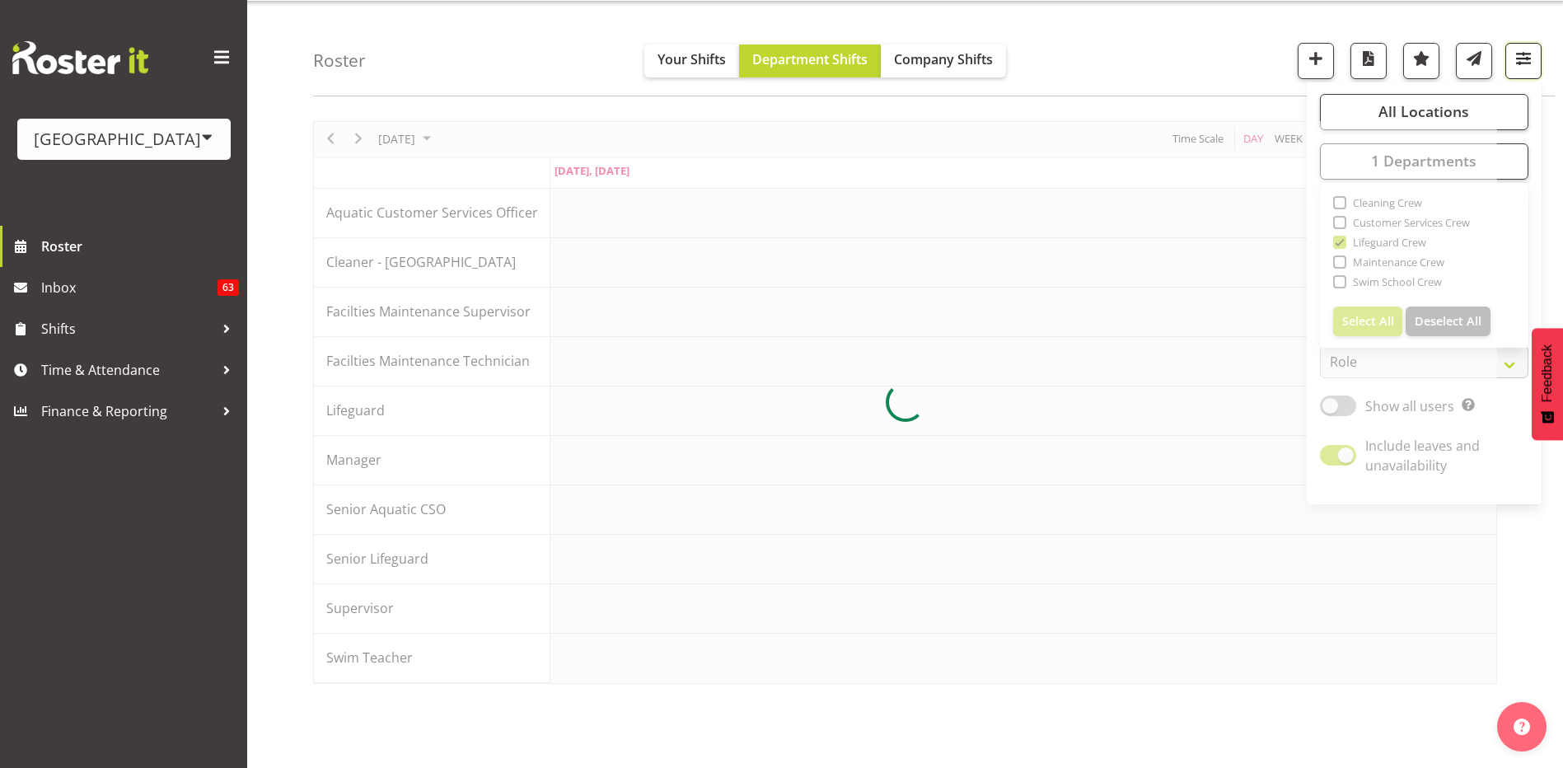
click at [1526, 64] on span "button" at bounding box center [1522, 58] width 21 height 21
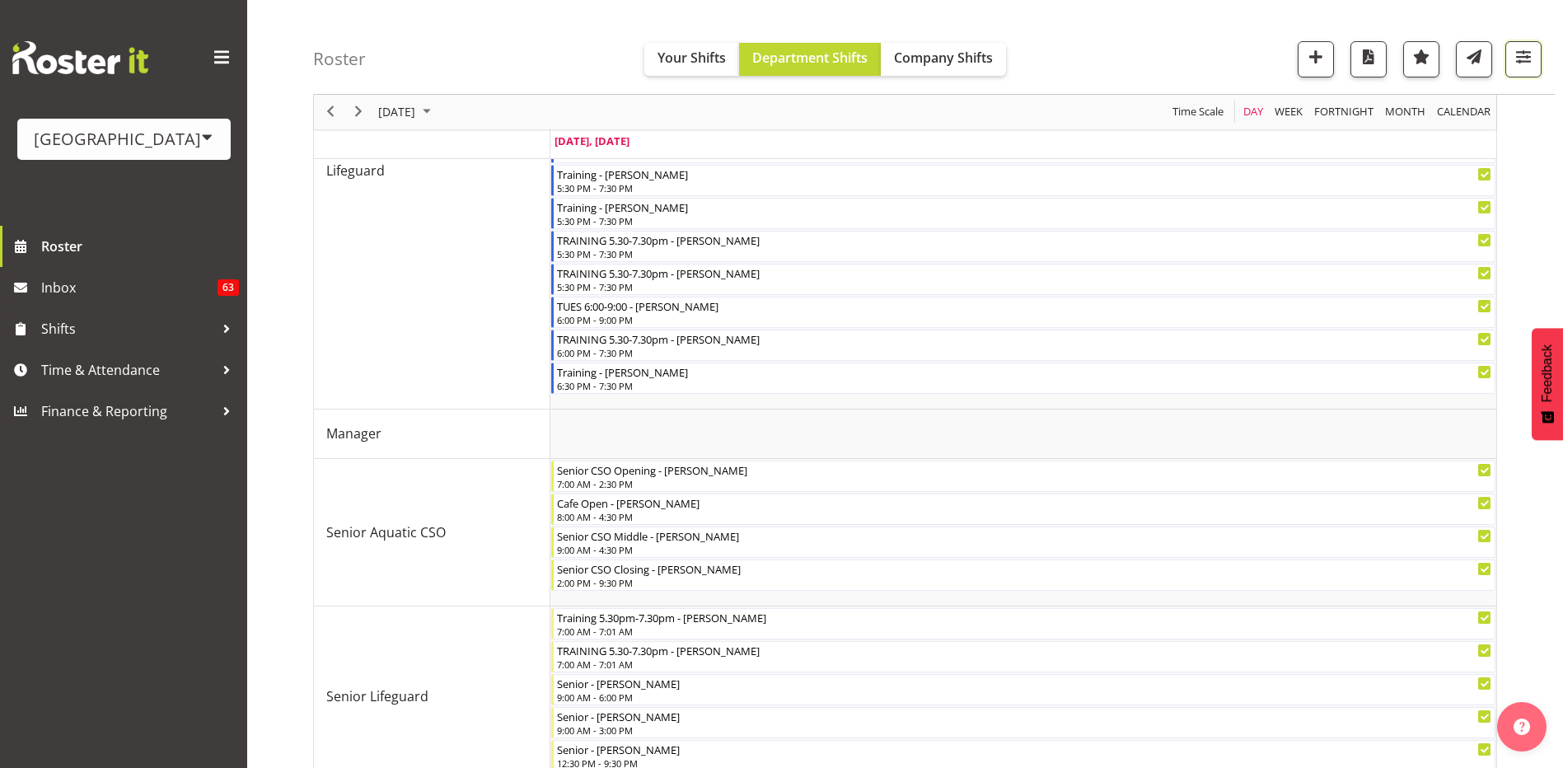
scroll to position [619, 0]
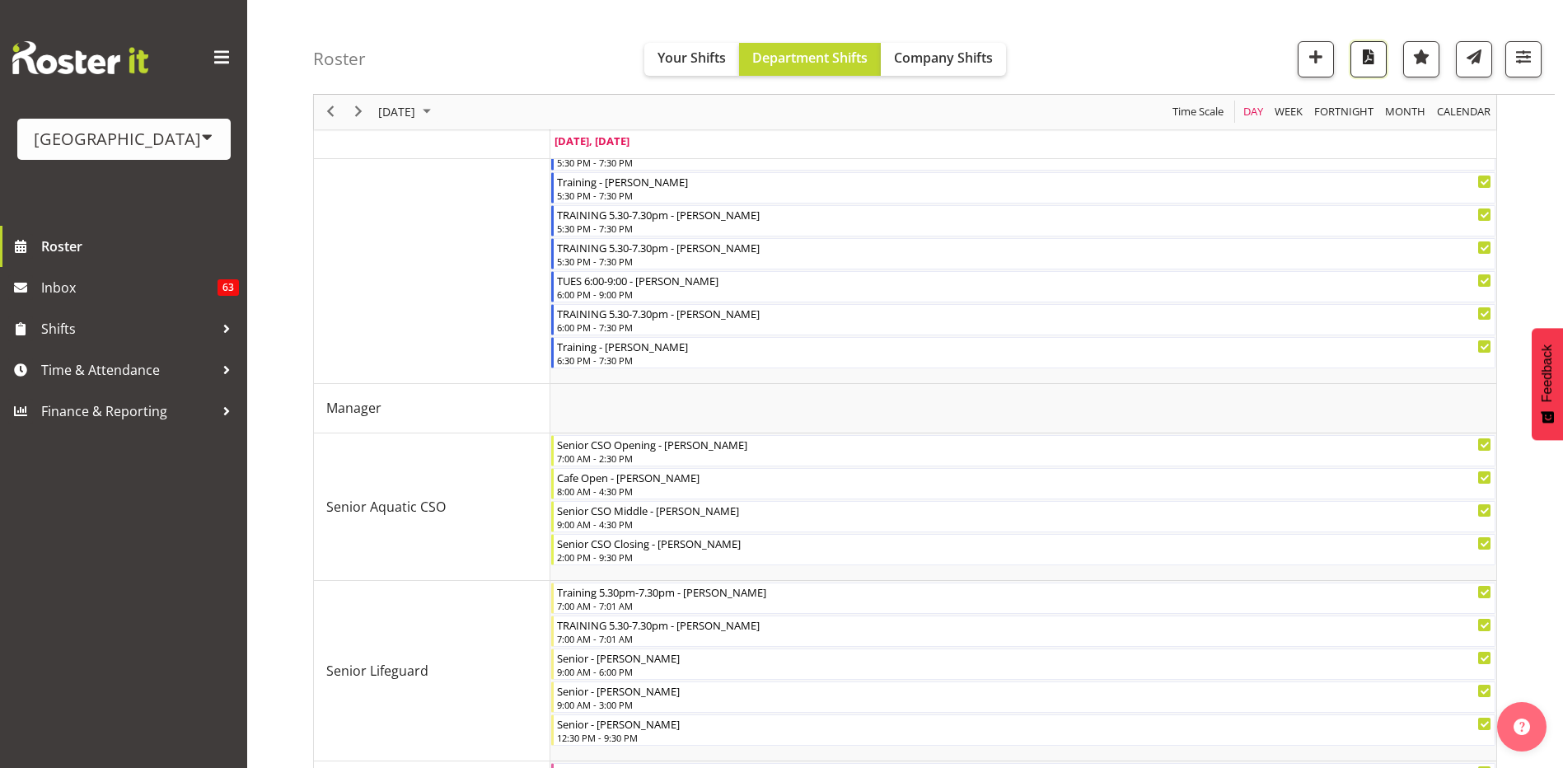
click at [1372, 58] on span "button" at bounding box center [1368, 56] width 21 height 21
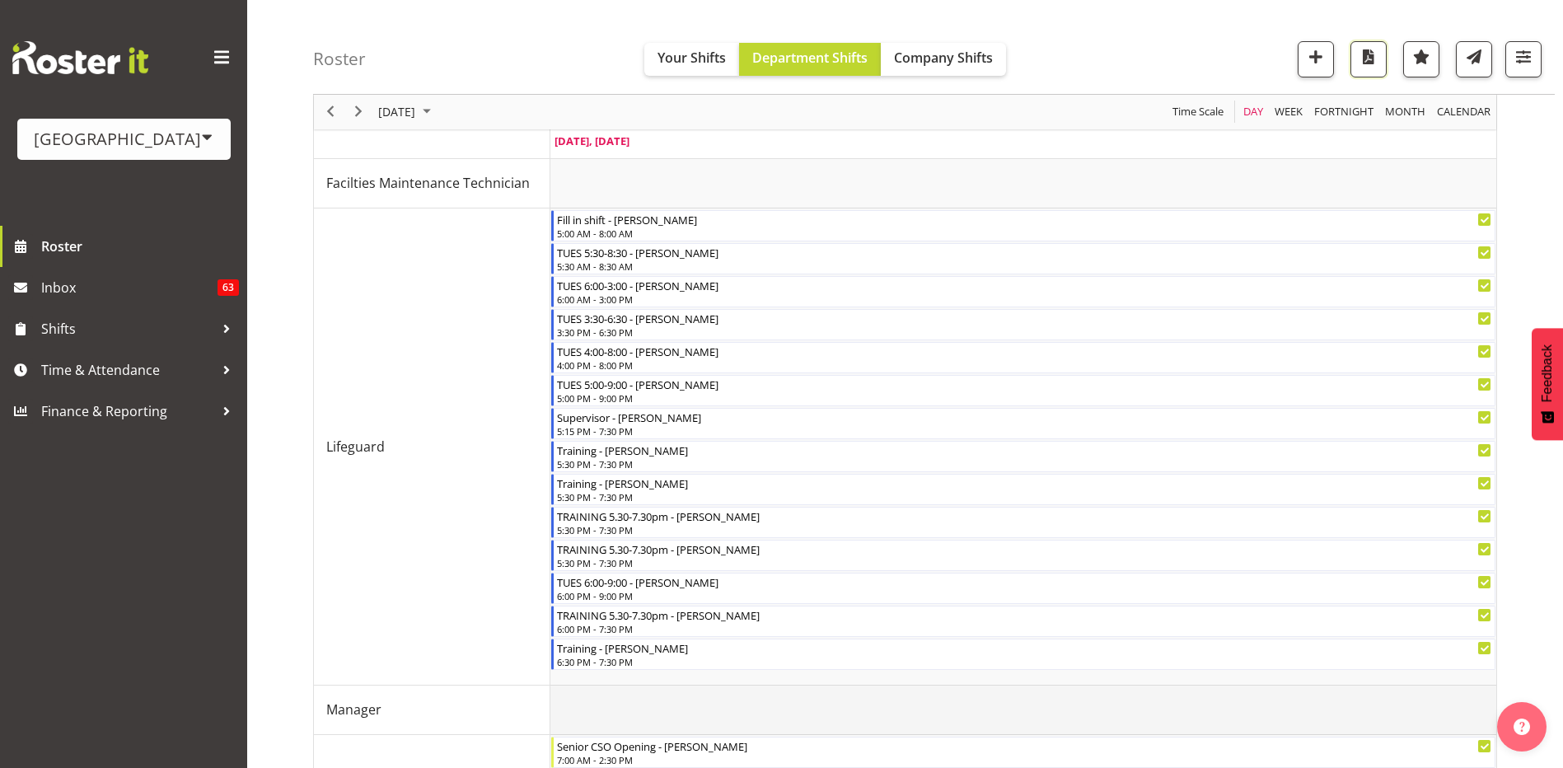
scroll to position [290, 0]
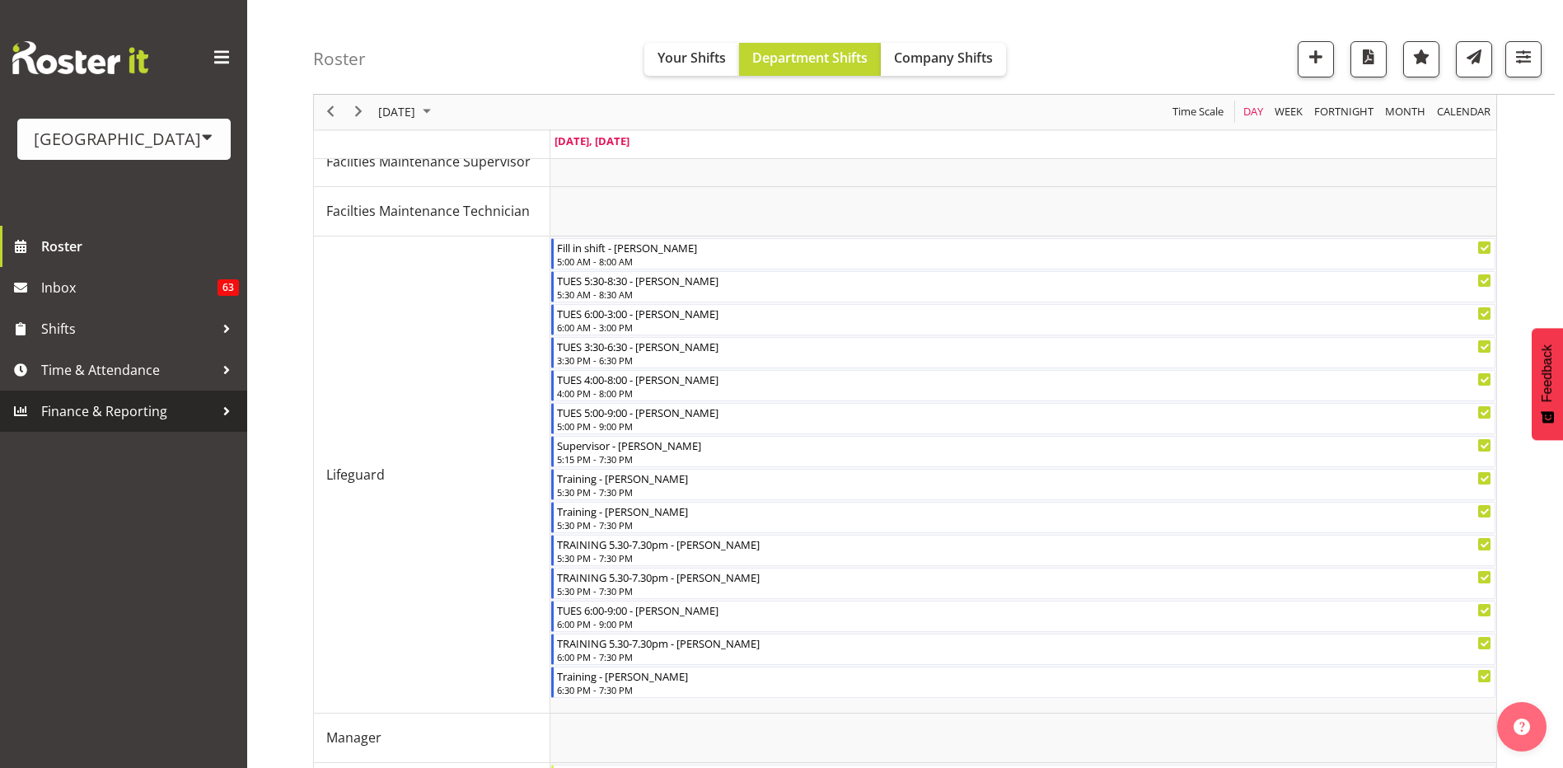
click at [189, 404] on span "Finance & Reporting" at bounding box center [127, 411] width 173 height 25
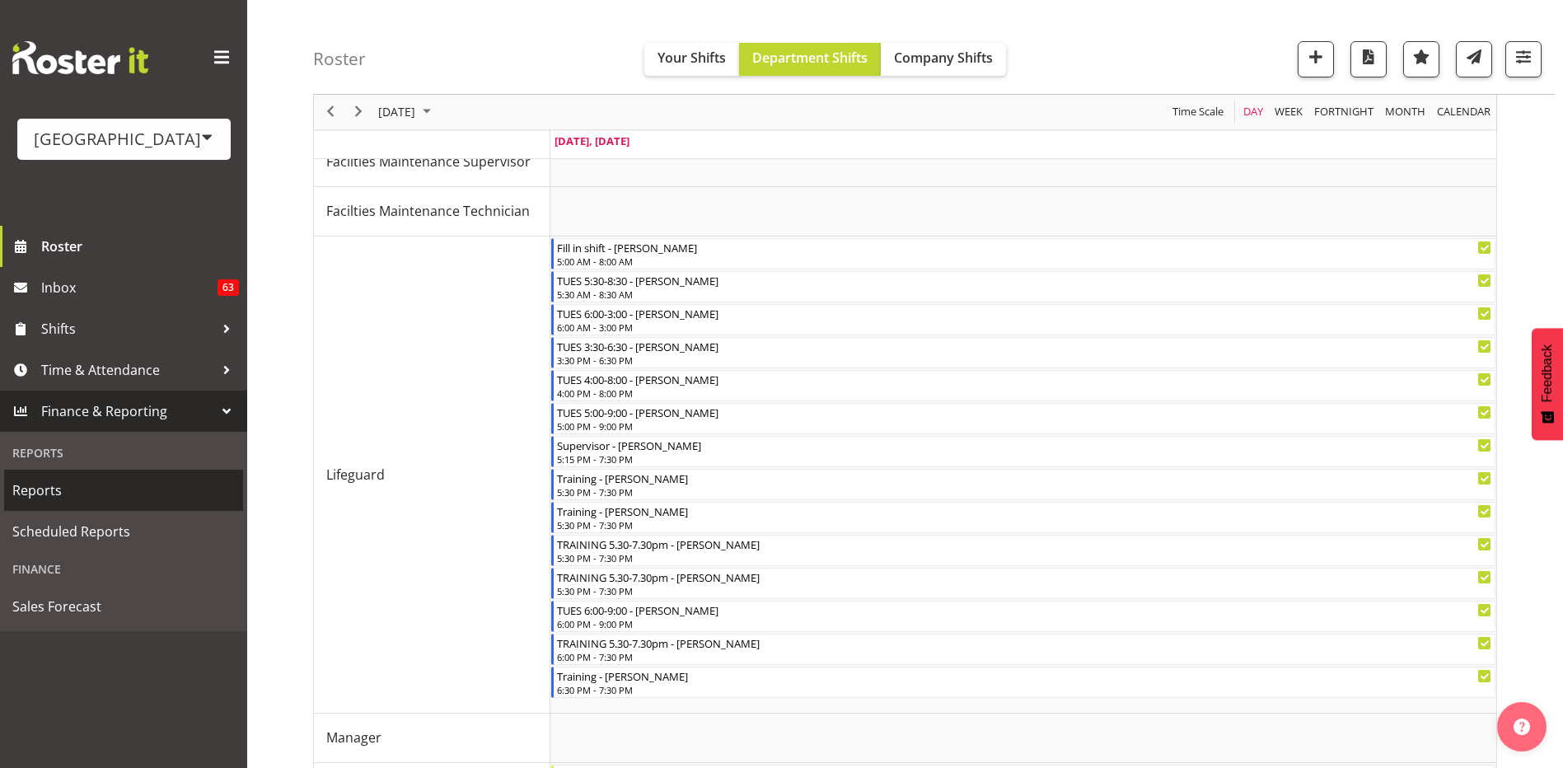
click at [104, 498] on span "Reports" at bounding box center [123, 490] width 222 height 25
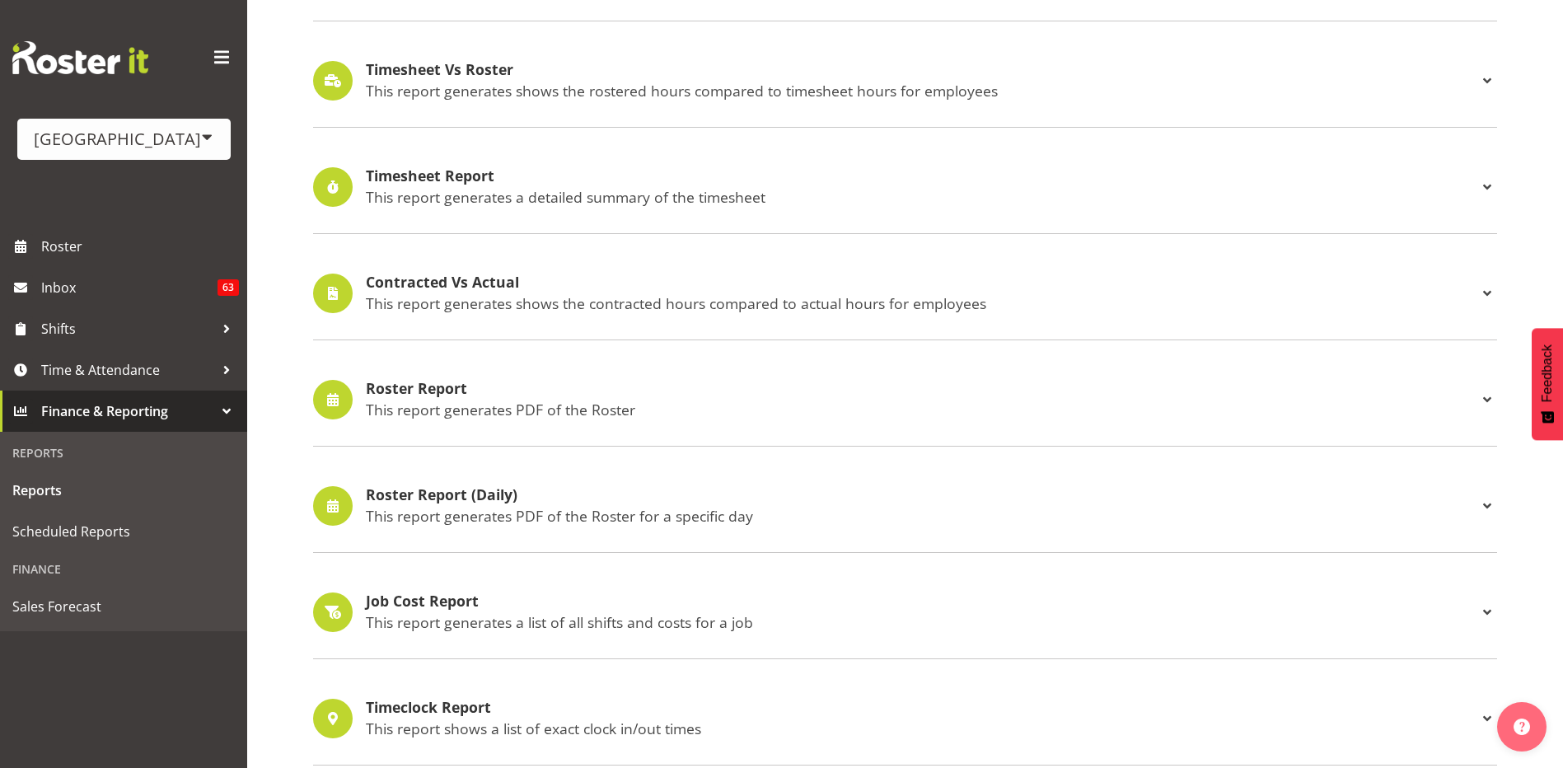
scroll to position [412, 0]
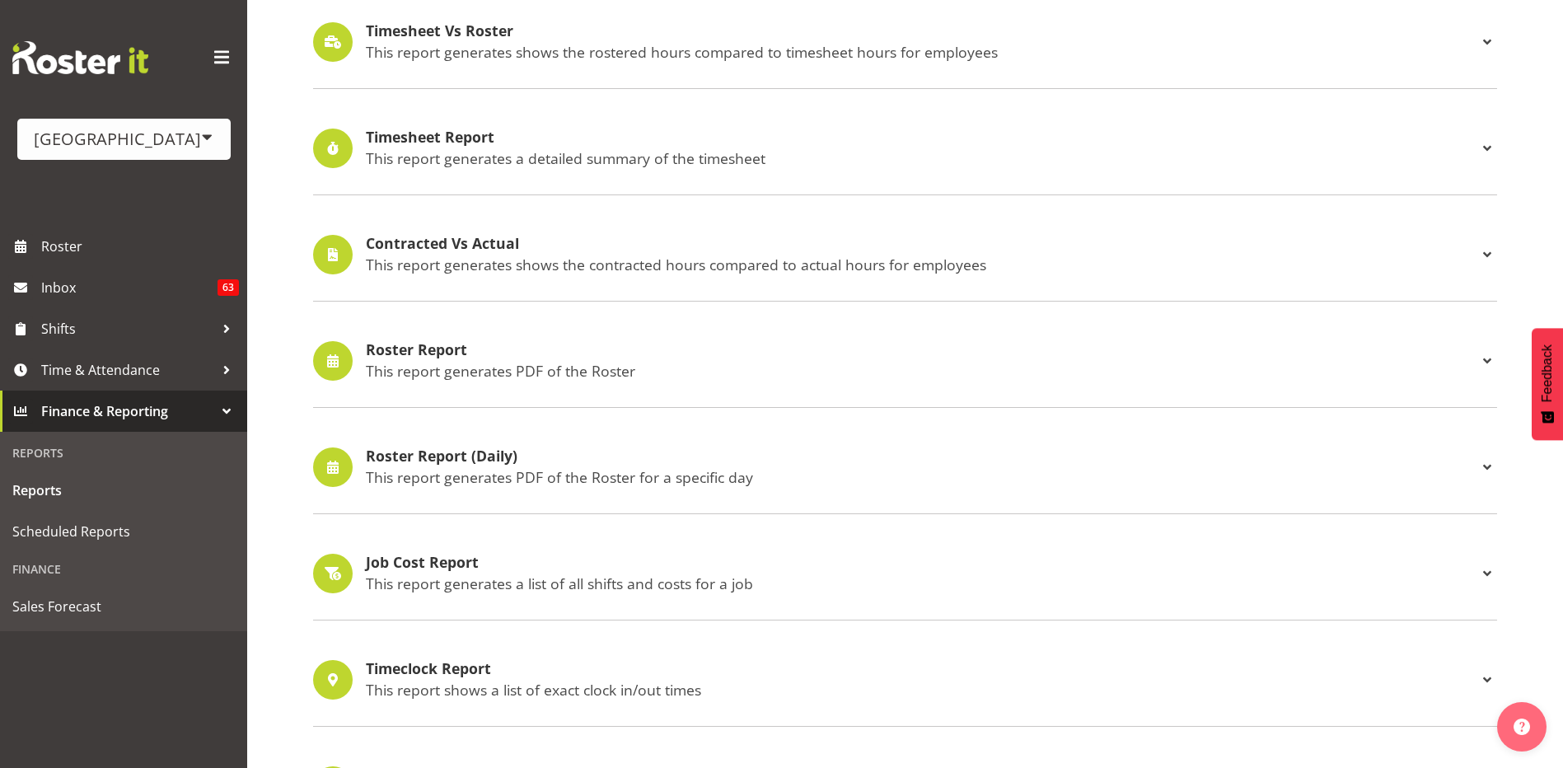
click at [1480, 468] on span at bounding box center [1487, 467] width 20 height 20
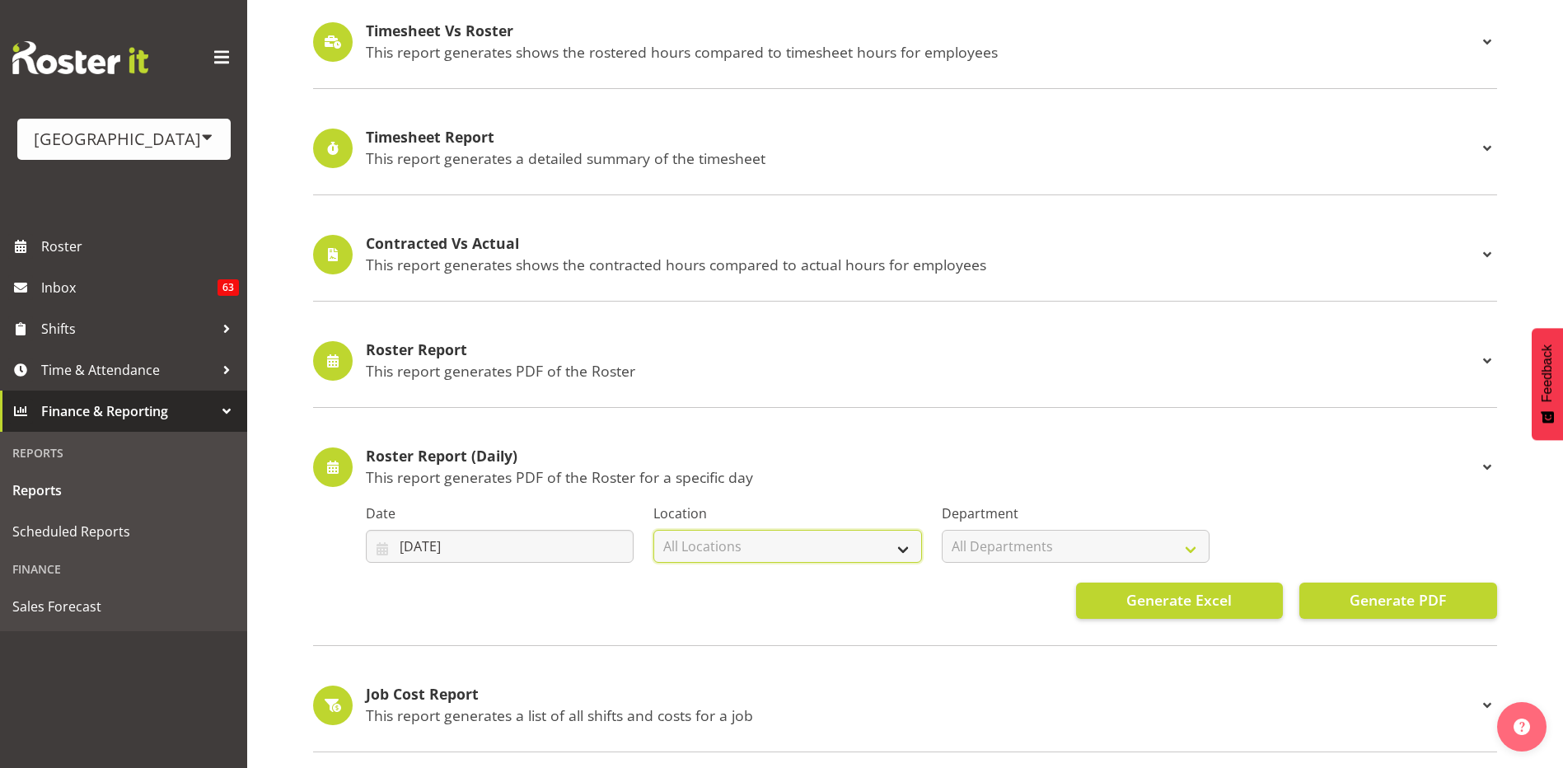
click at [898, 550] on select "All Locations [GEOGRAPHIC_DATA]" at bounding box center [787, 546] width 268 height 33
select select "83"
click at [653, 530] on select "All Locations [GEOGRAPHIC_DATA]" at bounding box center [787, 546] width 268 height 33
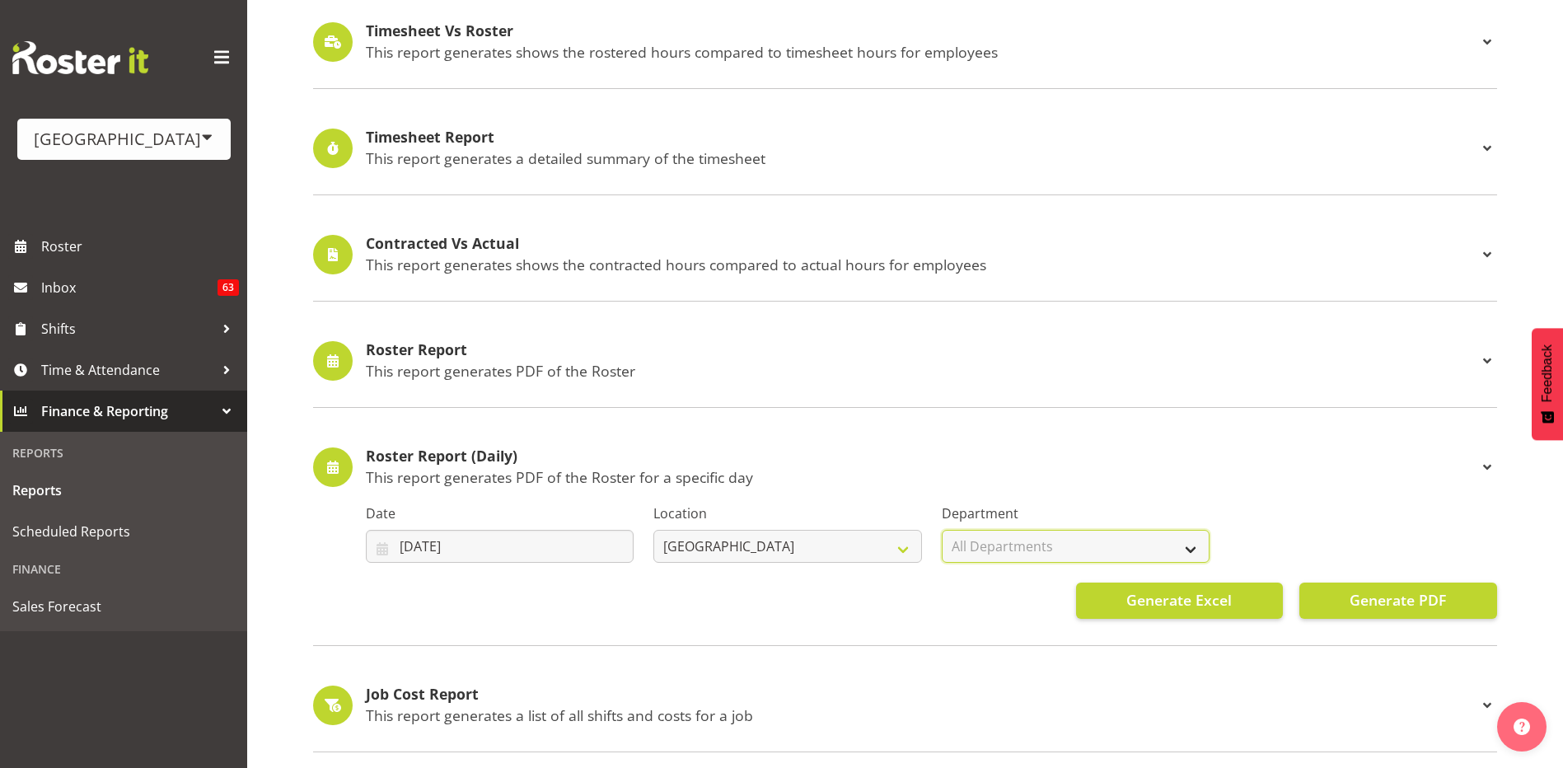
click at [1123, 539] on select "All Departments Cleaning Crew Customer Services Crew Lifeguard Crew Maintenance…" at bounding box center [1076, 546] width 268 height 33
select select "114"
click at [942, 530] on select "All Departments Cleaning Crew Customer Services Crew Lifeguard Crew Maintenance…" at bounding box center [1076, 546] width 268 height 33
click at [1334, 607] on button "Generate PDF" at bounding box center [1398, 600] width 198 height 36
click at [735, 354] on h4 "Roster Report" at bounding box center [921, 350] width 1111 height 16
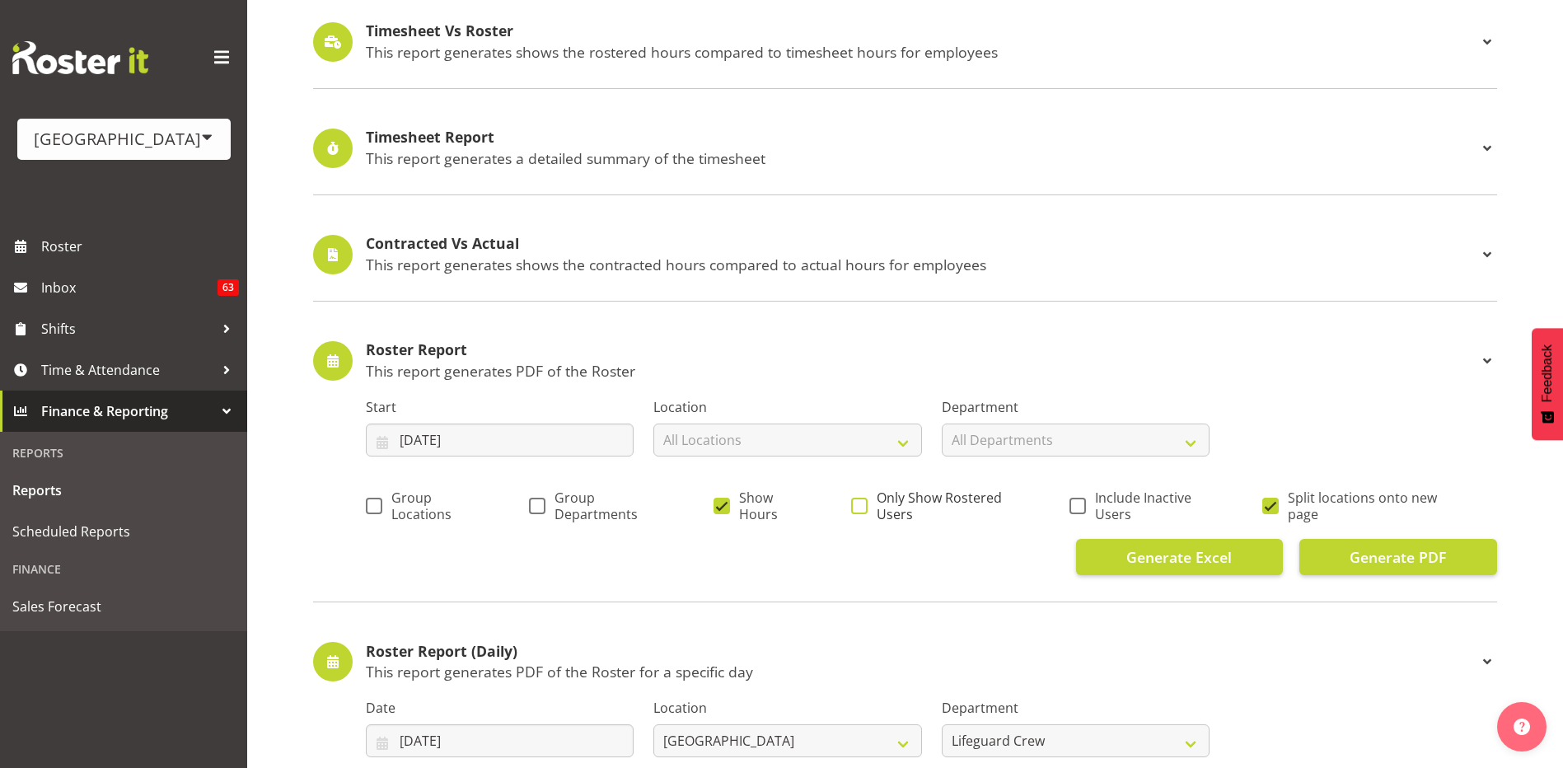
click at [861, 508] on span at bounding box center [859, 506] width 16 height 16
click at [861, 508] on input "Only Show Rostered Users" at bounding box center [856, 505] width 11 height 11
checkbox input "true"
click at [1126, 450] on select "All Departments Cleaning Crew Customer Services Crew Lifeguard Crew Maintenance…" at bounding box center [1076, 439] width 268 height 33
select select "114"
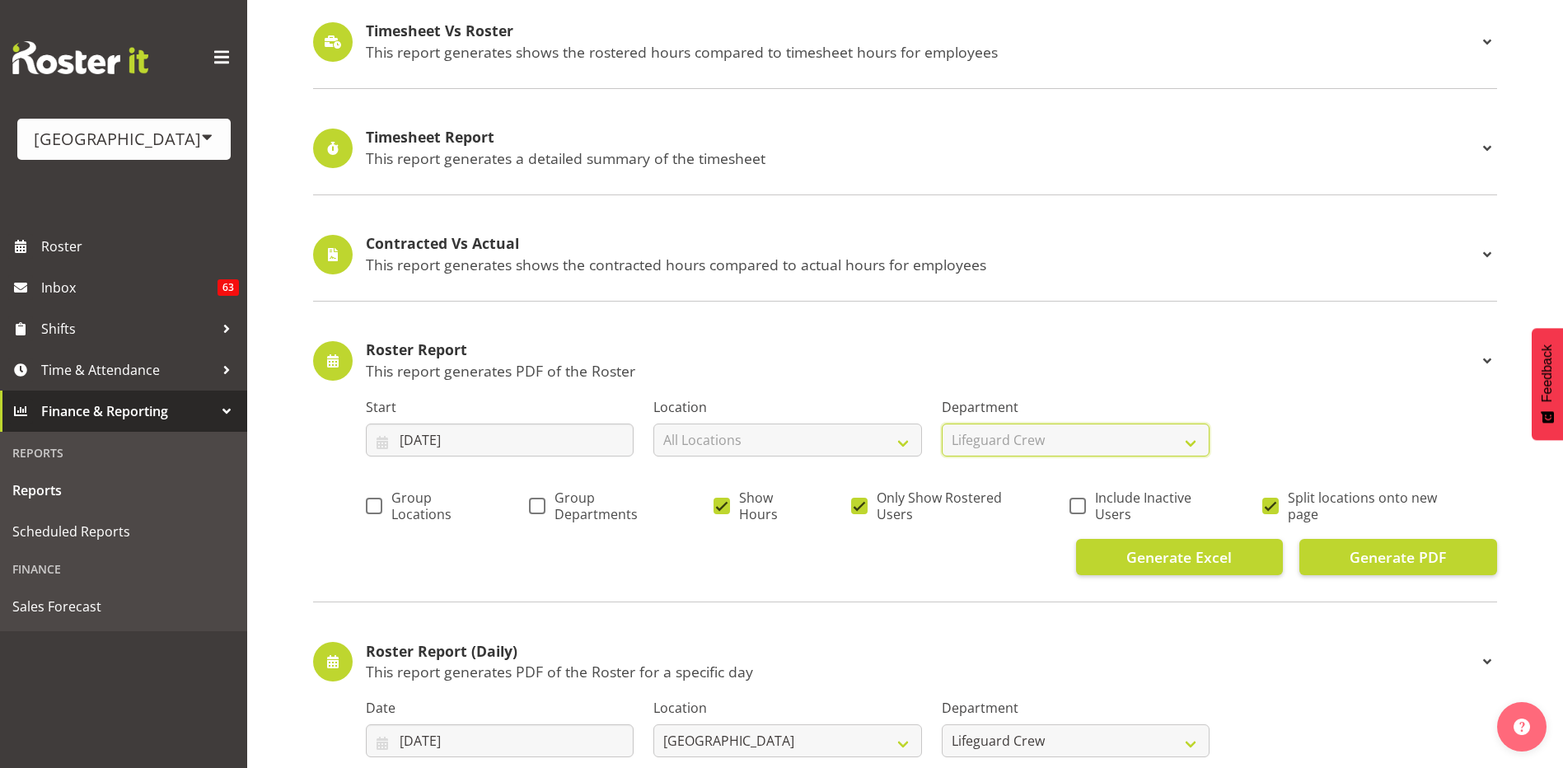
click at [942, 423] on select "All Departments Cleaning Crew Customer Services Crew Lifeguard Crew Maintenance…" at bounding box center [1076, 439] width 268 height 33
click at [499, 436] on input "[DATE]" at bounding box center [500, 439] width 268 height 33
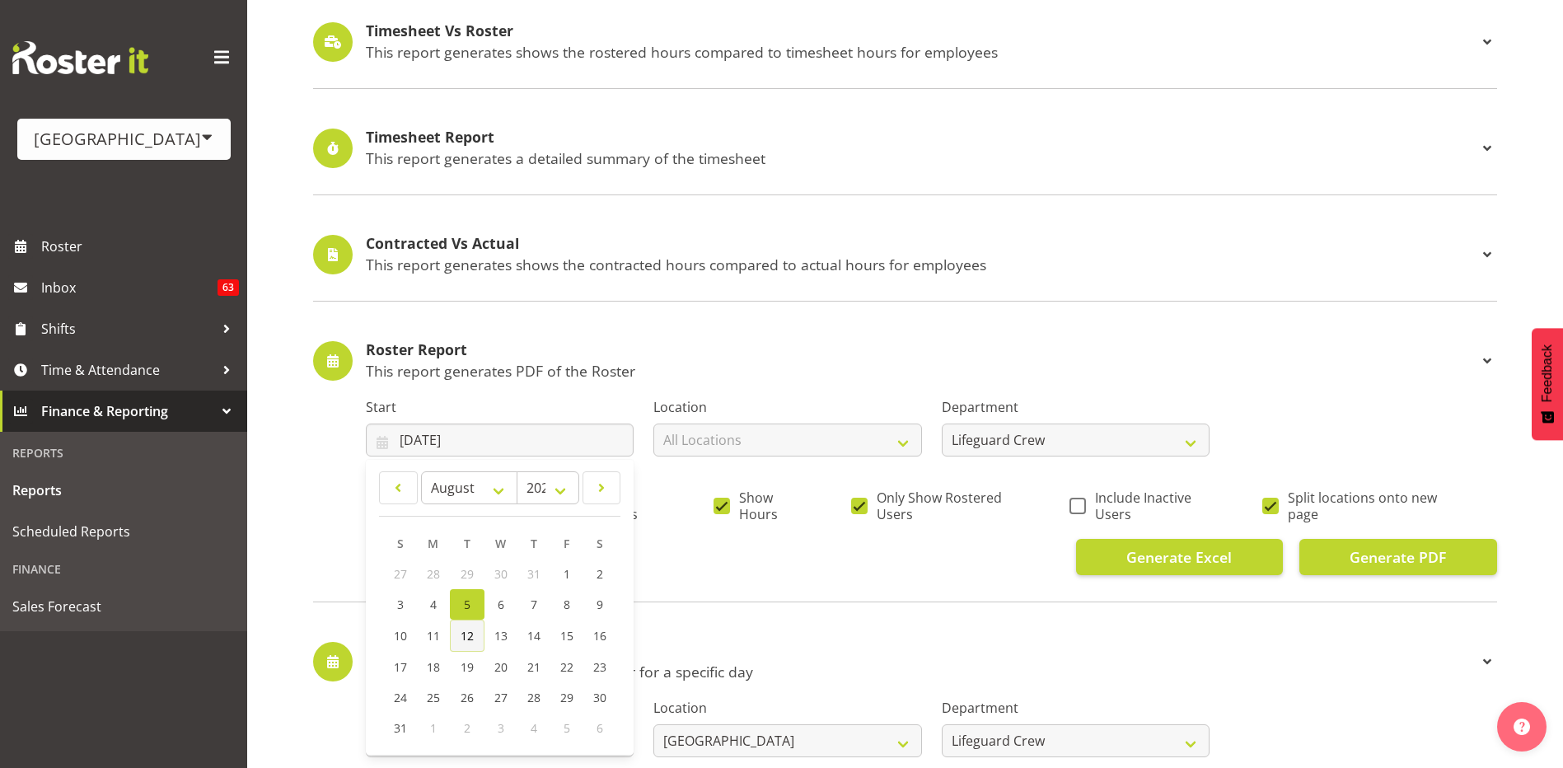
drag, startPoint x: 465, startPoint y: 634, endPoint x: 475, endPoint y: 637, distance: 11.0
click at [465, 634] on span "12" at bounding box center [466, 636] width 13 height 16
type input "[DATE]"
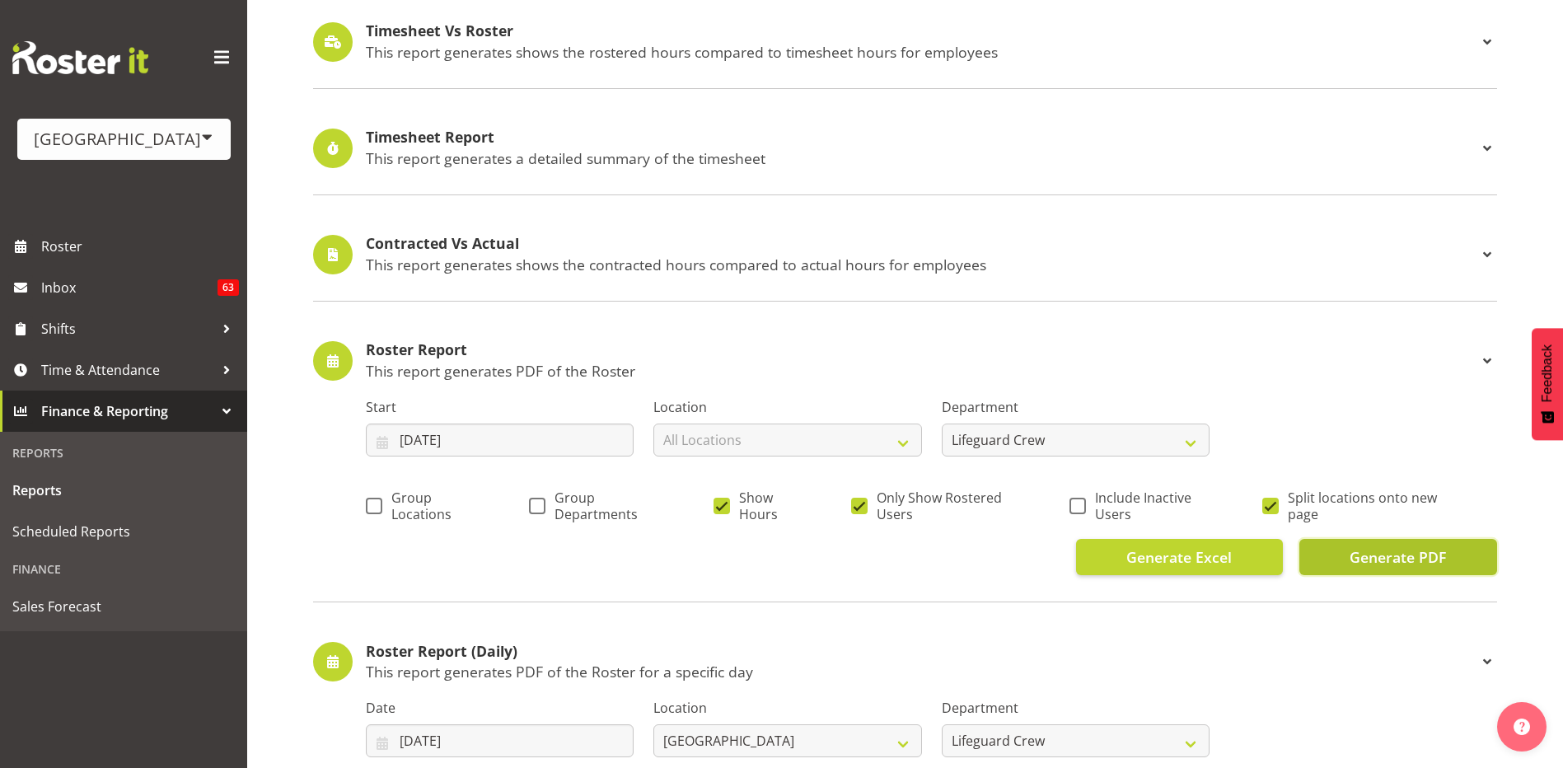
click at [1360, 563] on span "Generate PDF" at bounding box center [1397, 556] width 96 height 21
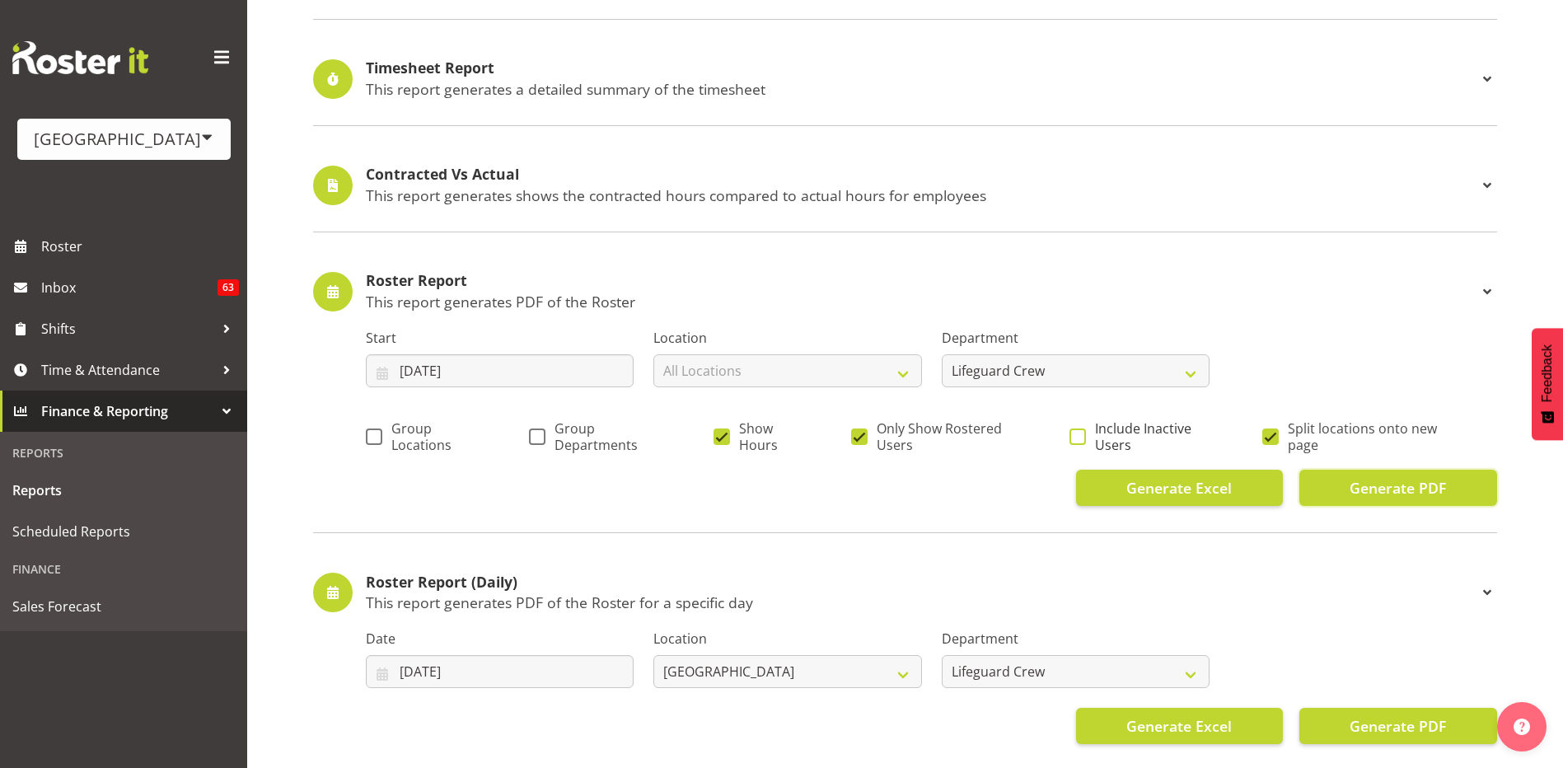
scroll to position [577, 0]
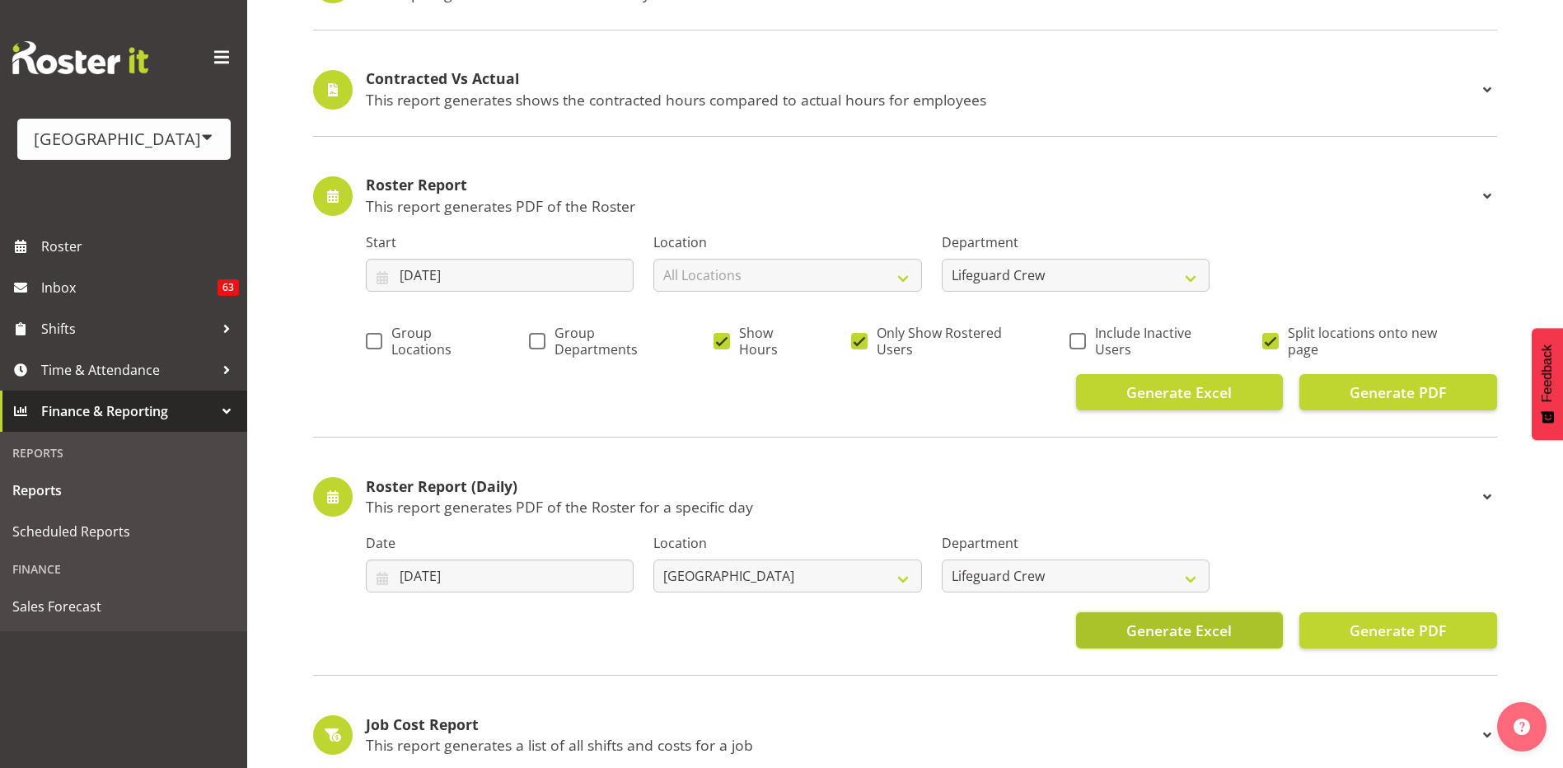
click at [1129, 627] on span "Generate Excel" at bounding box center [1178, 629] width 105 height 21
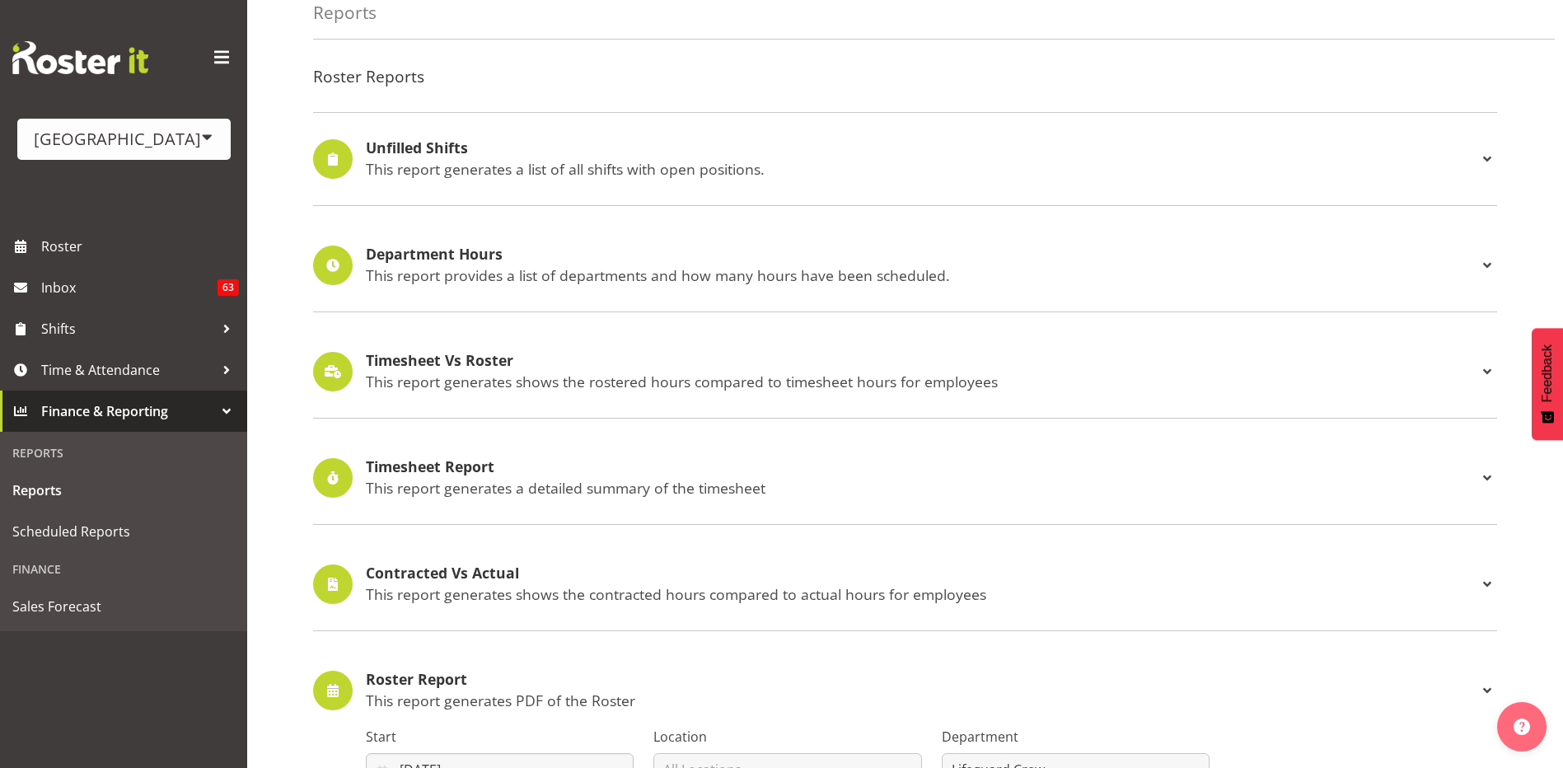
scroll to position [0, 0]
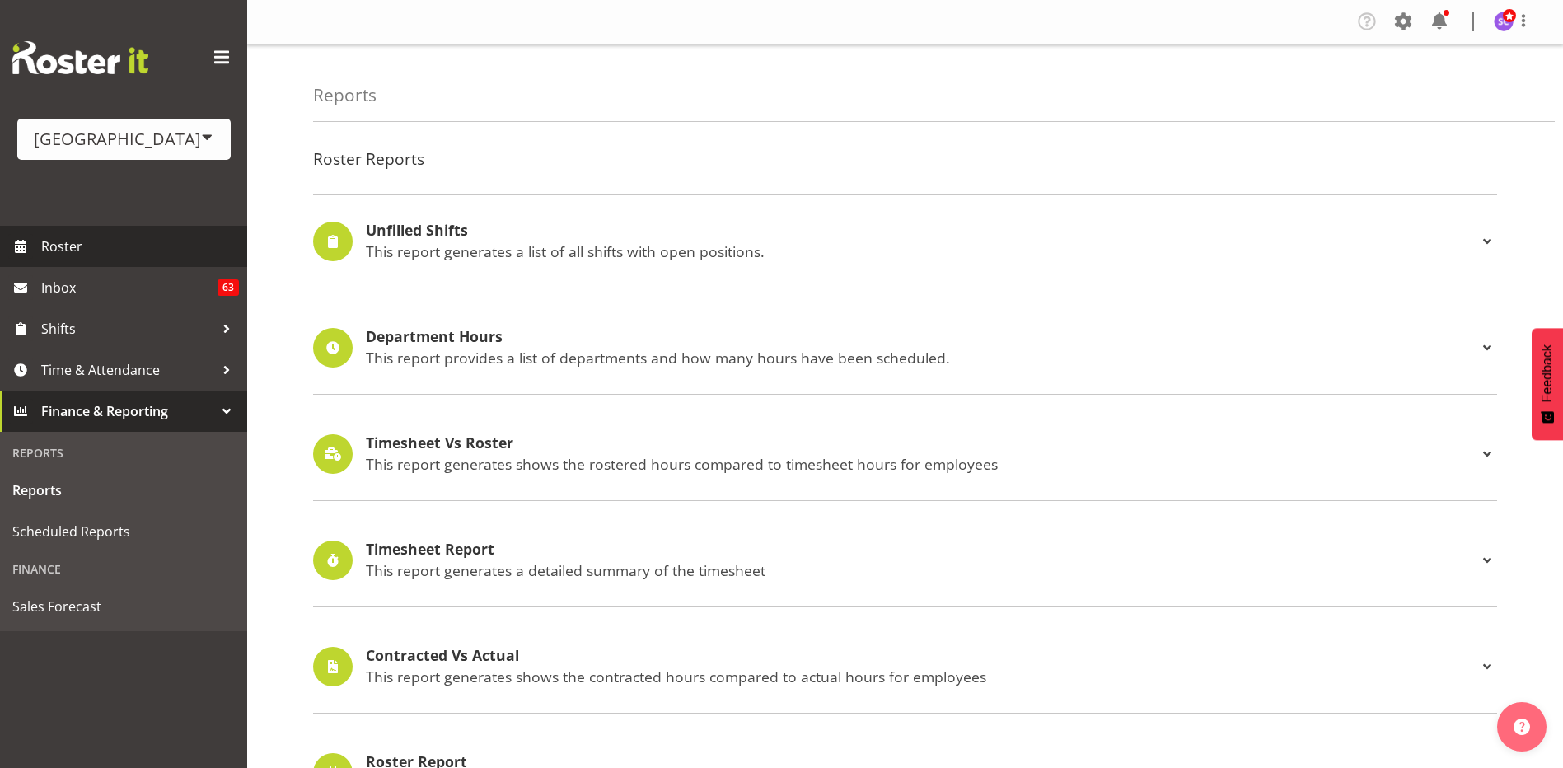
click at [118, 250] on span "Roster" at bounding box center [140, 246] width 198 height 25
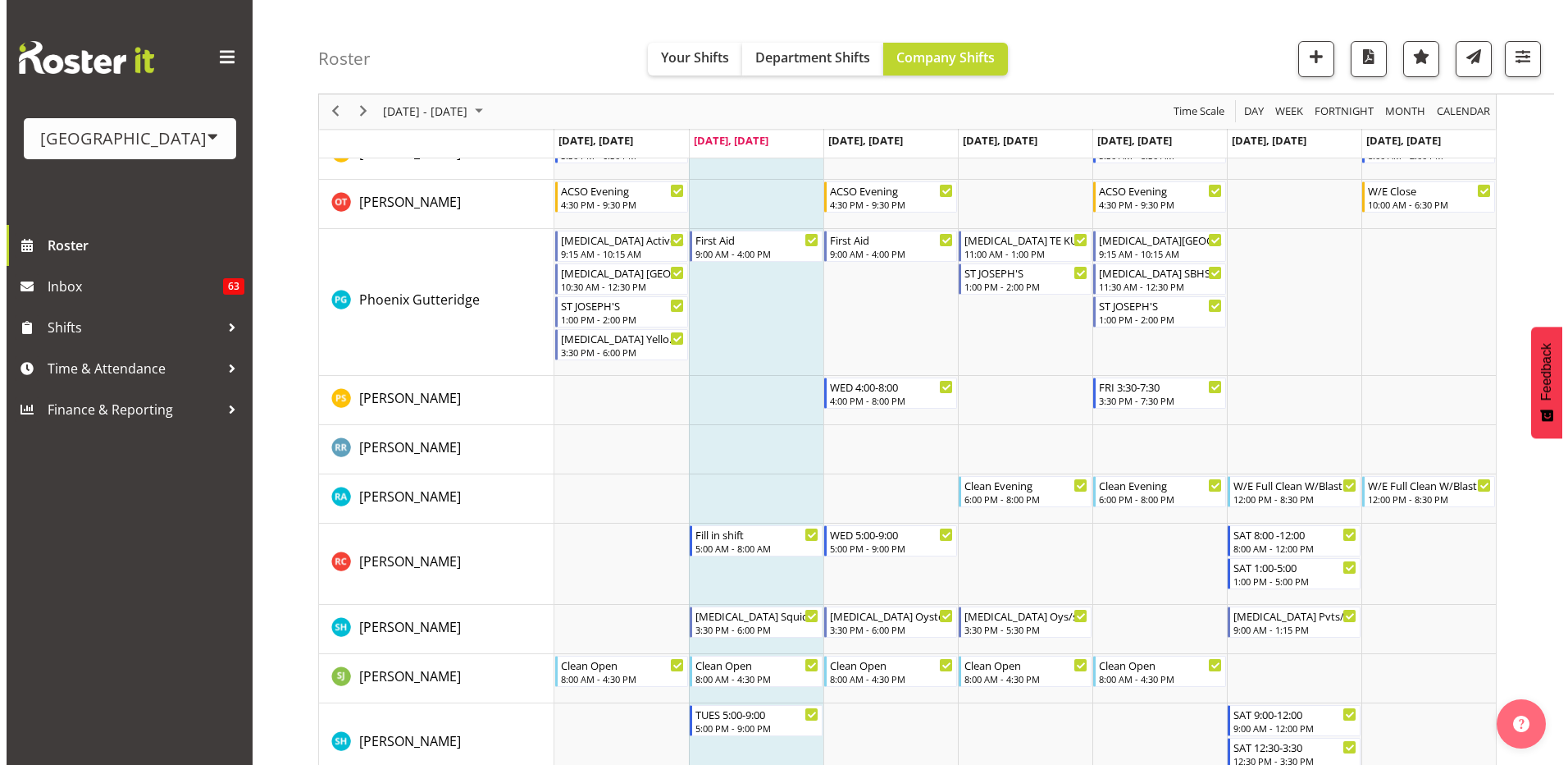
scroll to position [4021, 0]
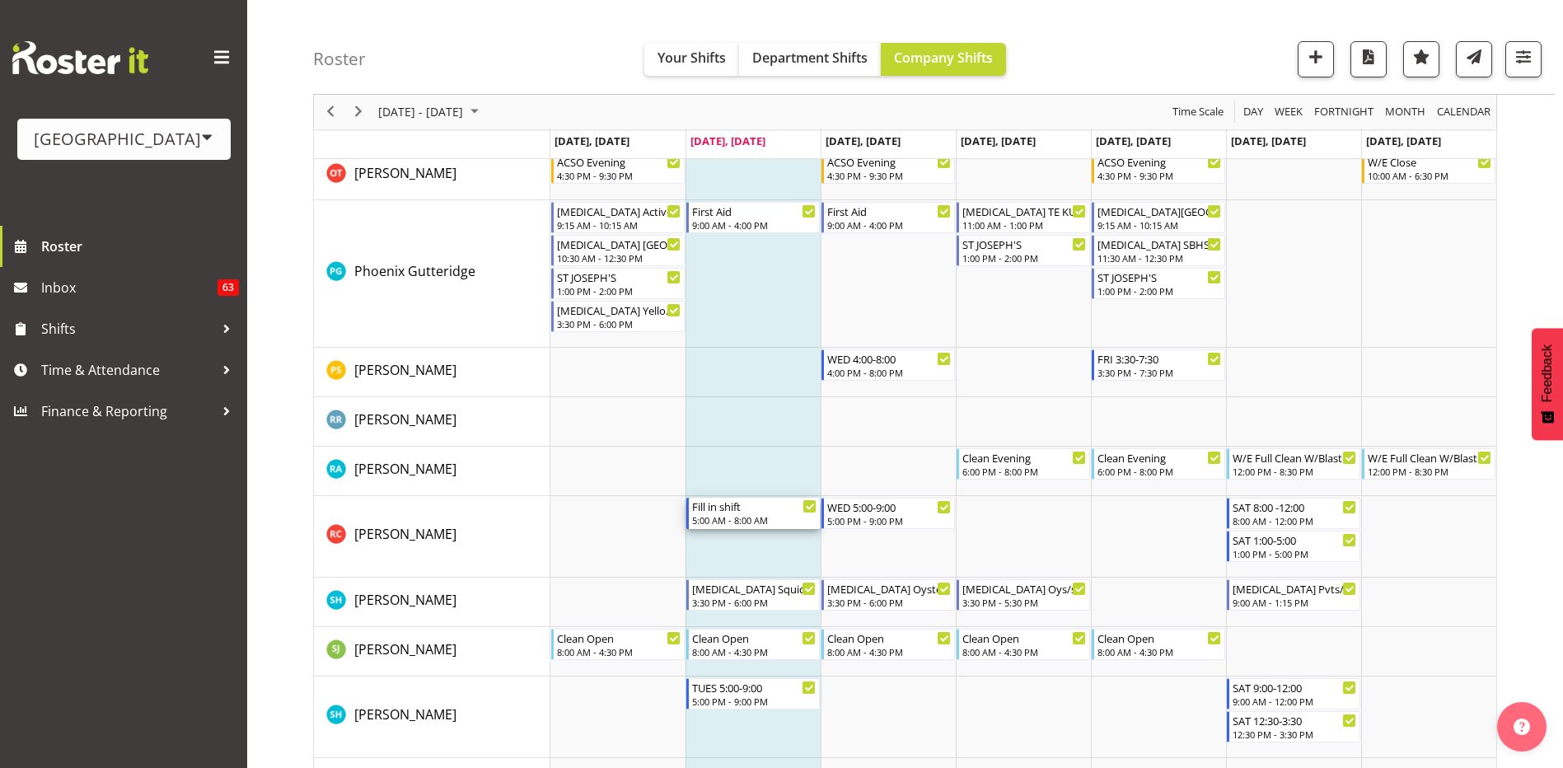
click at [733, 518] on div "5:00 AM - 8:00 AM" at bounding box center [754, 519] width 124 height 13
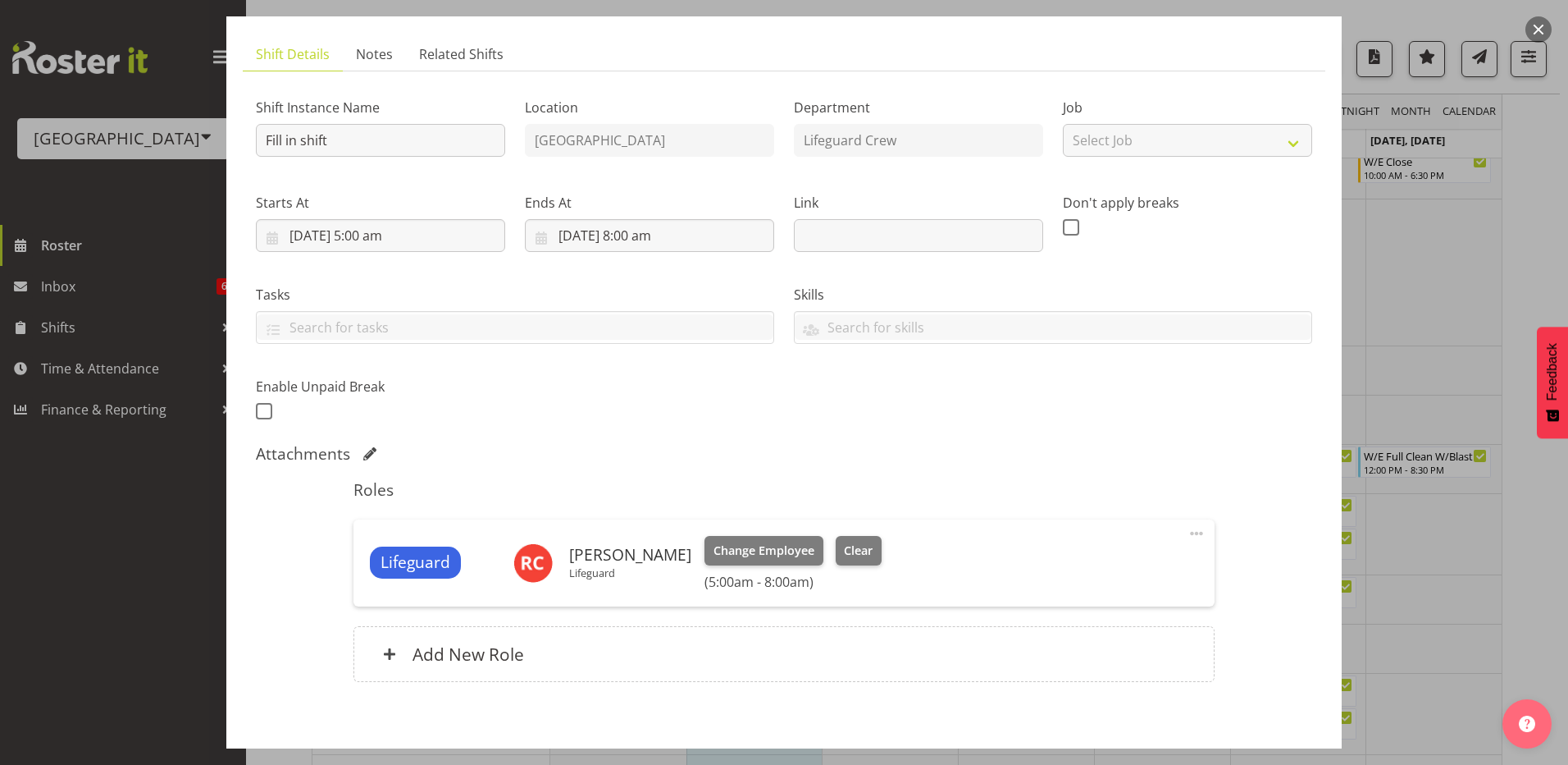
scroll to position [164, 0]
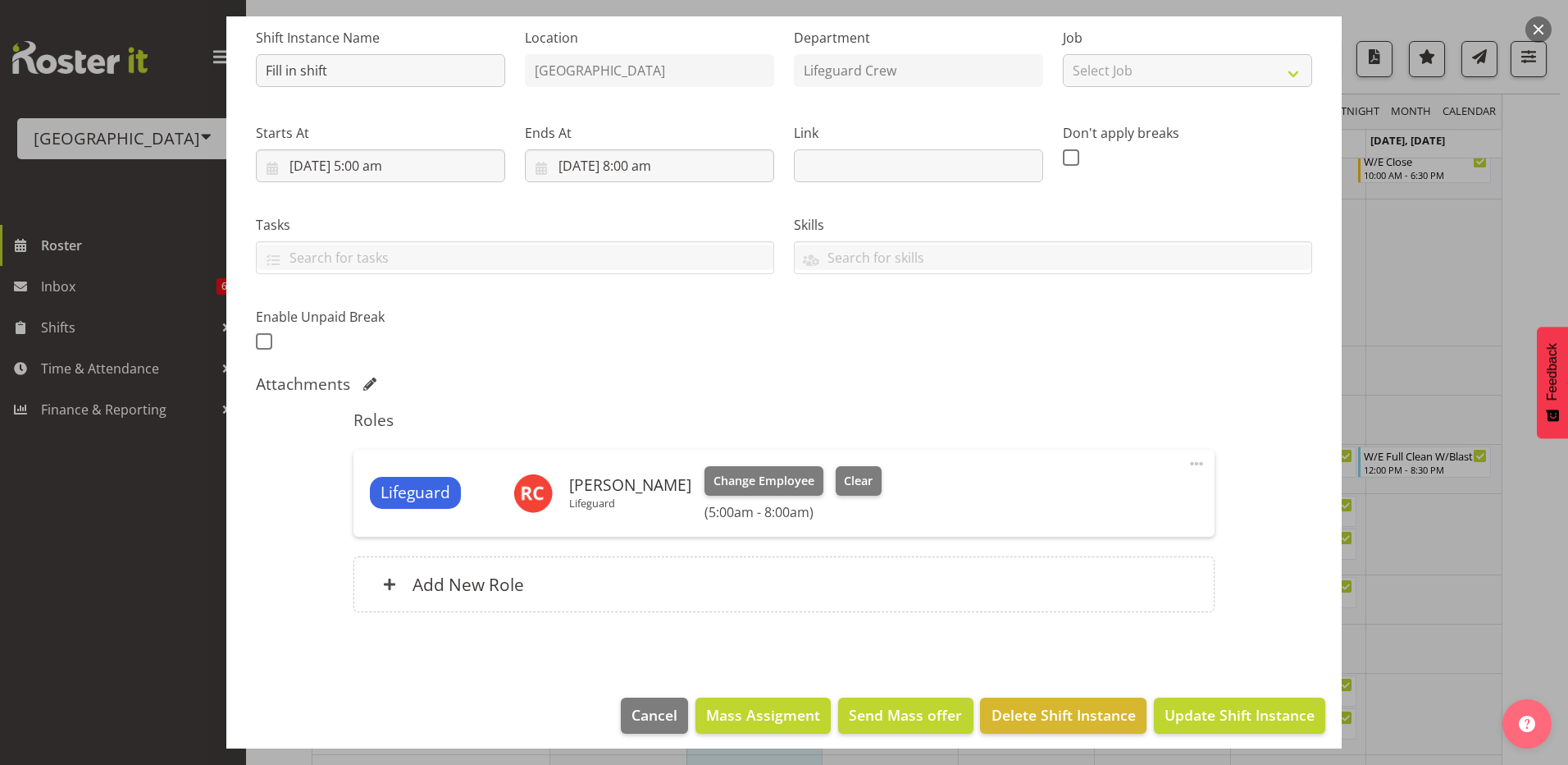
click at [721, 521] on div "Lifeguard Riley Crosbie Lifeguard Change Employee Clear (5:00am - 8:00am) Edit …" at bounding box center [784, 492] width 860 height 87
click at [1187, 457] on span at bounding box center [1197, 464] width 20 height 20
click at [1110, 496] on link "Edit" at bounding box center [1128, 500] width 157 height 30
select select "7"
select select "2025"
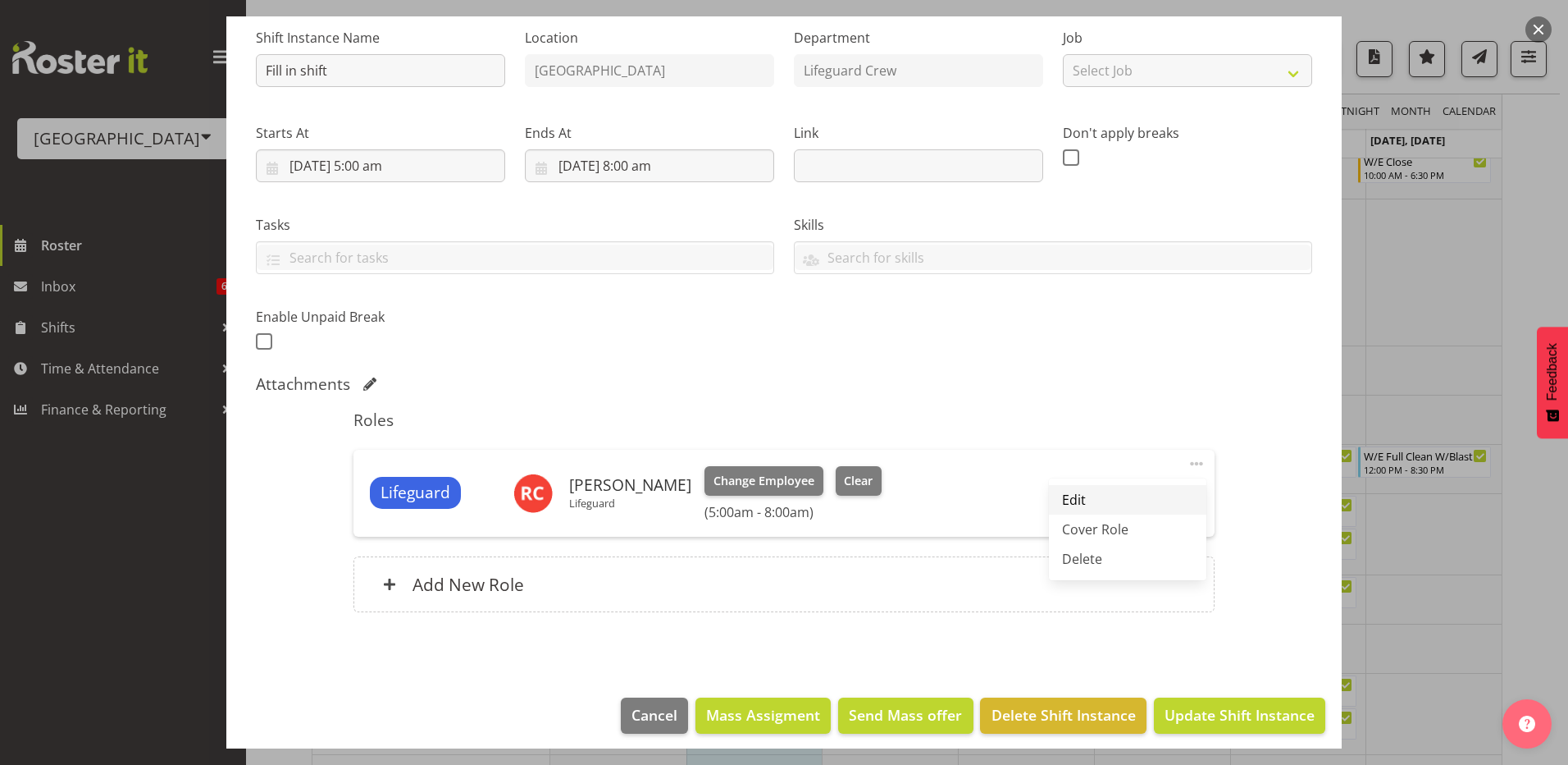
select select "5"
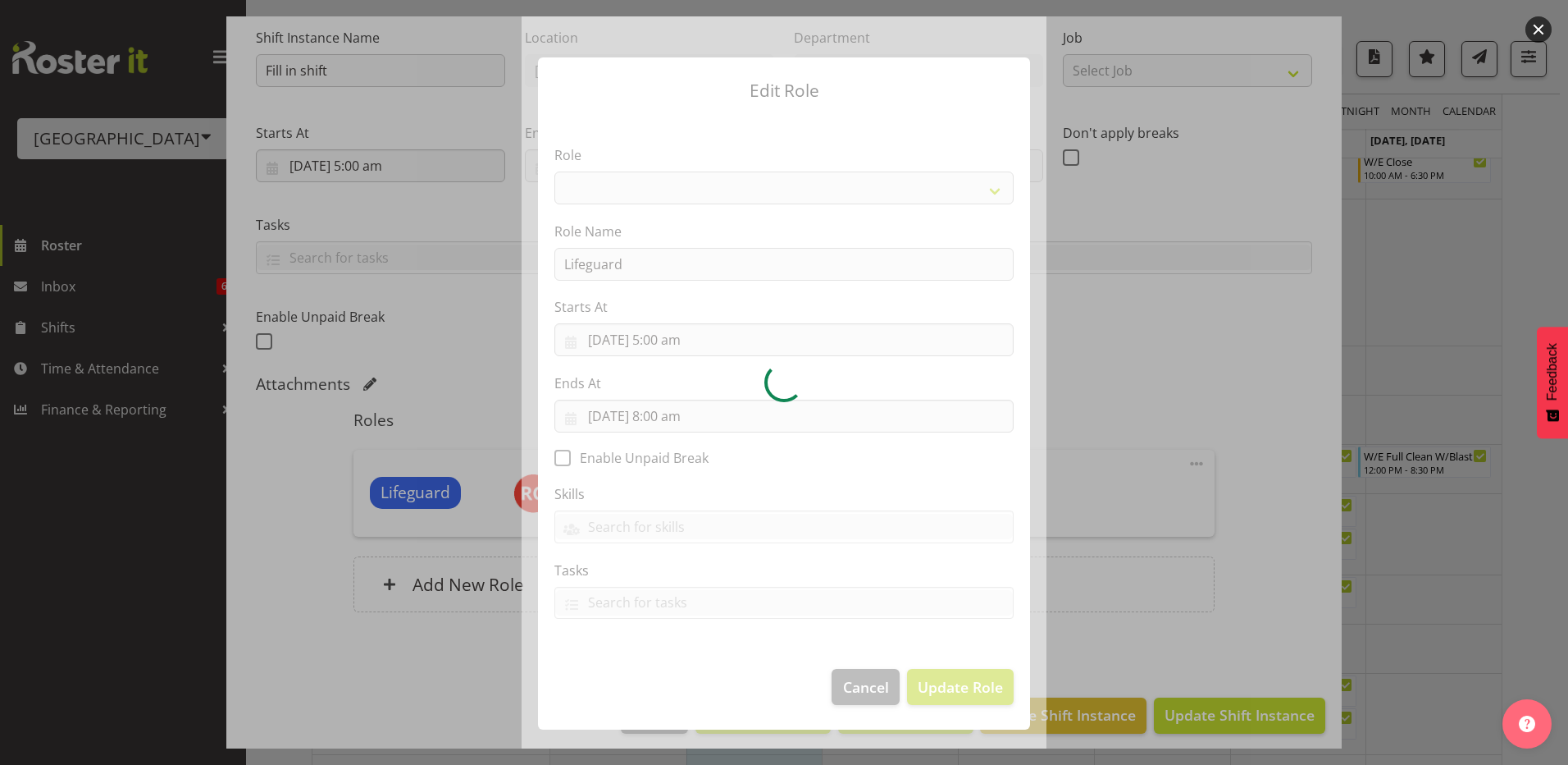
select select "96"
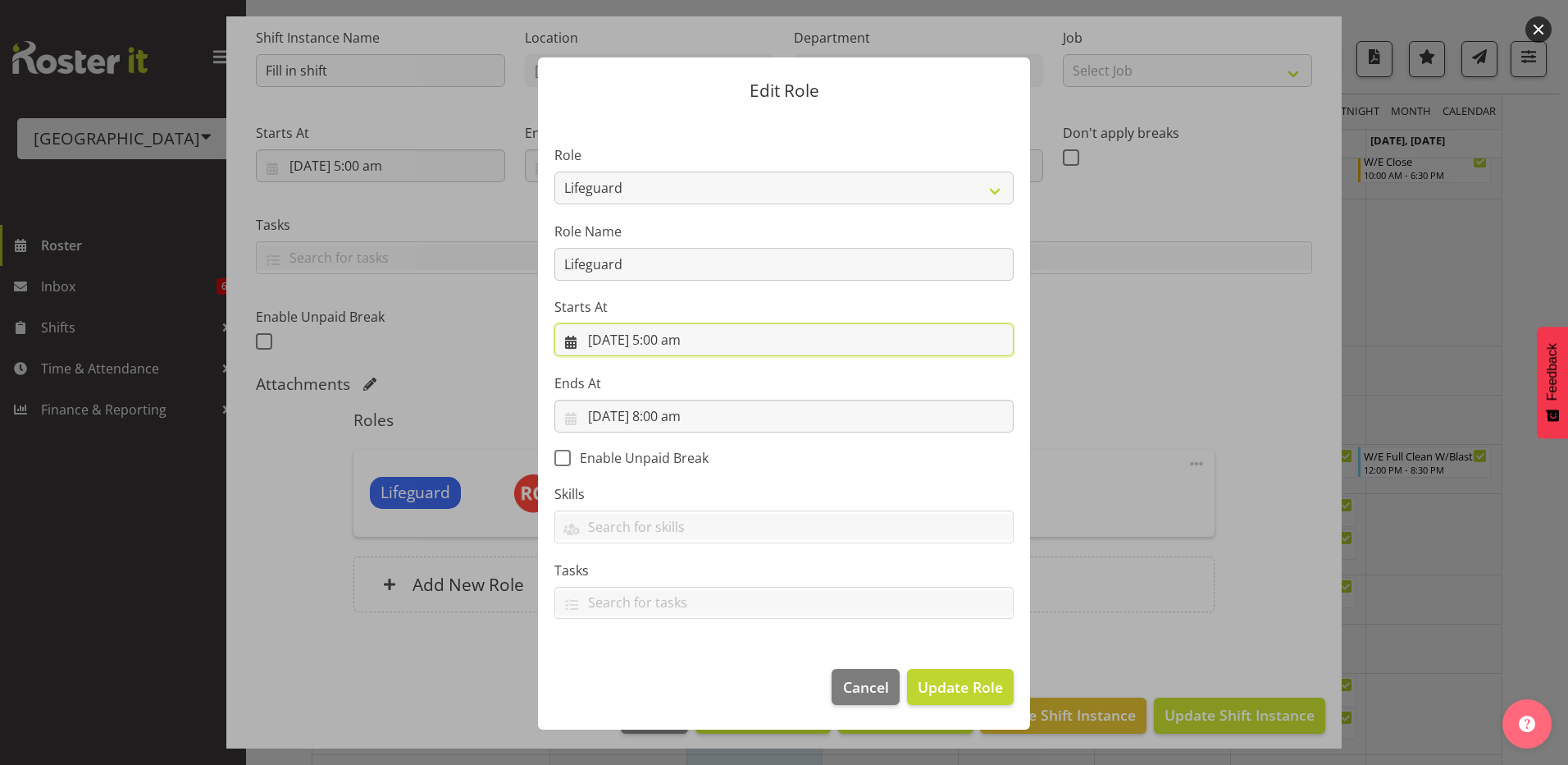
click at [719, 345] on input "12/08/2025, 5:00 am" at bounding box center [784, 340] width 459 height 33
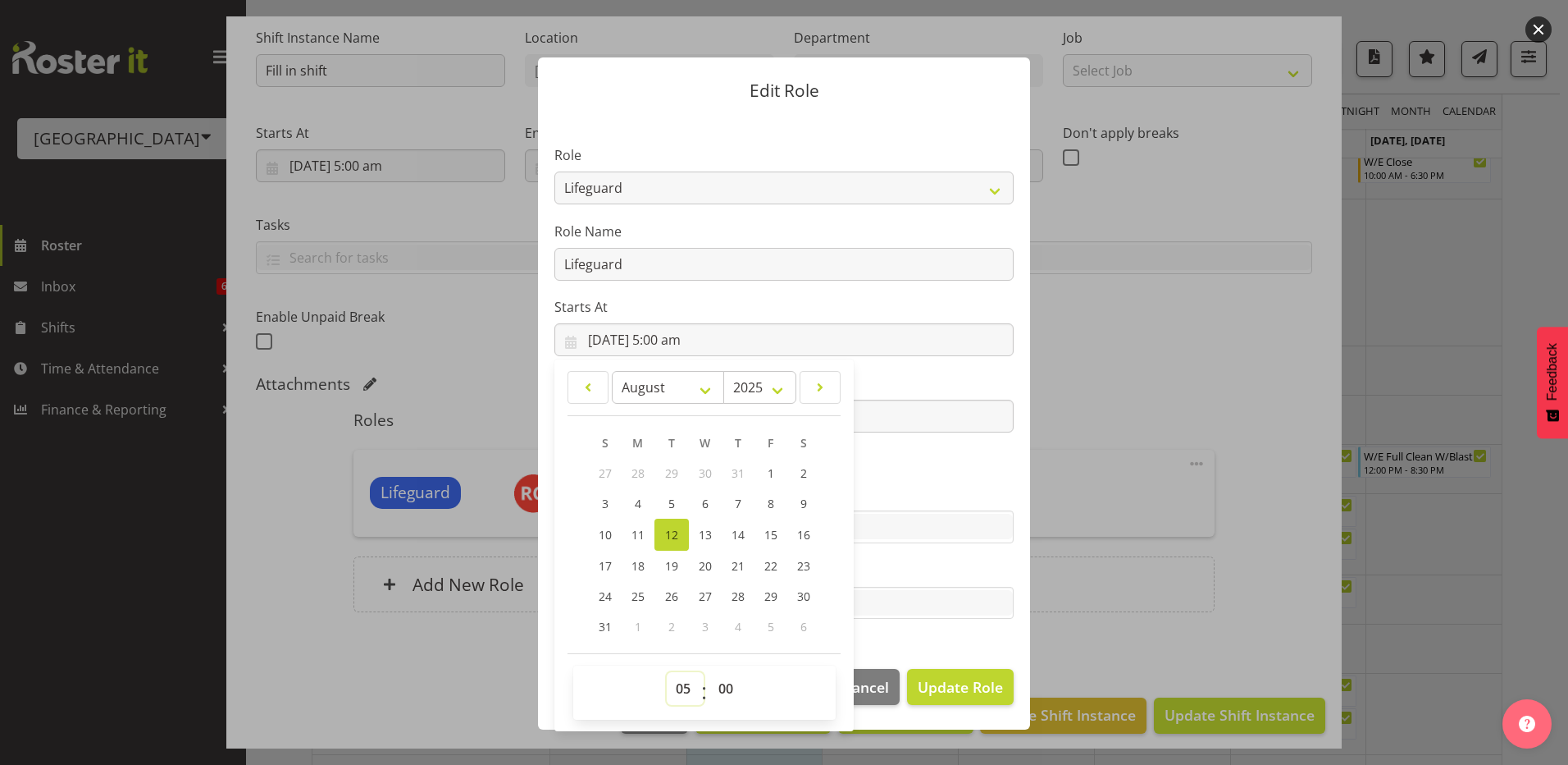
click at [684, 695] on select "00 01 02 03 04 05 06 07 08 09 10 11 12 13 14 15 16 17 18 19 20 21 22 23" at bounding box center [685, 688] width 37 height 33
select select "17"
click at [667, 672] on select "00 01 02 03 04 05 06 07 08 09 10 11 12 13 14 15 16 17 18 19 20 21 22 23" at bounding box center [685, 688] width 37 height 33
type input "12/08/2025, 5:00 pm"
click at [898, 533] on input "text" at bounding box center [784, 527] width 458 height 26
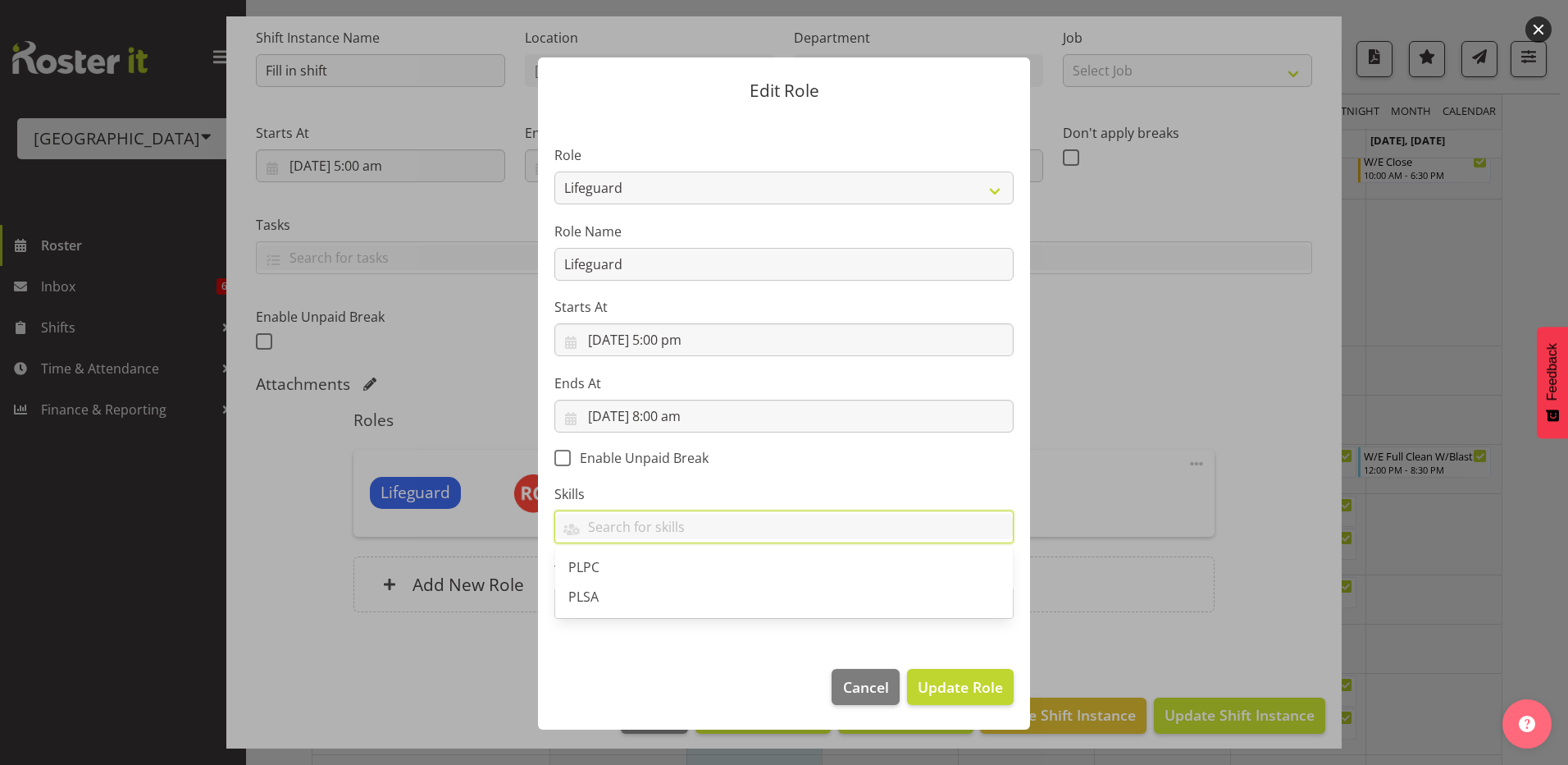
click at [726, 479] on section "Role Aquatic Customer Services Officer Cleaner - Splash Palace Facilties Mainte…" at bounding box center [784, 383] width 492 height 537
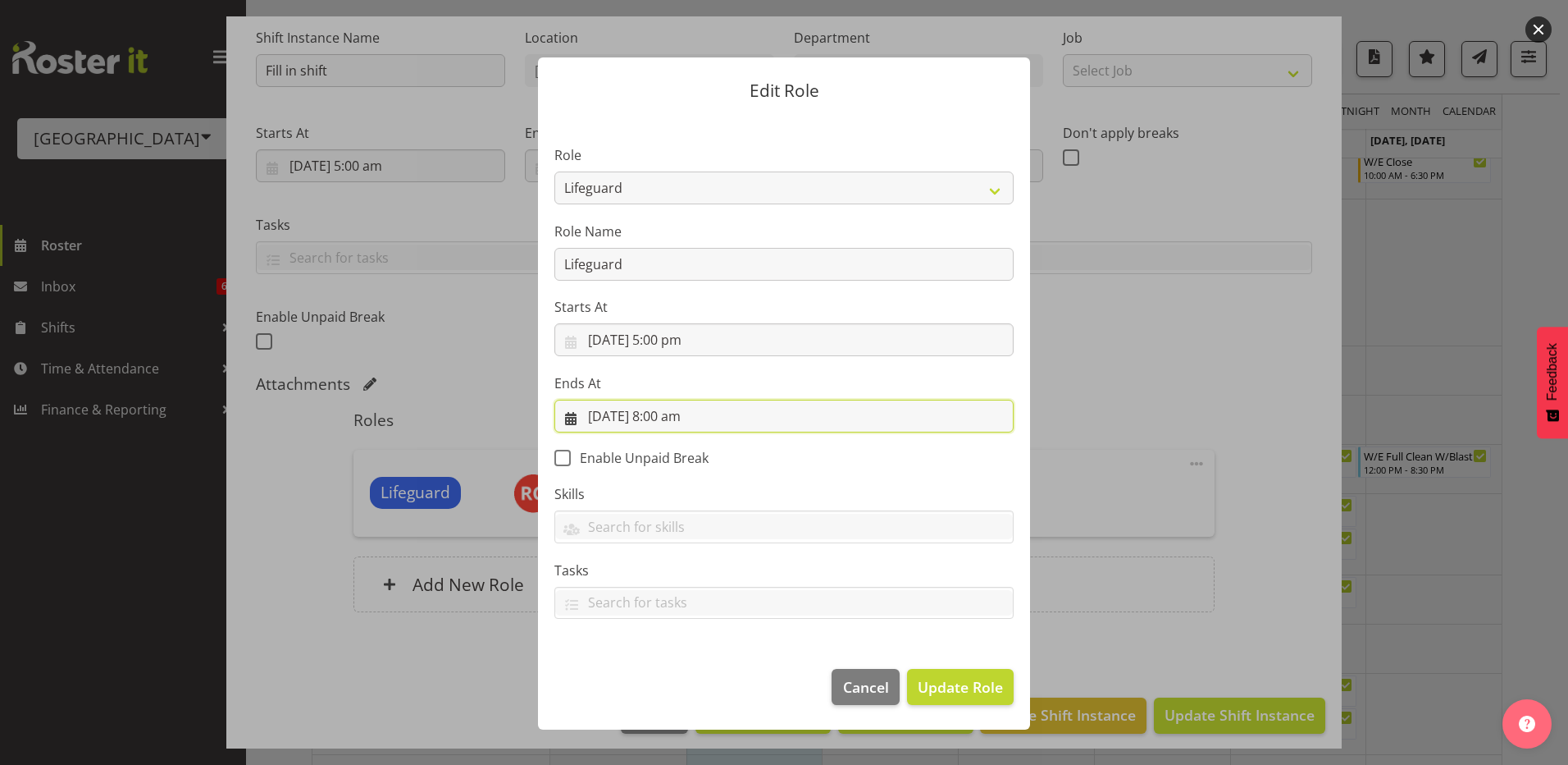
click at [677, 421] on input "12/08/2025, 8:00 am" at bounding box center [784, 415] width 459 height 33
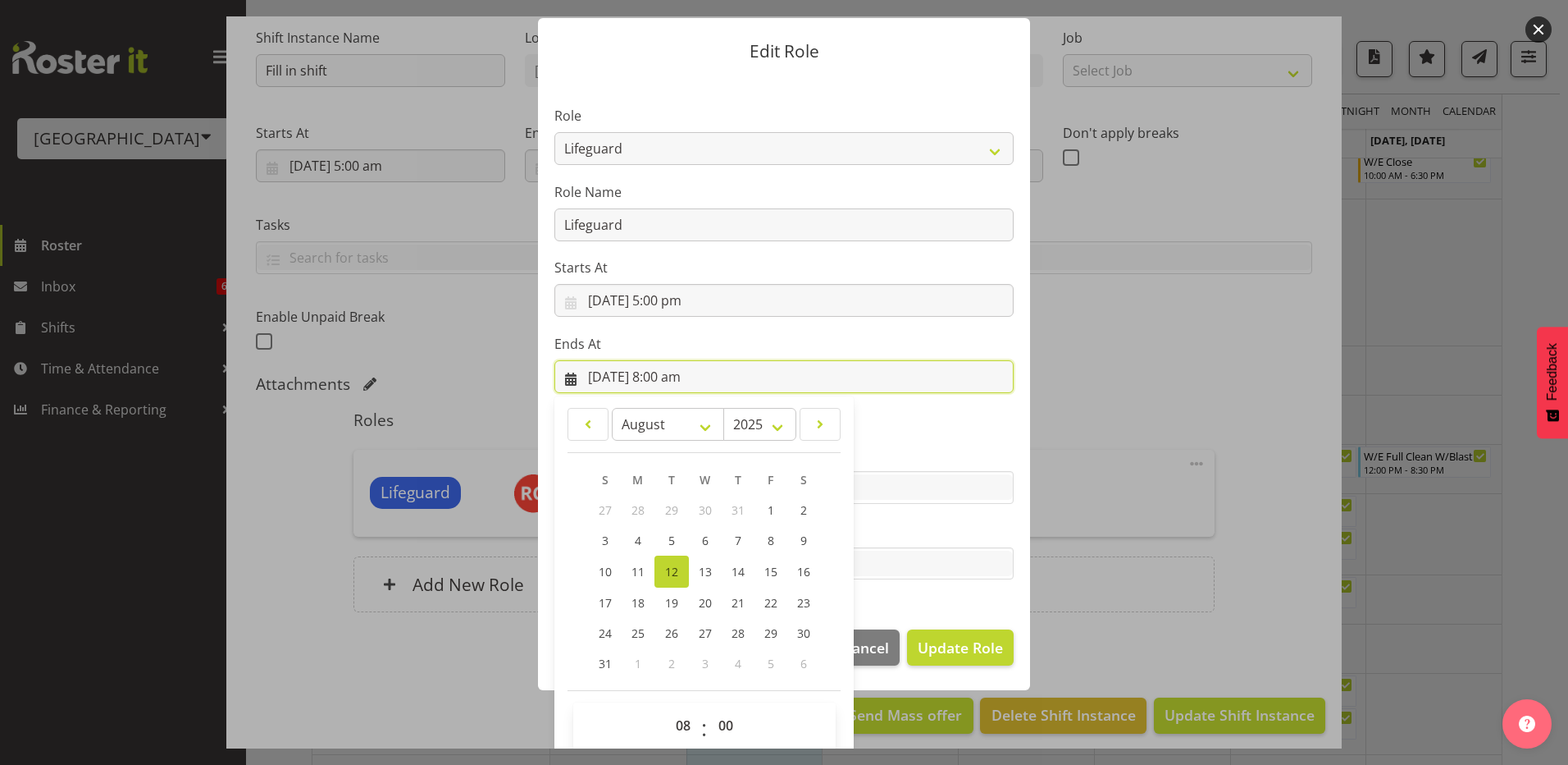
scroll to position [59, 0]
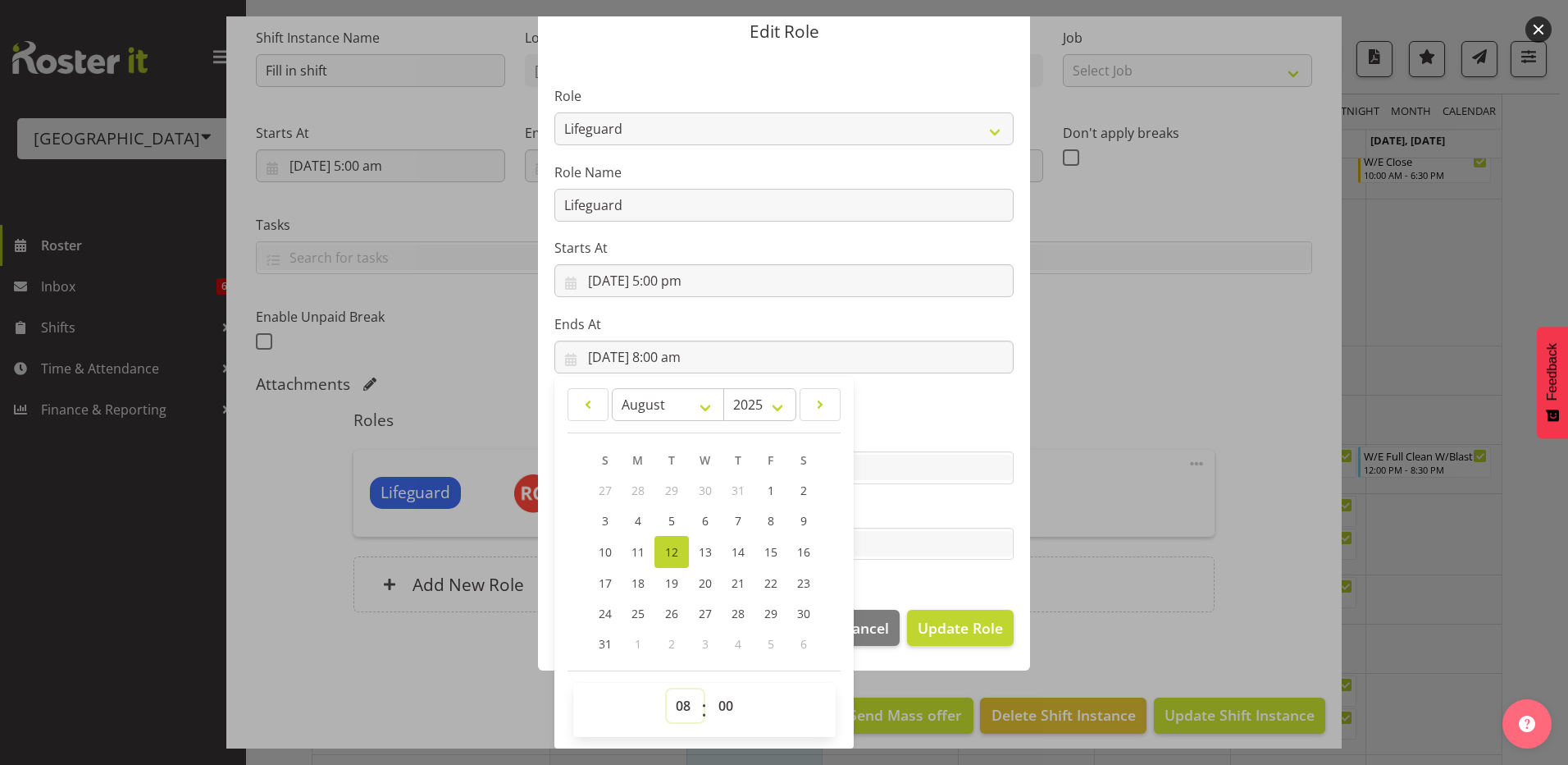
click at [682, 710] on select "00 01 02 03 04 05 06 07 08 09 10 11 12 13 14 15 16 17 18 19 20 21 22 23" at bounding box center [685, 705] width 37 height 33
select select "20"
click at [667, 689] on select "00 01 02 03 04 05 06 07 08 09 10 11 12 13 14 15 16 17 18 19 20 21 22 23" at bounding box center [685, 705] width 37 height 33
type input "12/08/2025, 8:00 pm"
click at [914, 488] on section "Role Aquatic Customer Services Officer Cleaner - Splash Palace Facilties Mainte…" at bounding box center [784, 325] width 492 height 537
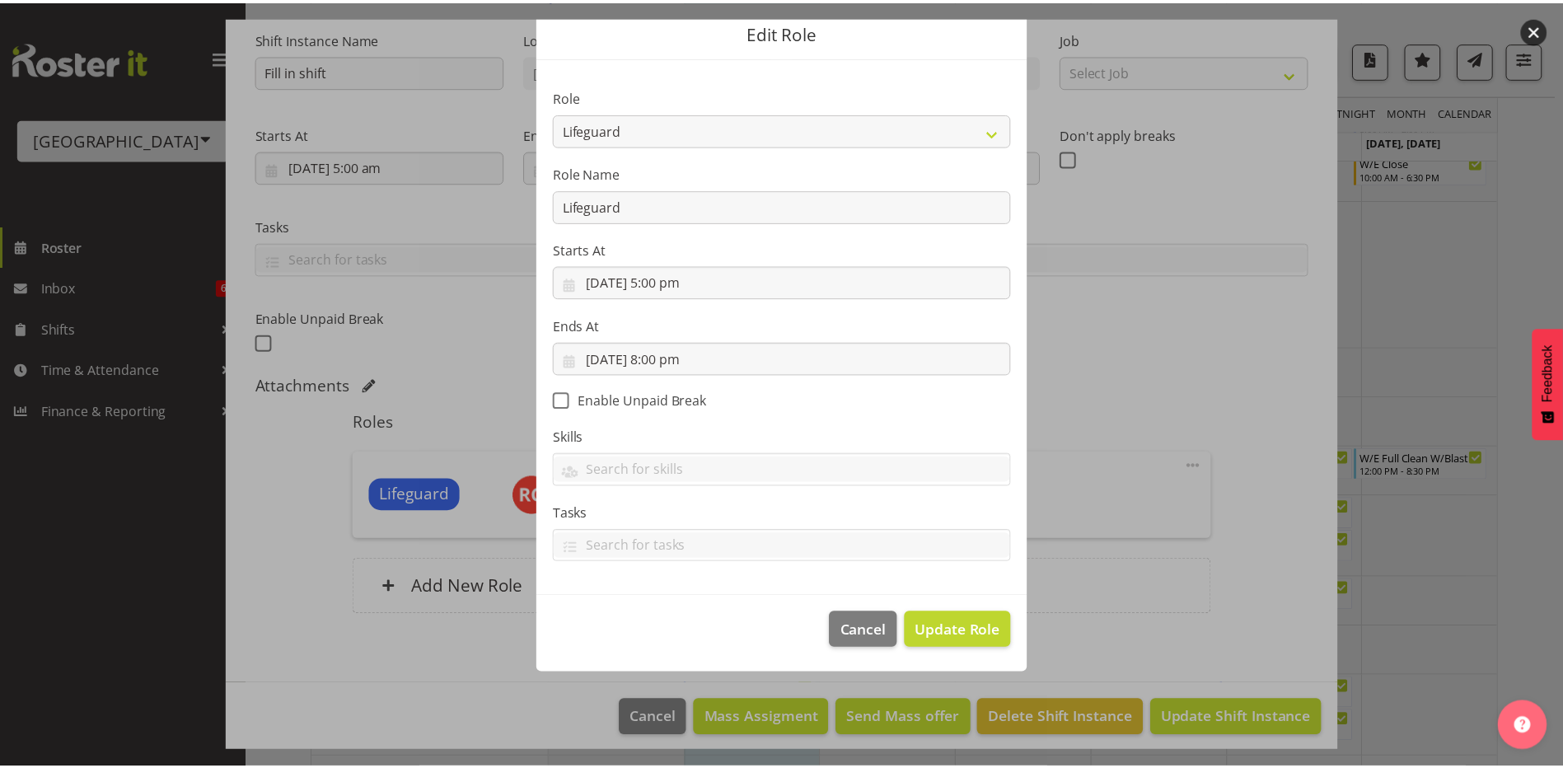
scroll to position [0, 0]
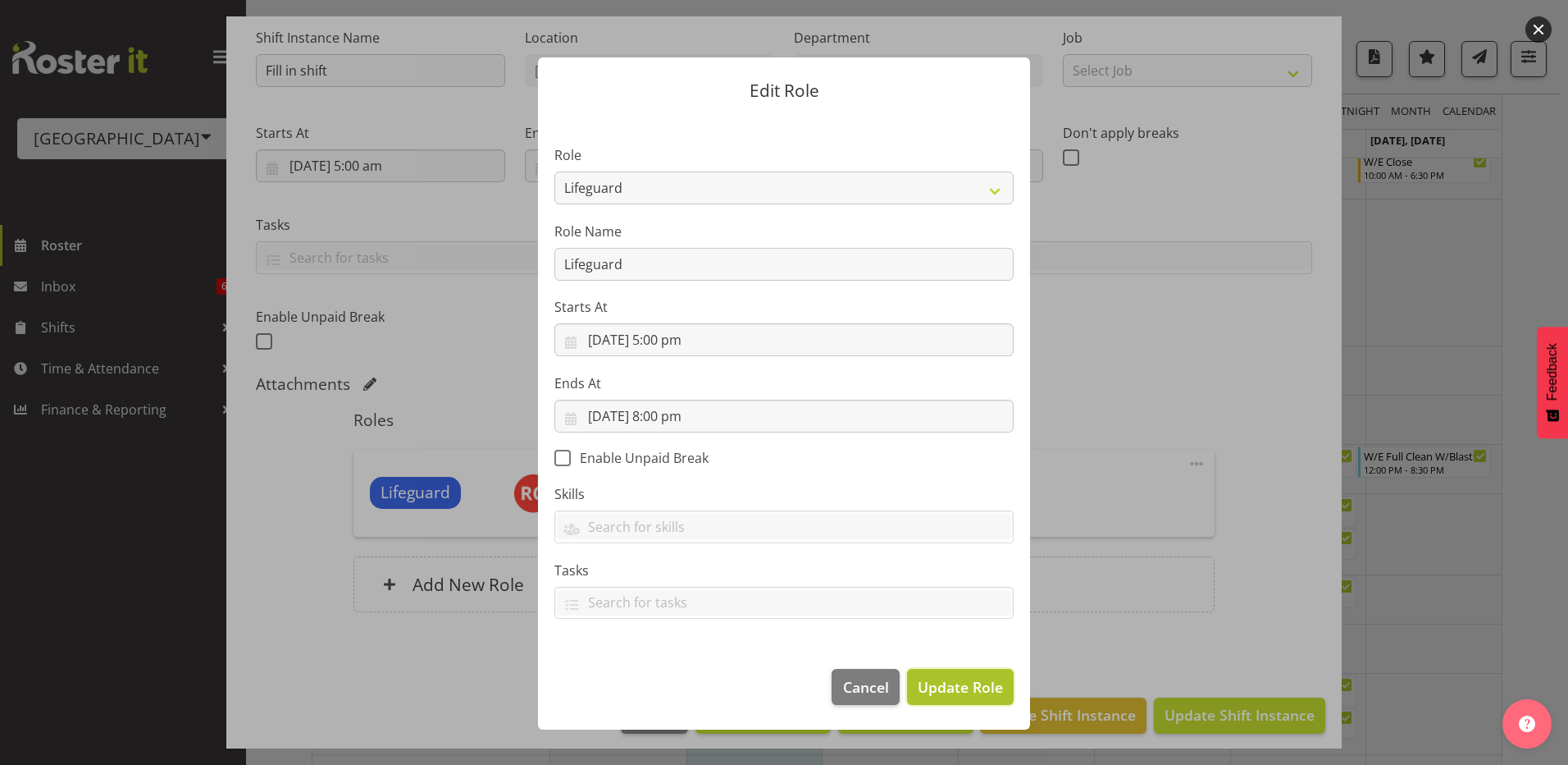
click at [946, 687] on span "Update Role" at bounding box center [961, 686] width 86 height 21
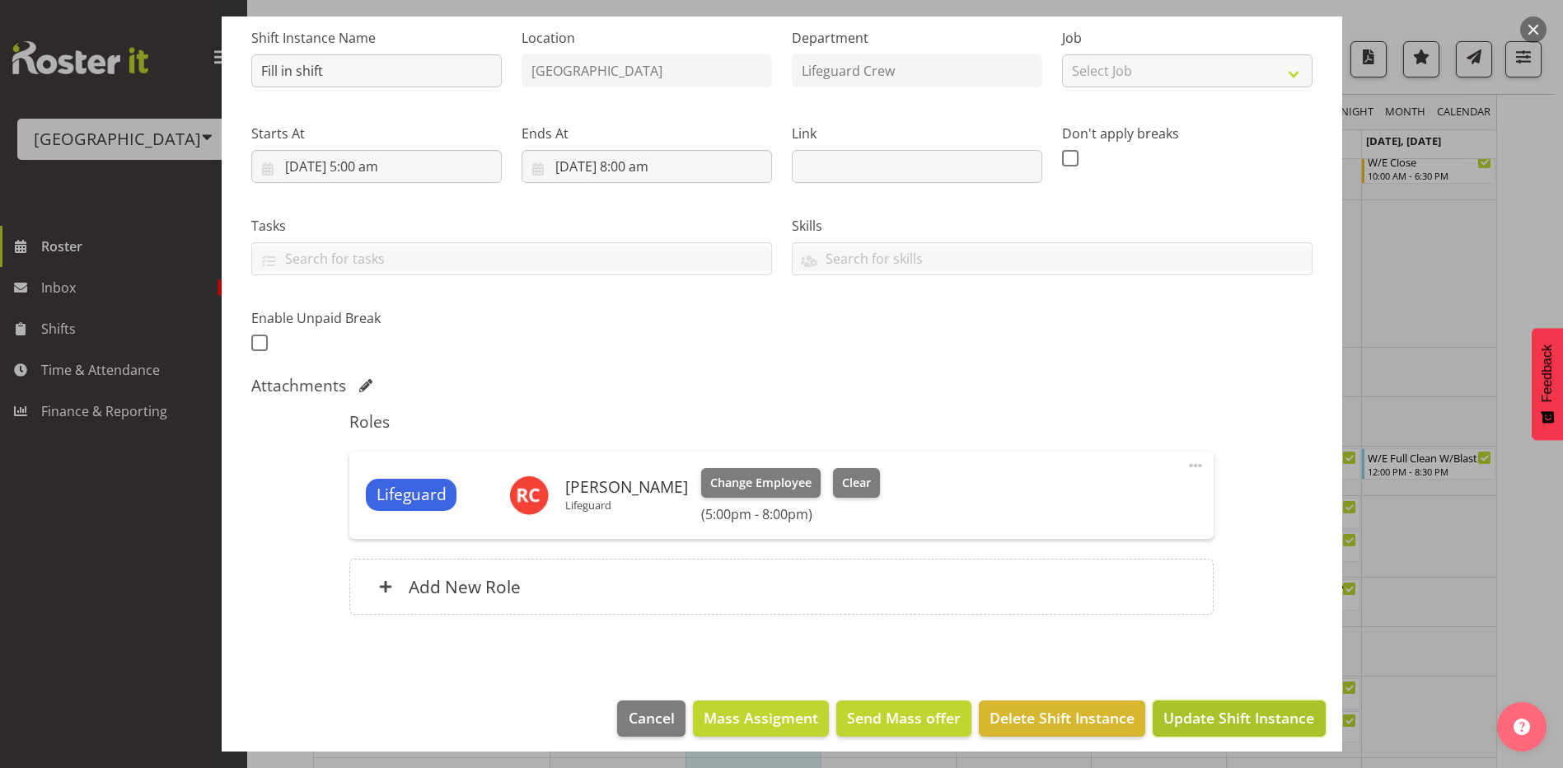
click at [1195, 719] on span "Update Shift Instance" at bounding box center [1238, 717] width 151 height 21
